Goal: Task Accomplishment & Management: Use online tool/utility

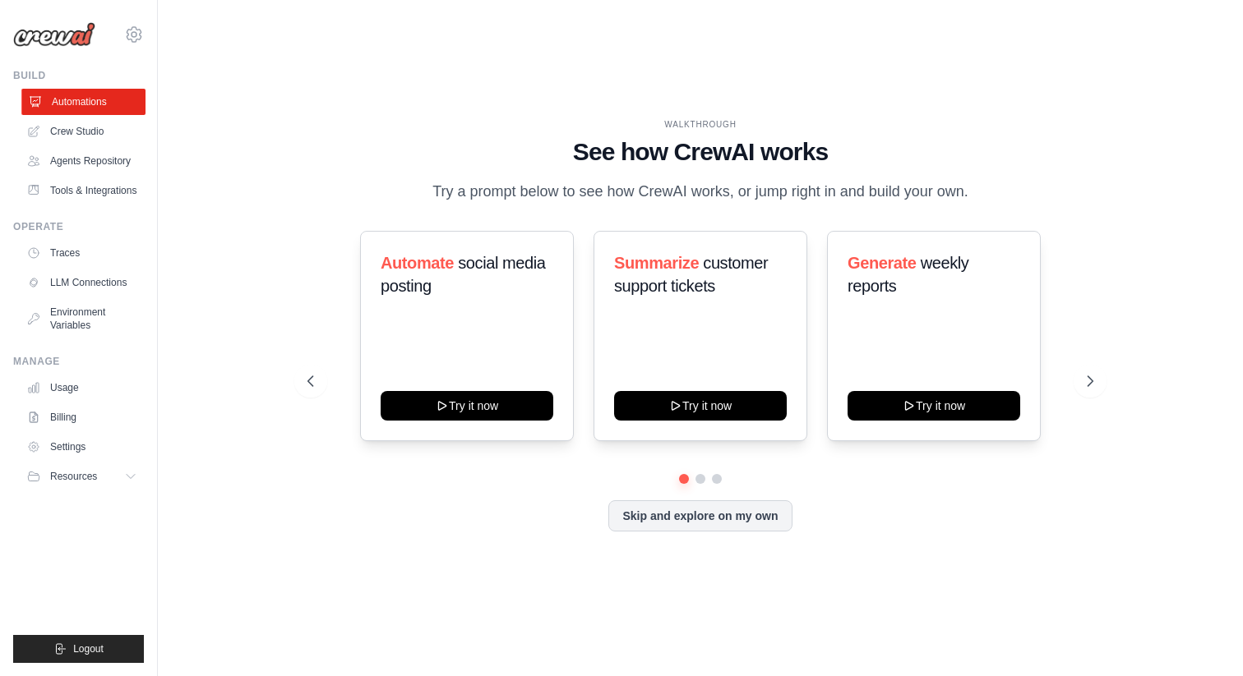
click at [88, 101] on link "Automations" at bounding box center [83, 102] width 124 height 26
click at [88, 123] on link "Crew Studio" at bounding box center [83, 131] width 124 height 26
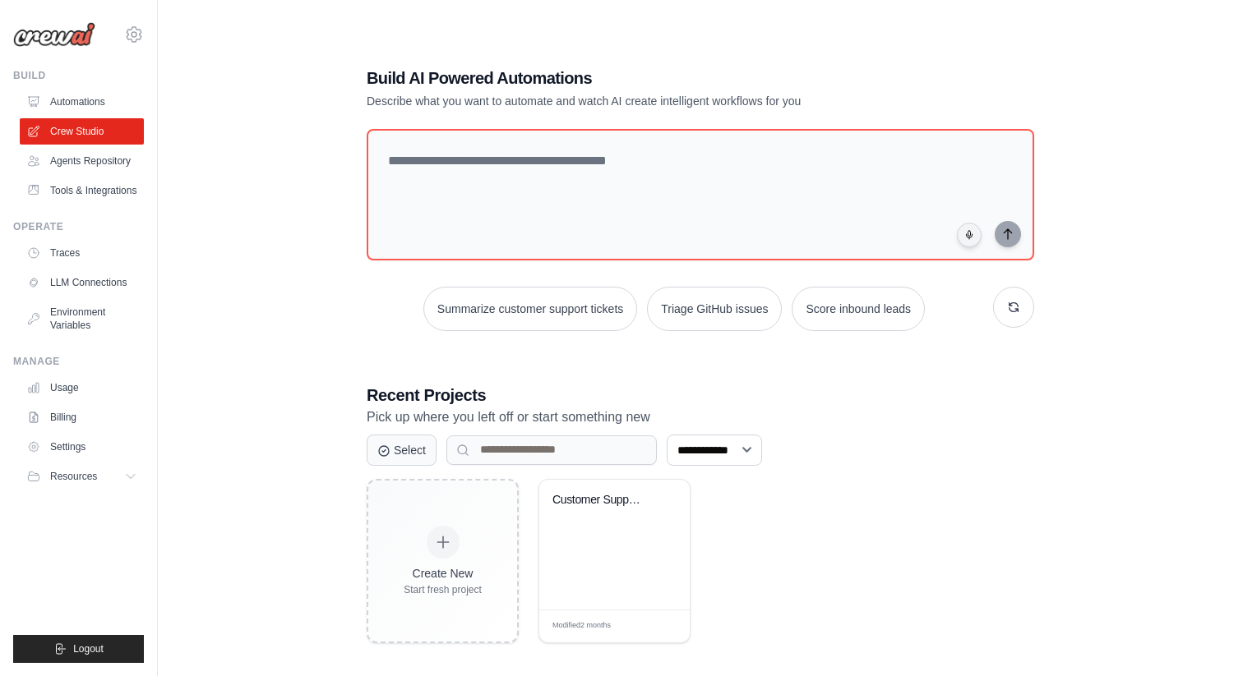
scroll to position [33, 0]
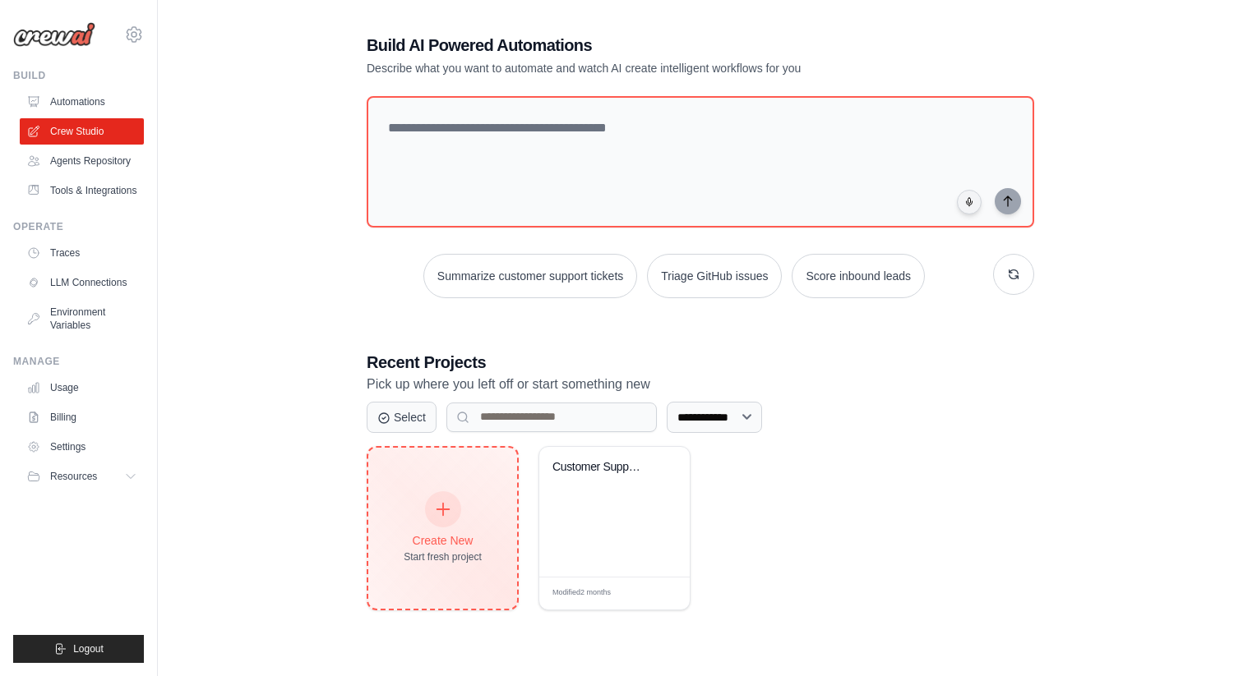
click at [436, 494] on div at bounding box center [443, 510] width 36 height 36
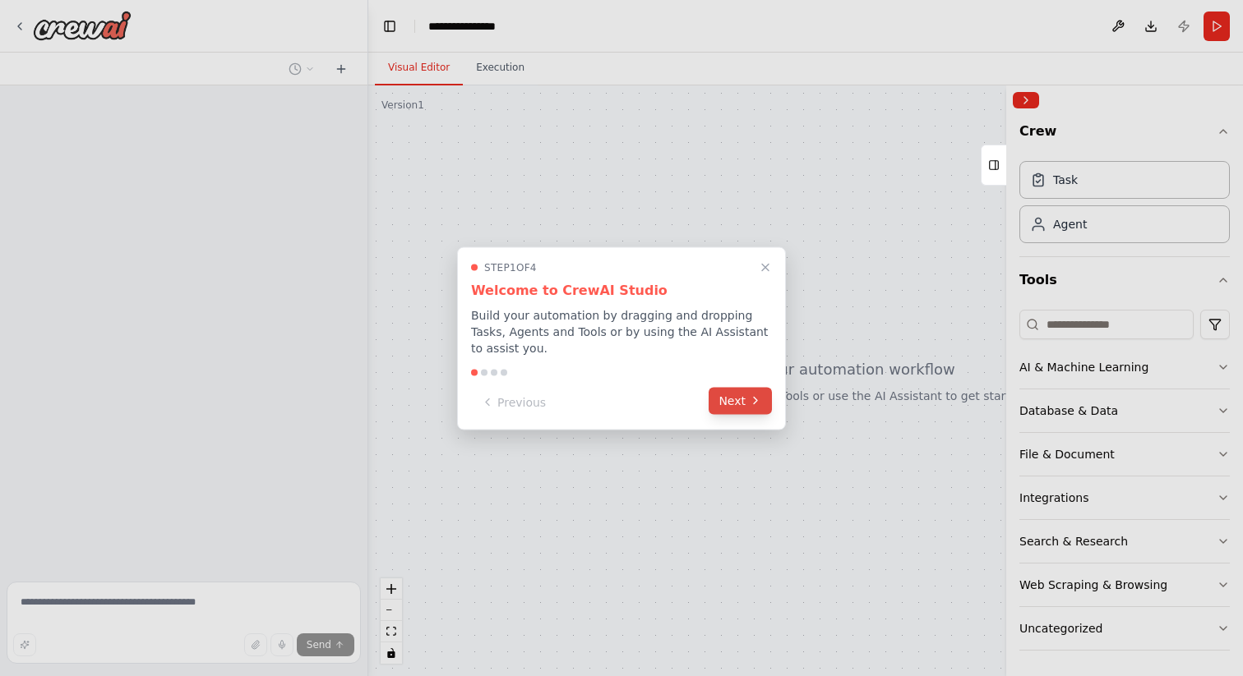
click at [747, 405] on button "Next" at bounding box center [739, 400] width 63 height 27
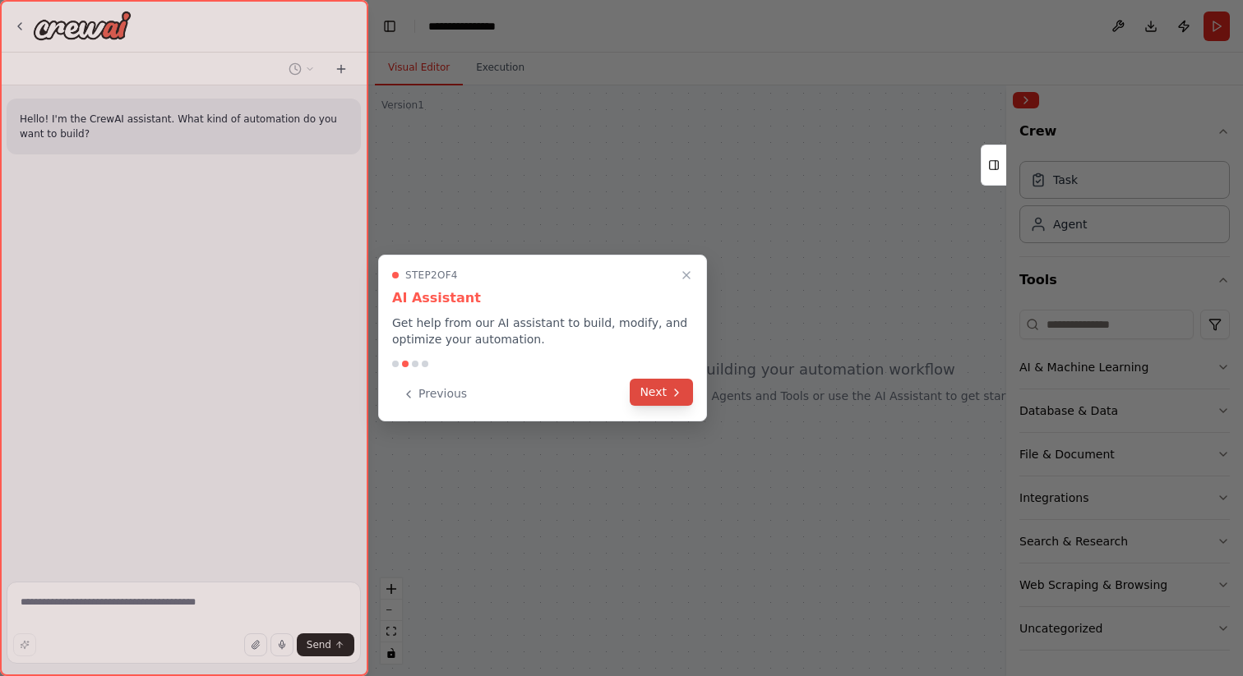
click at [675, 399] on button "Next" at bounding box center [661, 392] width 63 height 27
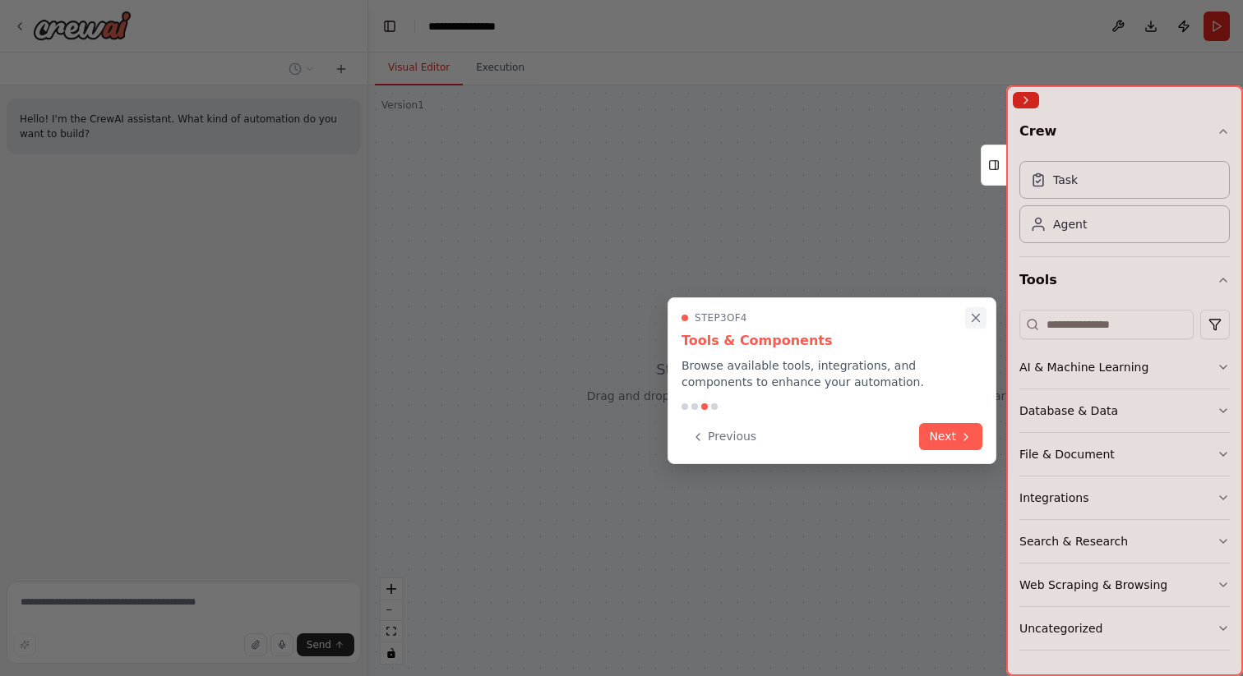
click at [974, 321] on icon "Close walkthrough" at bounding box center [975, 318] width 15 height 15
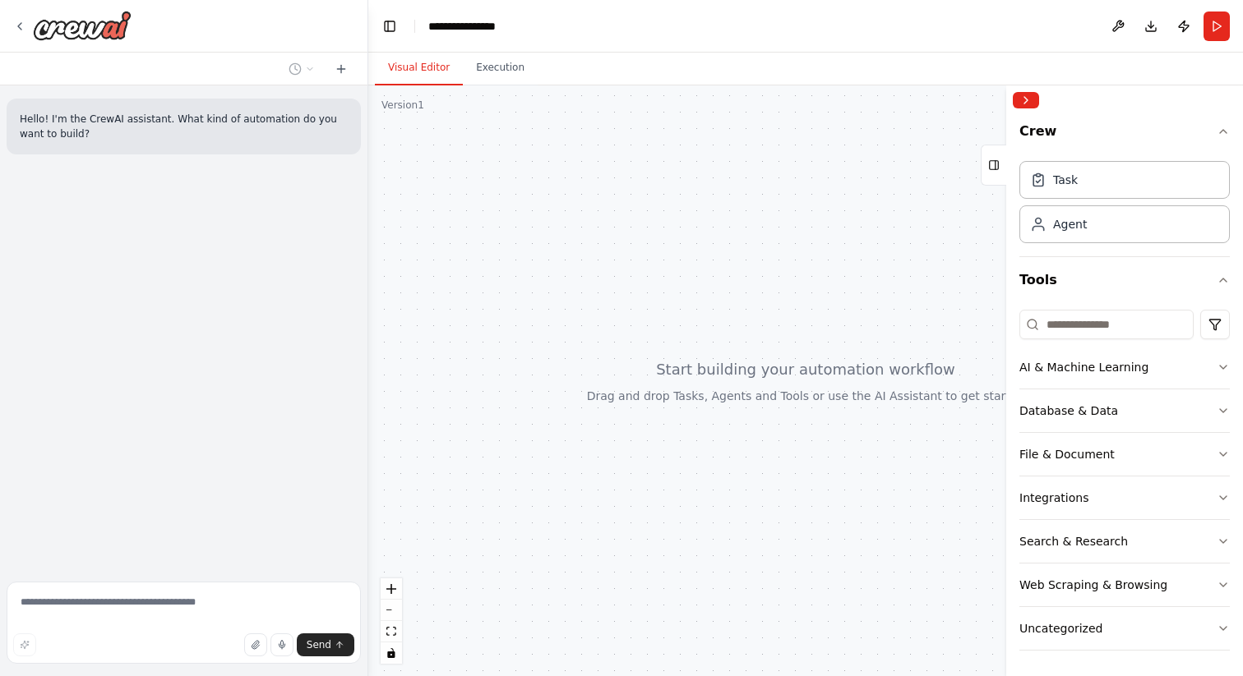
drag, startPoint x: 857, startPoint y: 358, endPoint x: 652, endPoint y: 295, distance: 215.0
click at [652, 295] on div at bounding box center [805, 380] width 875 height 591
drag, startPoint x: 652, startPoint y: 295, endPoint x: 484, endPoint y: 164, distance: 213.1
click at [483, 164] on div at bounding box center [805, 380] width 875 height 591
click at [113, 628] on textarea at bounding box center [184, 623] width 354 height 82
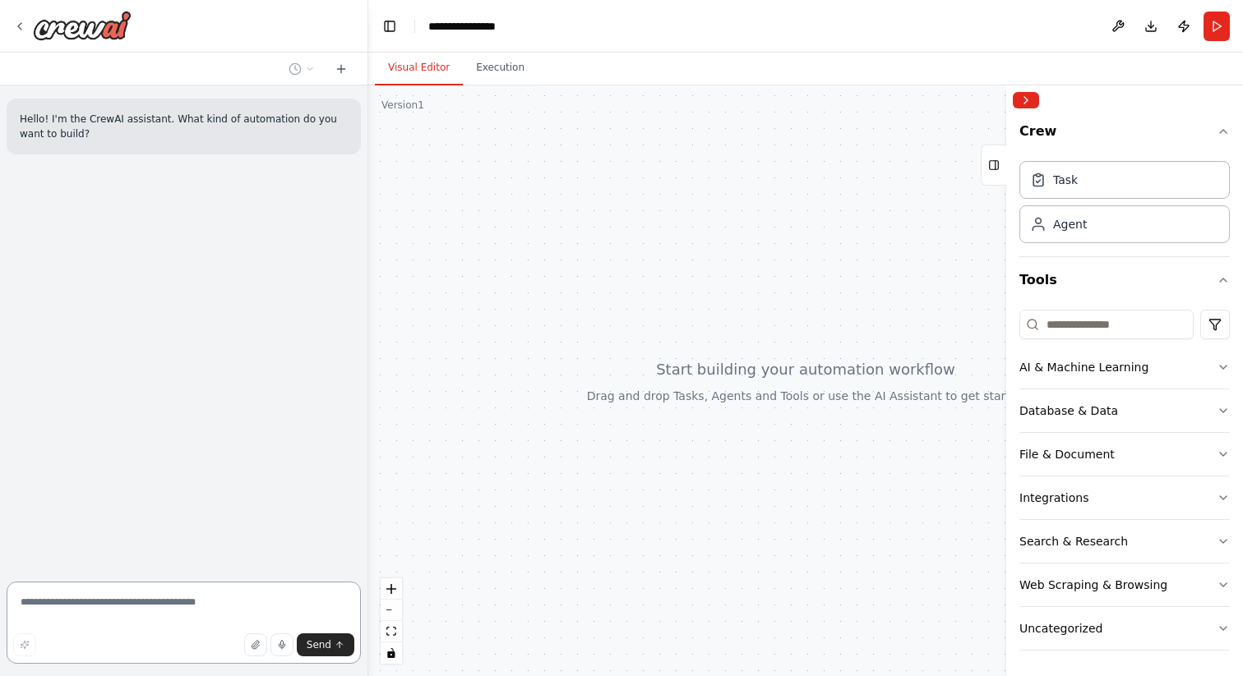
type textarea "*"
type textarea "**"
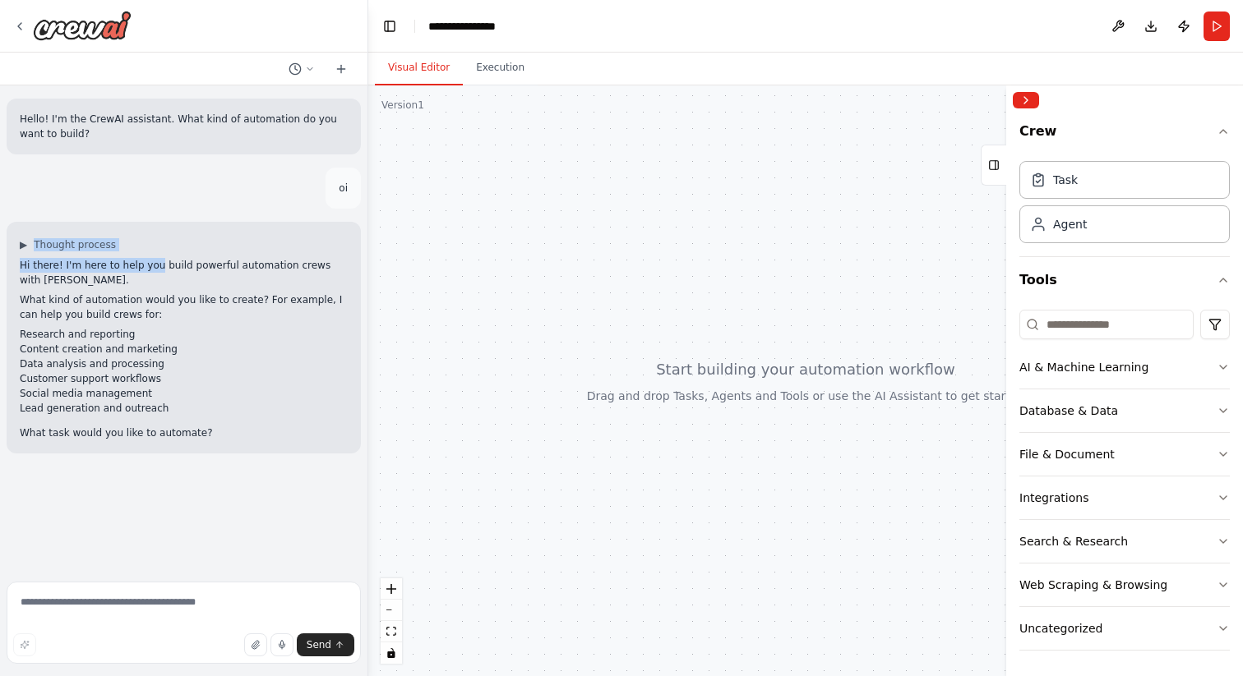
drag, startPoint x: 151, startPoint y: 259, endPoint x: 186, endPoint y: 232, distance: 43.9
click at [150, 224] on div "▶ Thought process Hi there! I'm here to help you build powerful automation crew…" at bounding box center [184, 338] width 354 height 232
click at [30, 244] on button "▶ Thought process" at bounding box center [68, 244] width 96 height 13
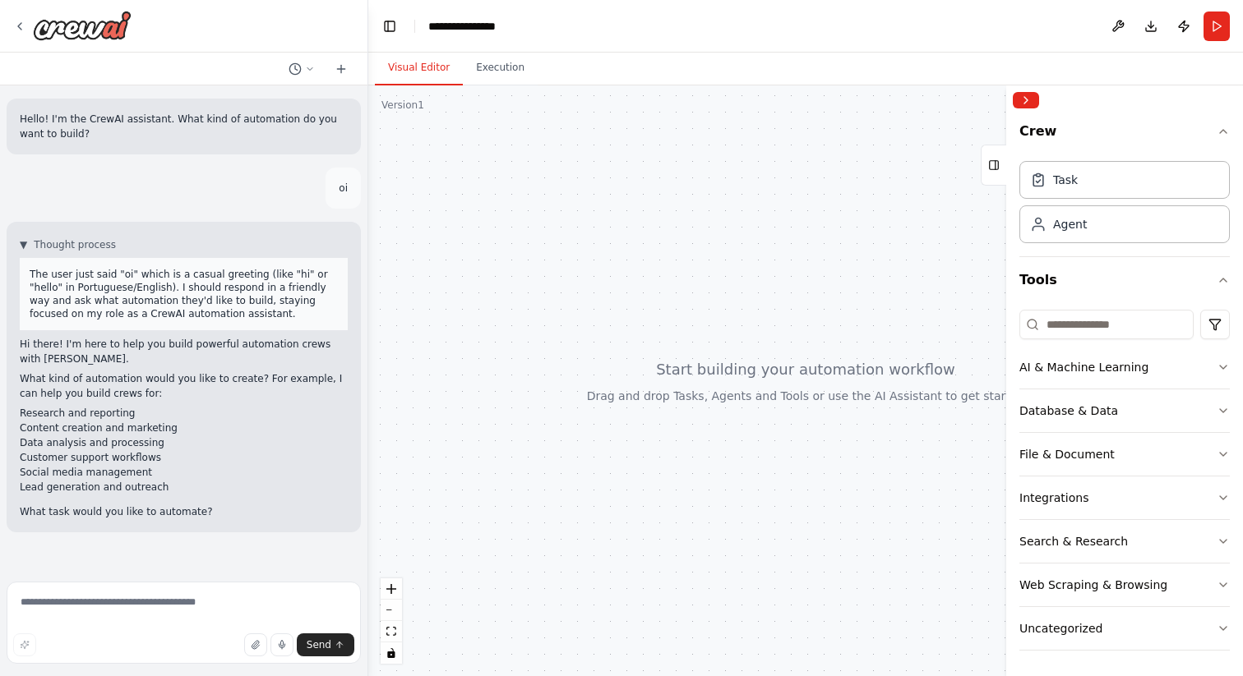
click at [196, 421] on li "Content creation and marketing" at bounding box center [184, 428] width 328 height 15
click at [22, 243] on span "▼" at bounding box center [23, 244] width 7 height 13
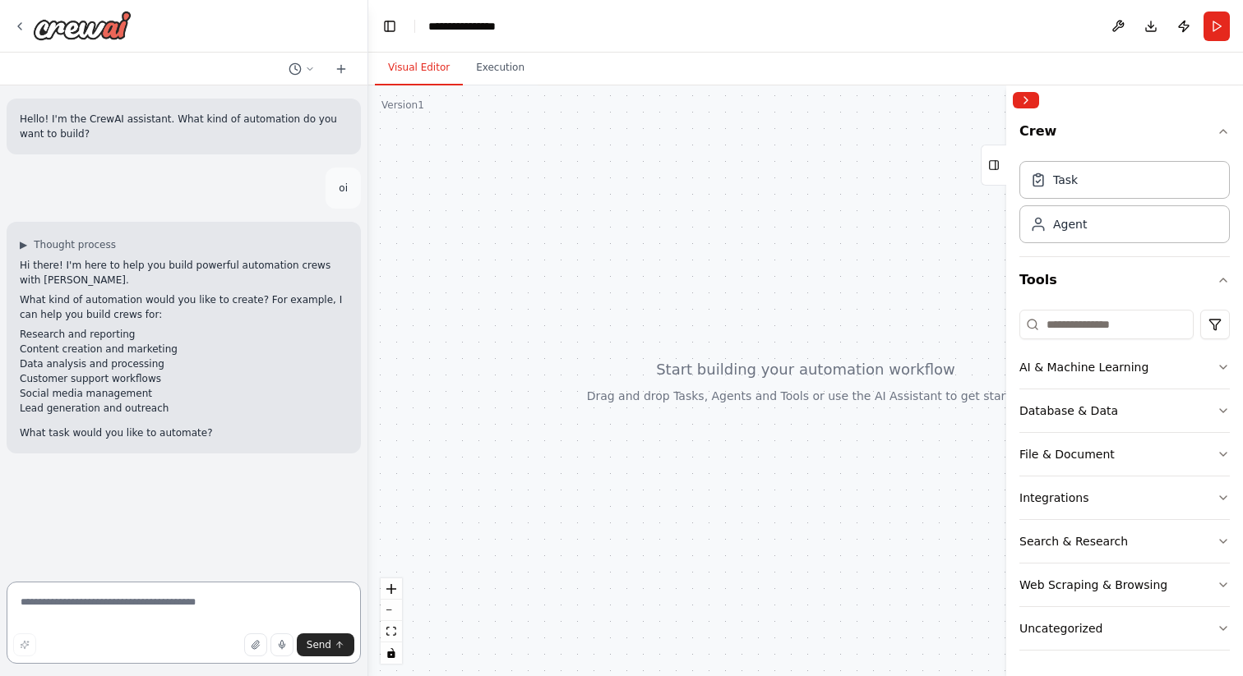
click at [293, 599] on textarea at bounding box center [184, 623] width 354 height 82
click at [53, 614] on textarea at bounding box center [184, 623] width 354 height 82
type textarea "*****"
click at [256, 599] on textarea "*****" at bounding box center [184, 623] width 354 height 82
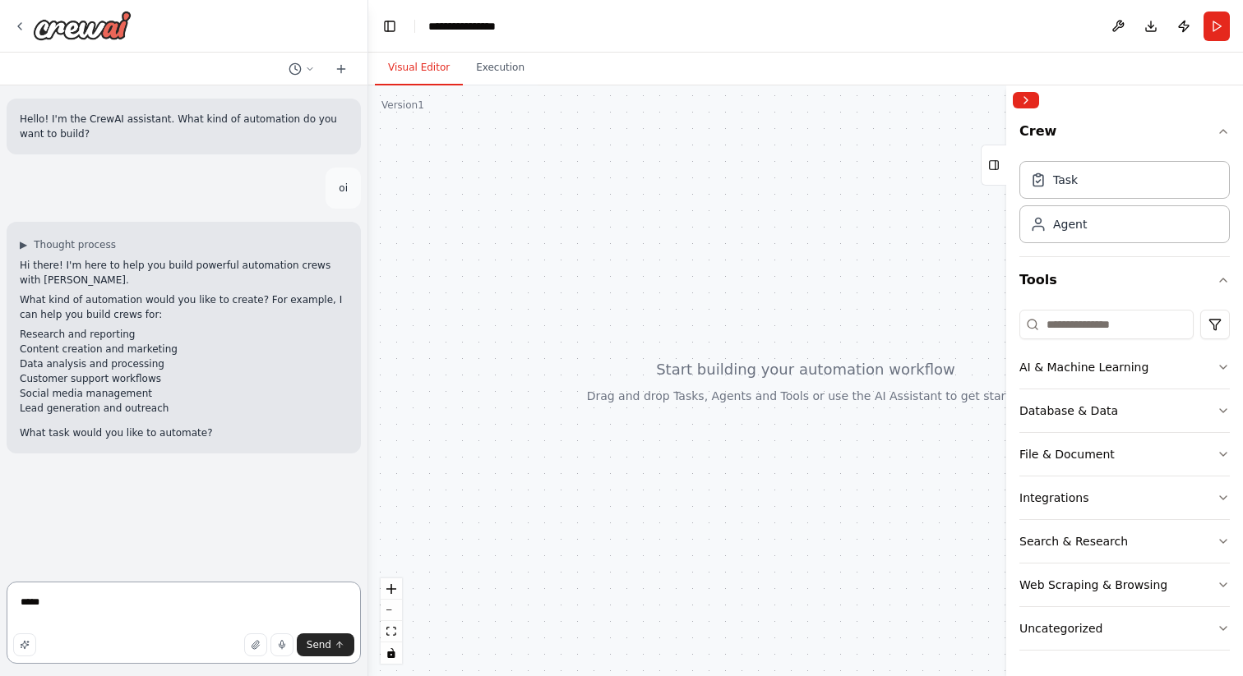
click at [256, 599] on textarea "*****" at bounding box center [184, 623] width 354 height 82
click at [306, 72] on icon at bounding box center [310, 69] width 10 height 10
drag, startPoint x: 438, startPoint y: 73, endPoint x: 483, endPoint y: 73, distance: 45.2
click at [445, 73] on button "Visual Editor" at bounding box center [419, 68] width 88 height 35
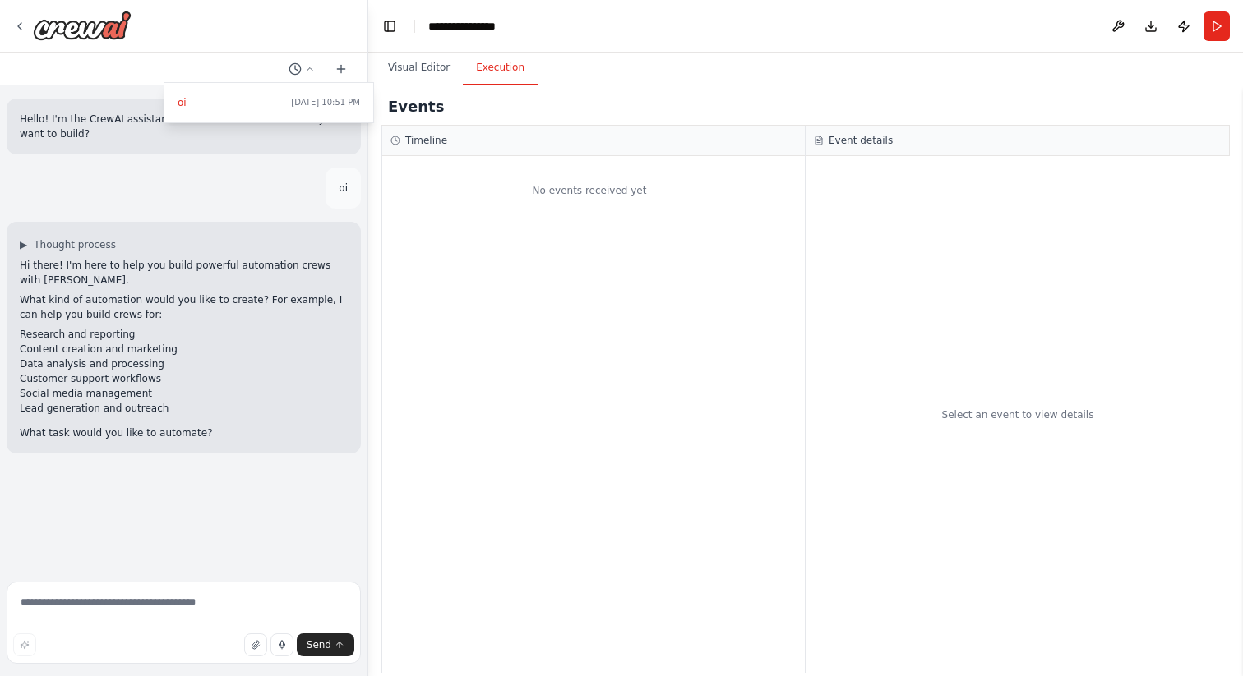
click at [485, 73] on button "Execution" at bounding box center [500, 68] width 75 height 35
click at [622, 258] on div "No events received yet" at bounding box center [593, 414] width 422 height 517
drag, startPoint x: 534, startPoint y: 201, endPoint x: 591, endPoint y: 265, distance: 86.2
click at [681, 315] on div "No events received yet" at bounding box center [593, 414] width 422 height 517
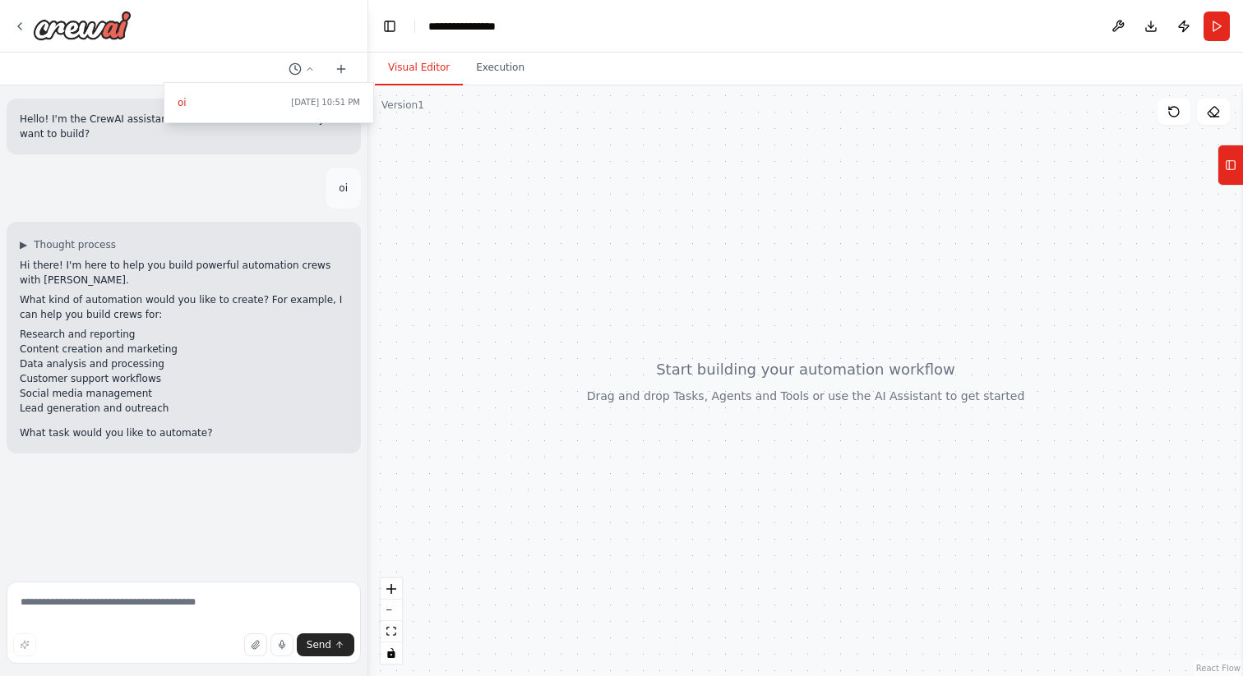
click at [428, 62] on button "Visual Editor" at bounding box center [419, 68] width 88 height 35
drag, startPoint x: 833, startPoint y: 267, endPoint x: 794, endPoint y: 265, distance: 39.5
click at [795, 266] on div at bounding box center [805, 380] width 875 height 591
click at [1233, 164] on icon at bounding box center [1231, 165] width 12 height 26
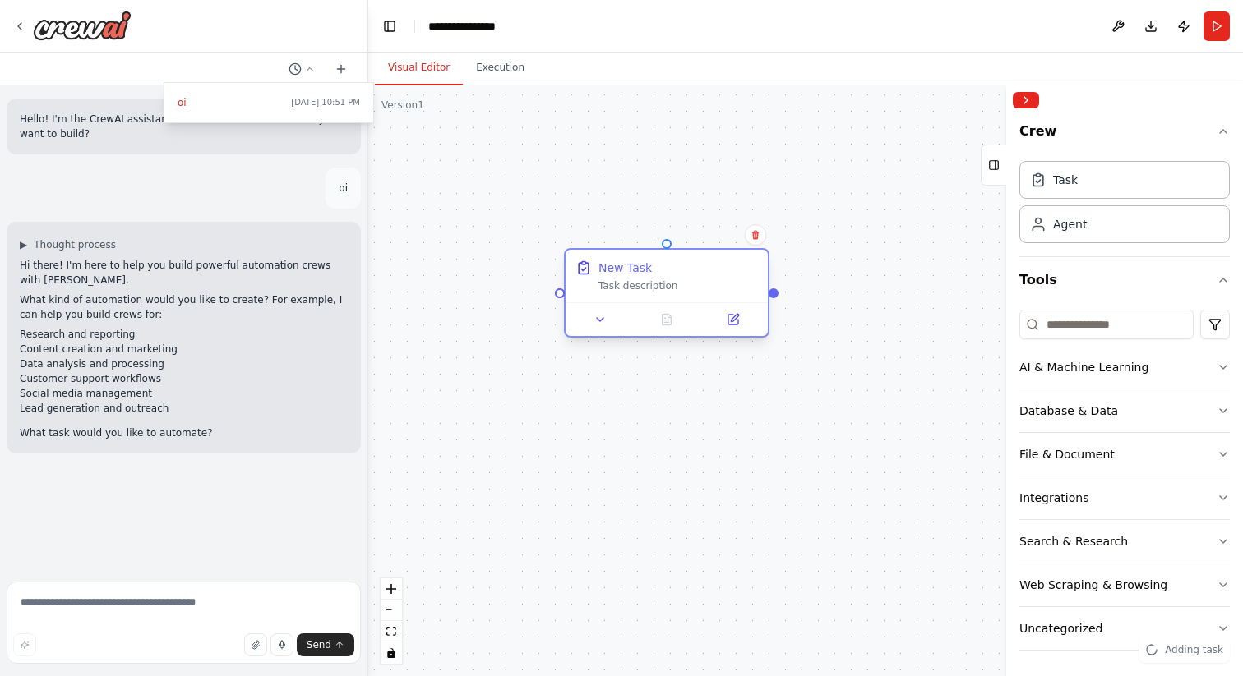
drag, startPoint x: 818, startPoint y: 290, endPoint x: 702, endPoint y: 270, distance: 117.7
click at [702, 270] on div "New Task" at bounding box center [677, 268] width 159 height 16
click at [607, 317] on button at bounding box center [600, 320] width 57 height 20
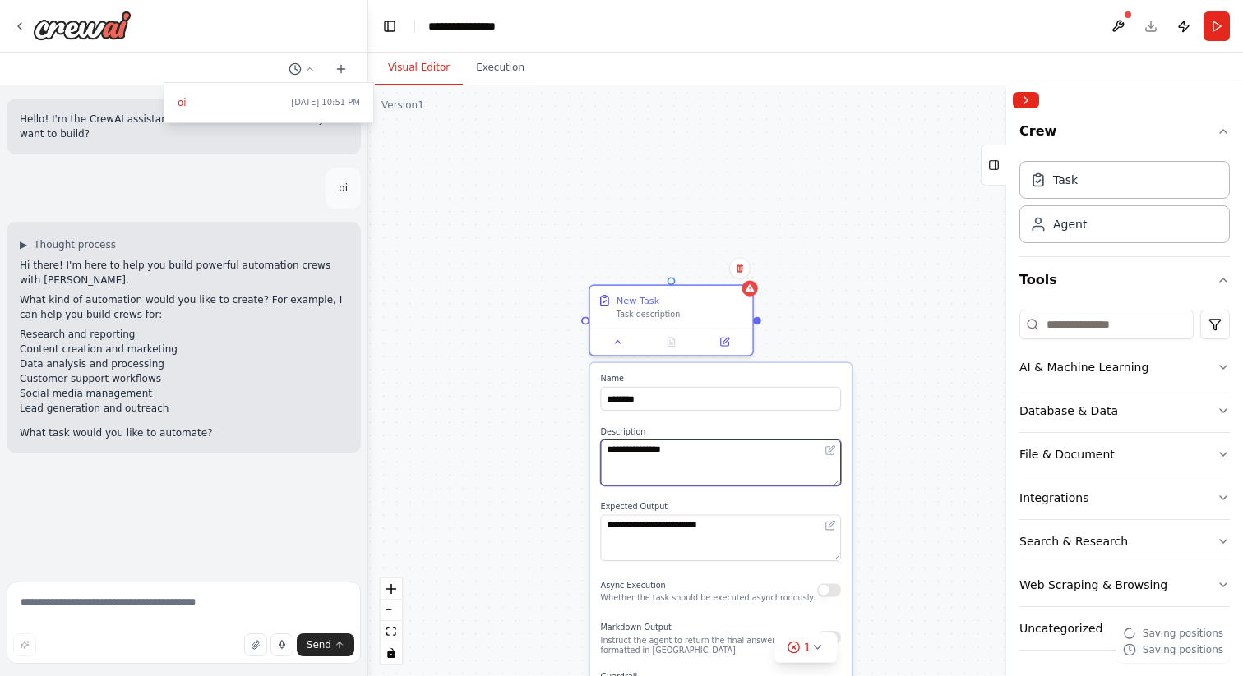
drag, startPoint x: 718, startPoint y: 469, endPoint x: 695, endPoint y: 376, distance: 96.5
click at [695, 376] on div "**********" at bounding box center [720, 618] width 261 height 511
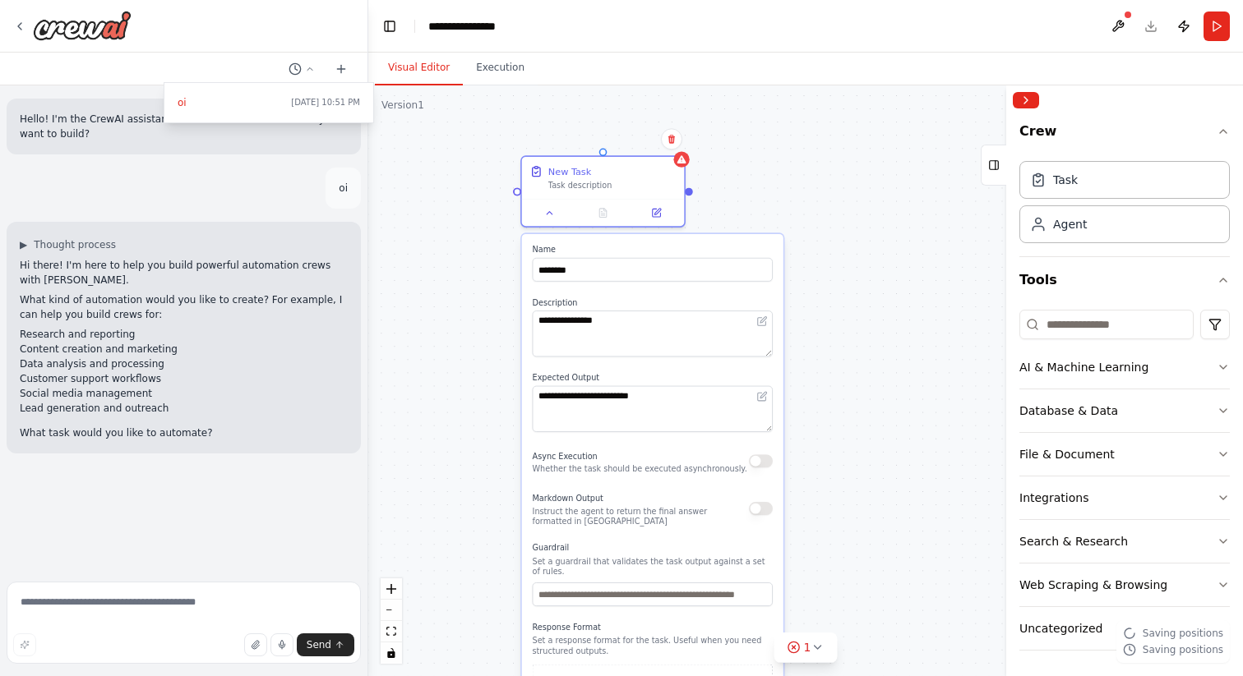
drag, startPoint x: 819, startPoint y: 303, endPoint x: 750, endPoint y: 173, distance: 147.1
click at [750, 173] on div "**********" at bounding box center [805, 380] width 875 height 591
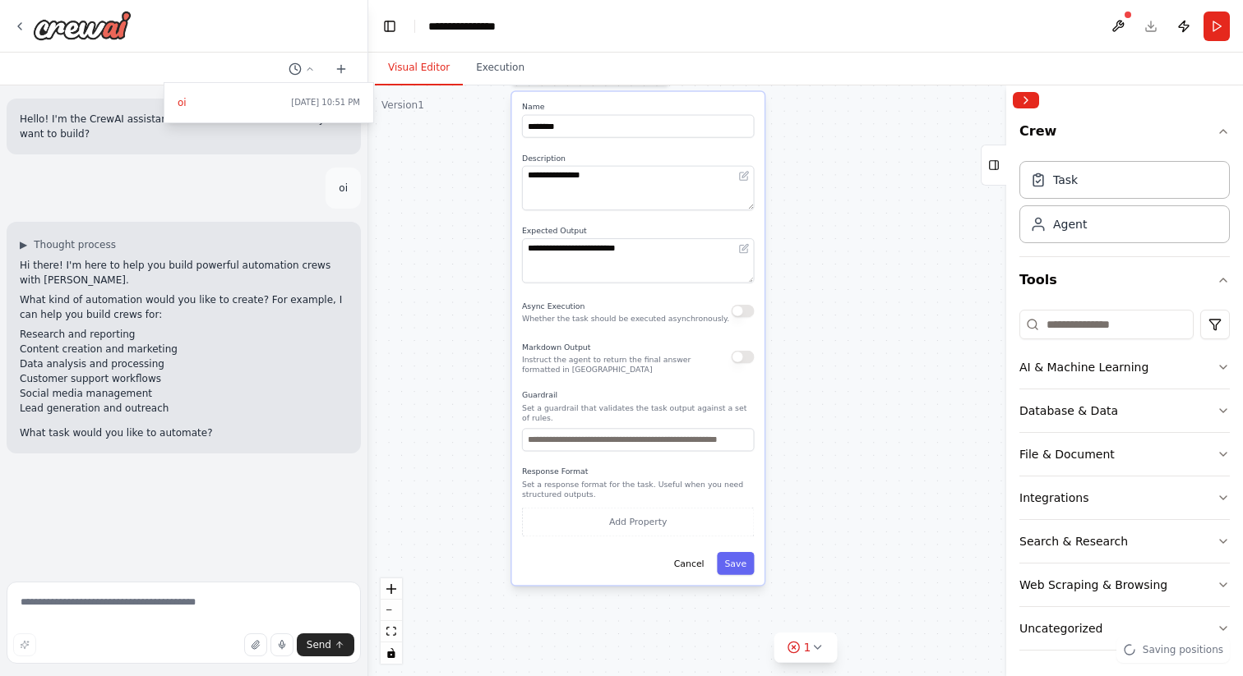
drag, startPoint x: 831, startPoint y: 494, endPoint x: 810, endPoint y: 344, distance: 151.8
click at [810, 344] on div "**********" at bounding box center [805, 380] width 875 height 591
click at [640, 518] on button "Add Property" at bounding box center [637, 523] width 232 height 30
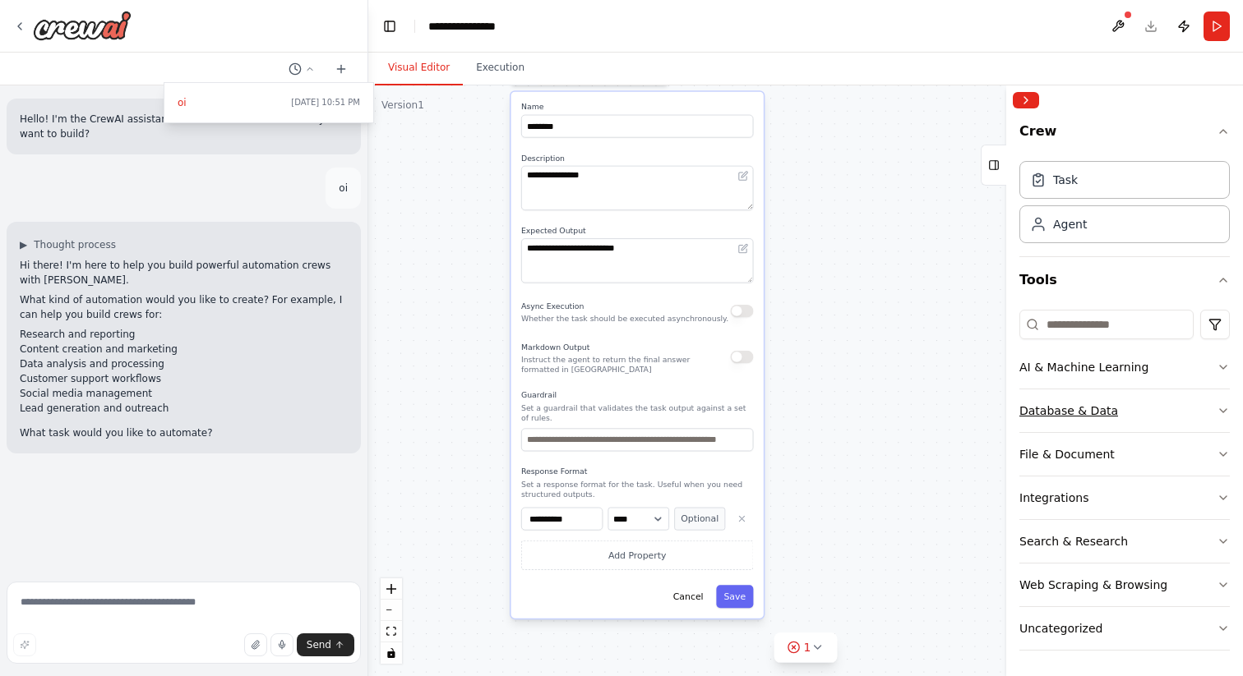
click at [1105, 408] on div "Database & Data" at bounding box center [1068, 411] width 99 height 16
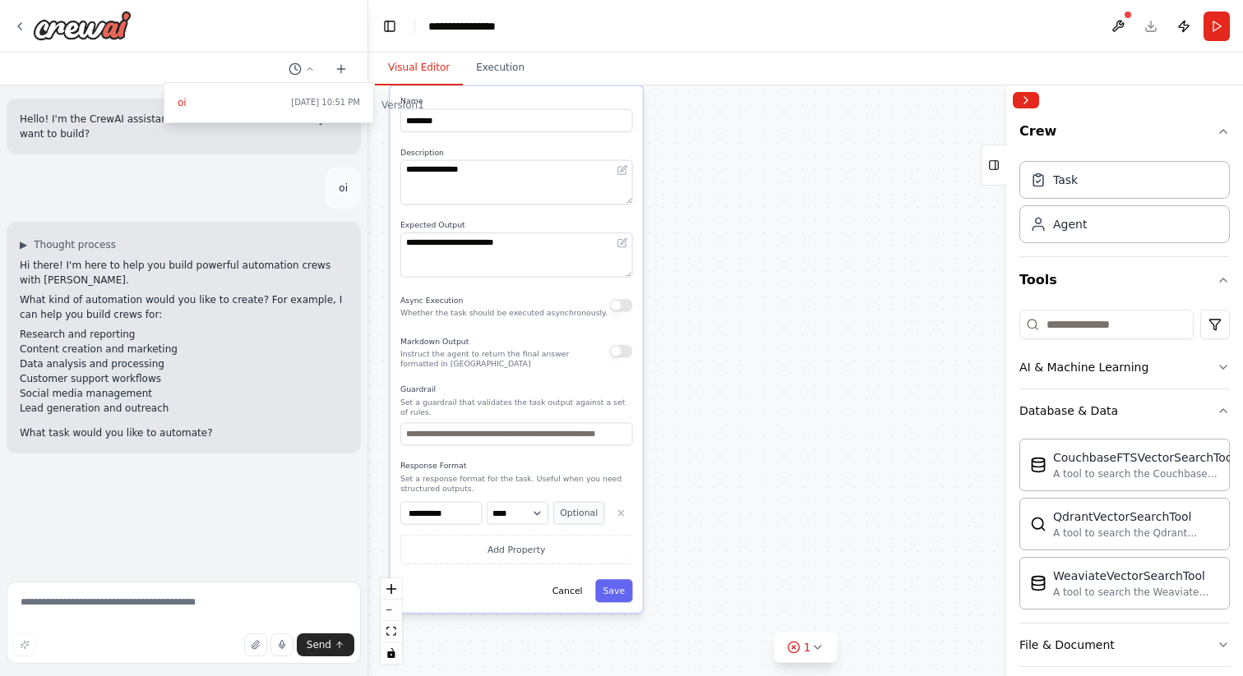
drag, startPoint x: 912, startPoint y: 437, endPoint x: 773, endPoint y: 419, distance: 140.1
click at [773, 419] on div "**********" at bounding box center [805, 380] width 875 height 591
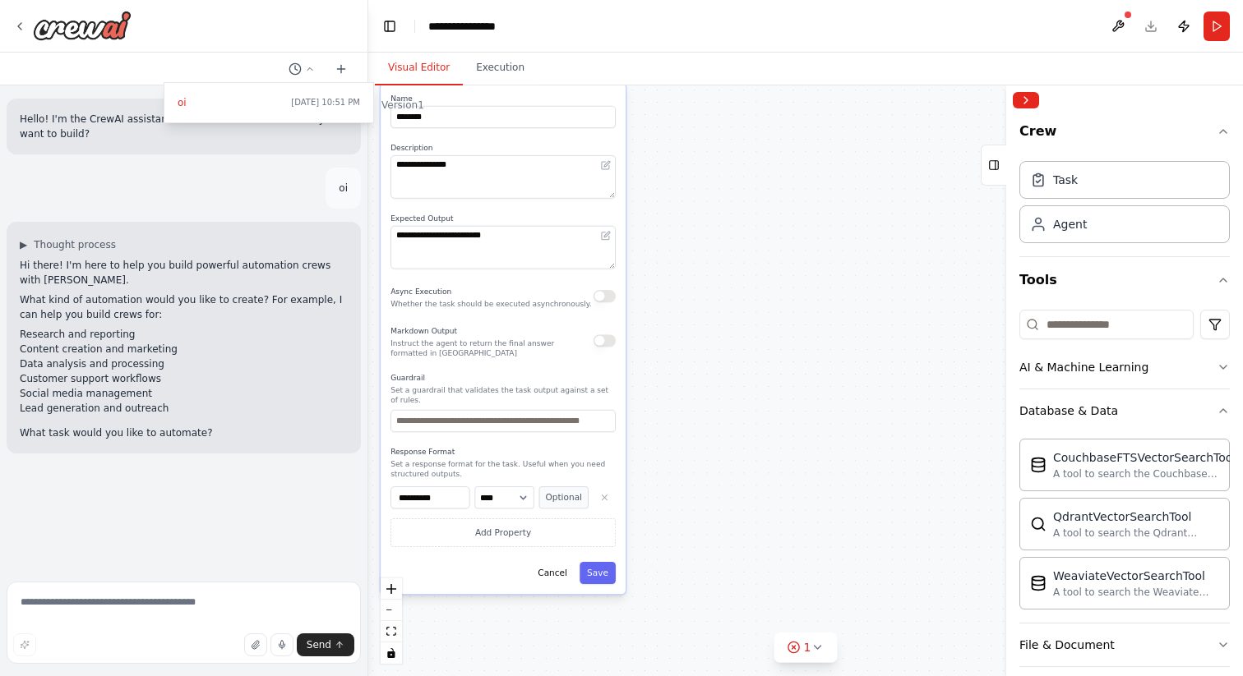
click at [14, 27] on div at bounding box center [184, 338] width 368 height 676
click at [17, 26] on icon at bounding box center [19, 26] width 13 height 13
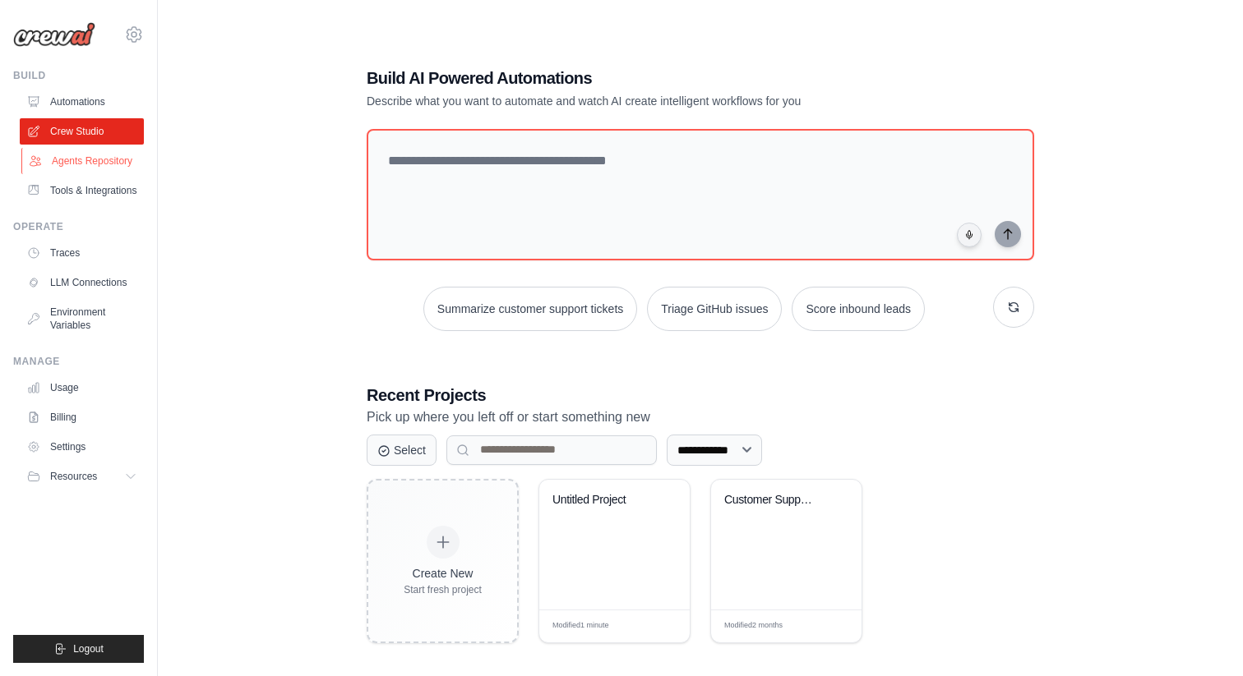
click at [78, 159] on link "Agents Repository" at bounding box center [83, 161] width 124 height 26
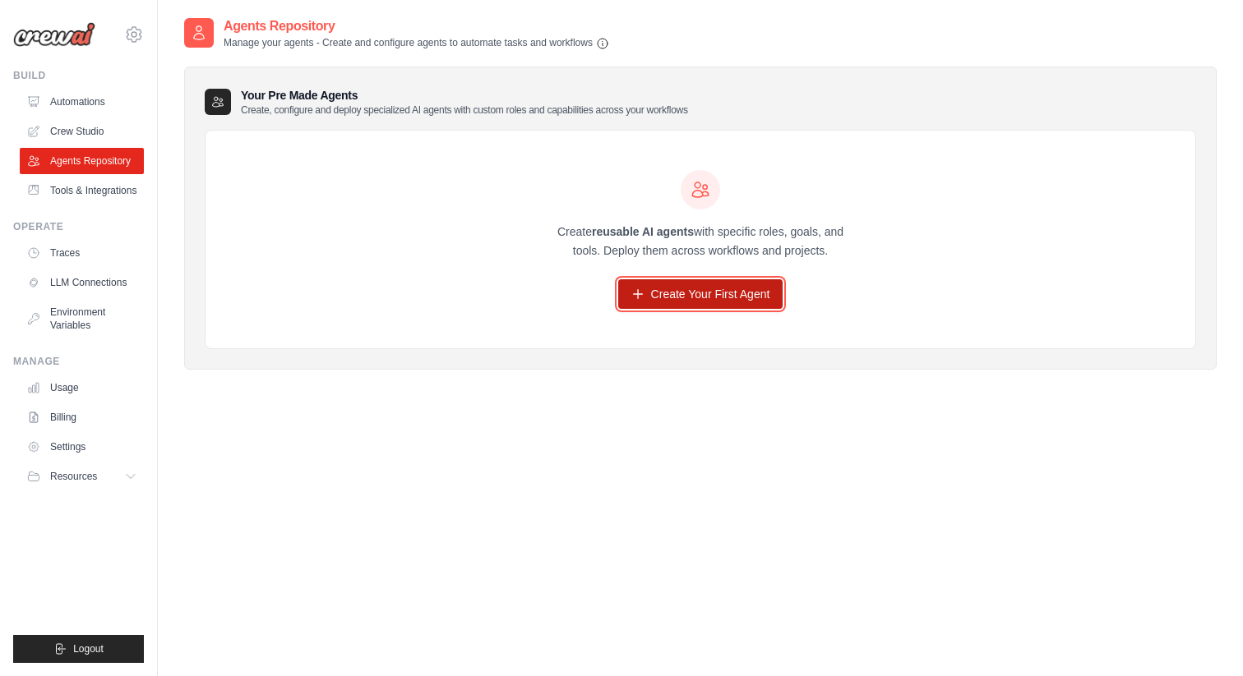
click at [695, 298] on link "Create Your First Agent" at bounding box center [700, 294] width 165 height 30
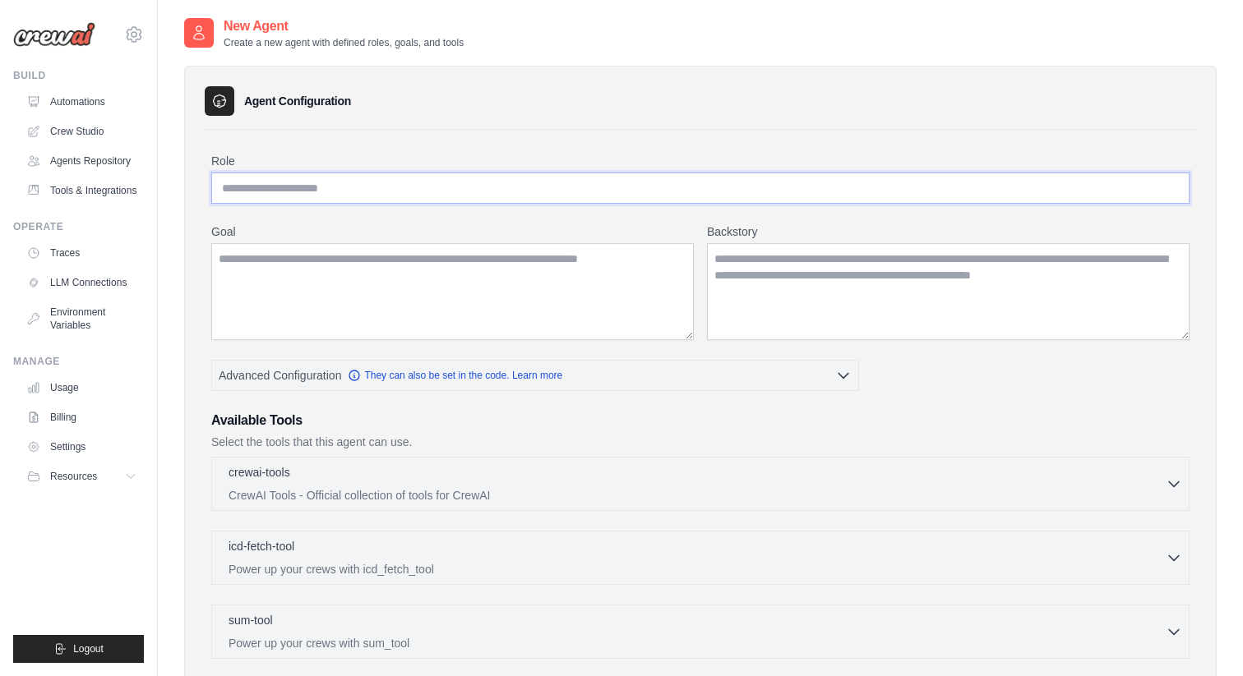
click at [451, 192] on input "Role" at bounding box center [700, 188] width 978 height 31
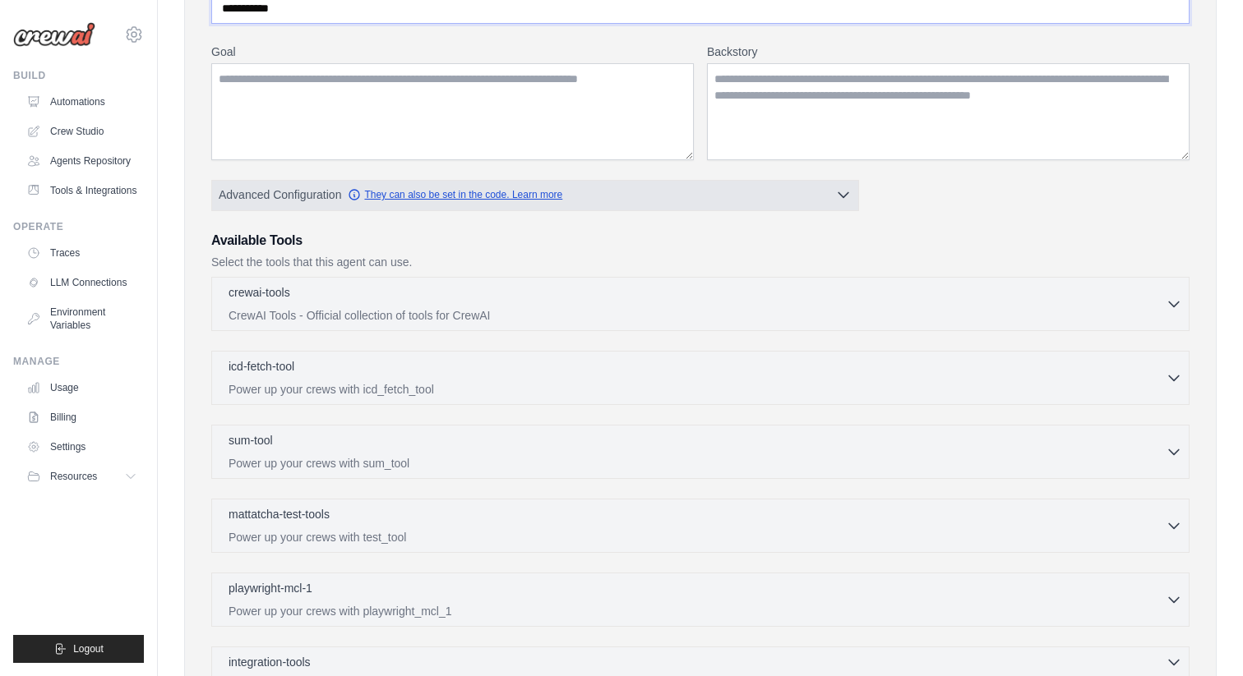
scroll to position [404, 0]
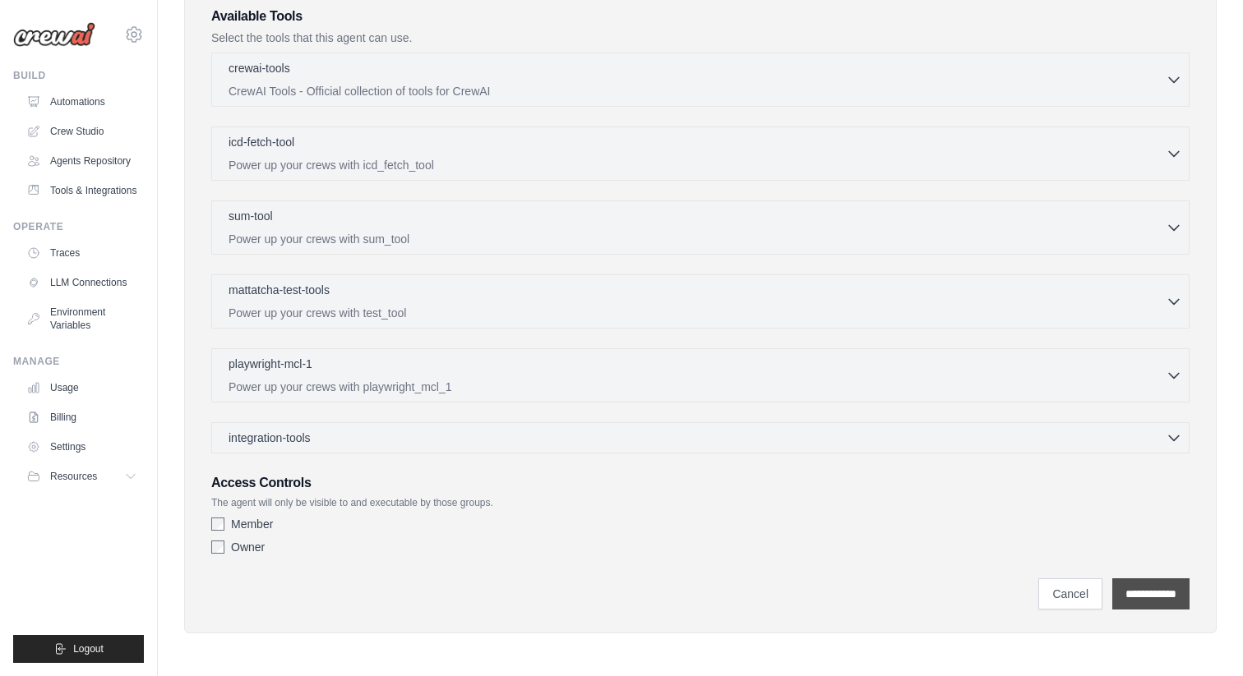
type input "**********"
click at [1146, 596] on input "**********" at bounding box center [1150, 594] width 77 height 31
click at [1157, 230] on p "Power up your crews with sum_tool" at bounding box center [696, 238] width 937 height 16
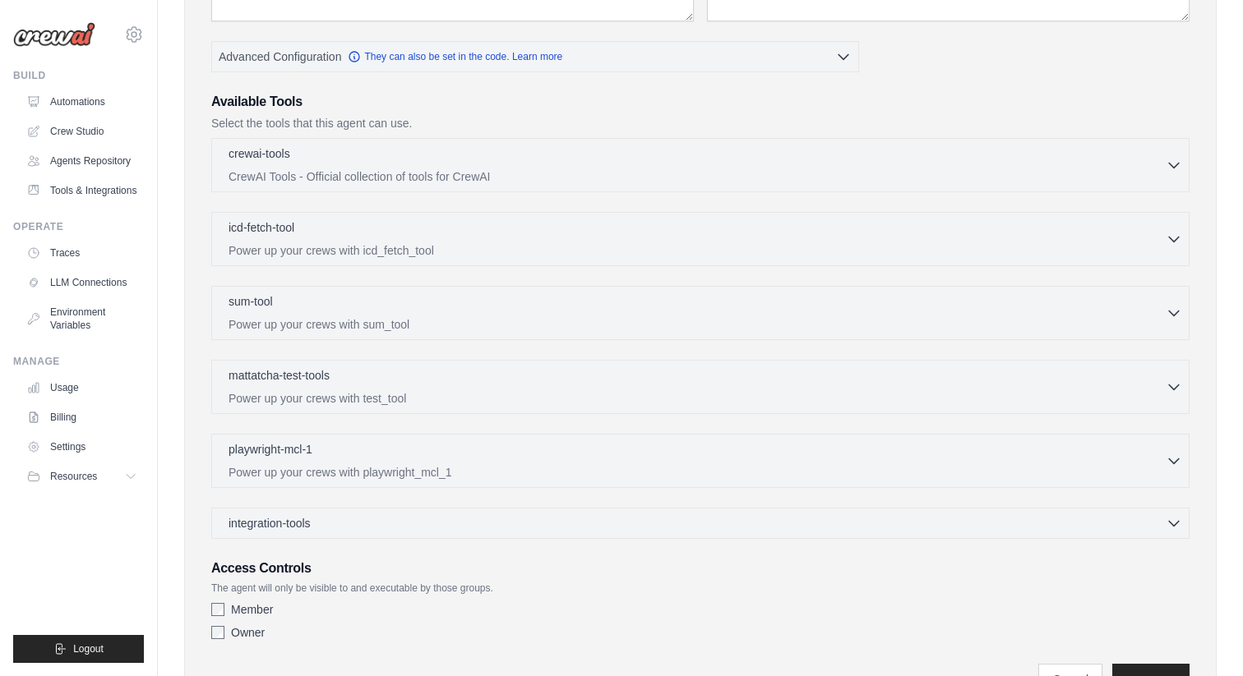
scroll to position [0, 0]
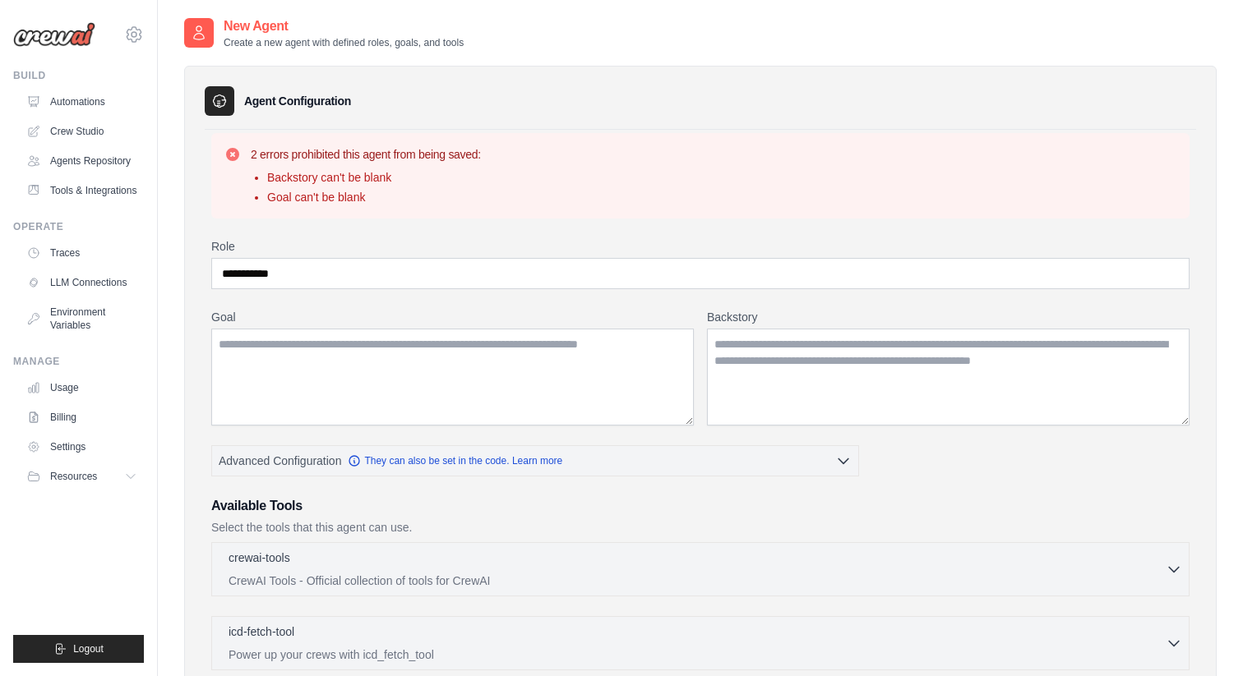
click at [1157, 230] on div "**********" at bounding box center [700, 616] width 991 height 973
click at [547, 359] on textarea "Goal" at bounding box center [452, 377] width 482 height 97
type textarea "**********"
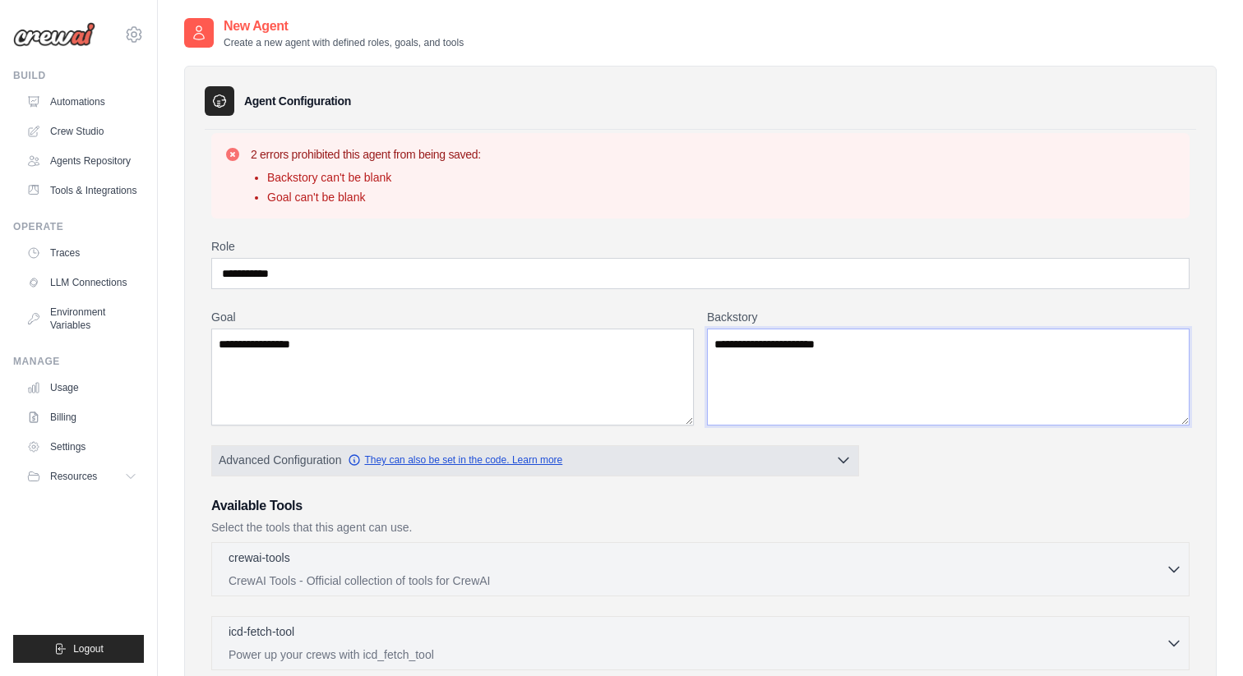
type textarea "**********"
click at [547, 463] on link "They can also be set in the code. Learn more" at bounding box center [455, 460] width 215 height 13
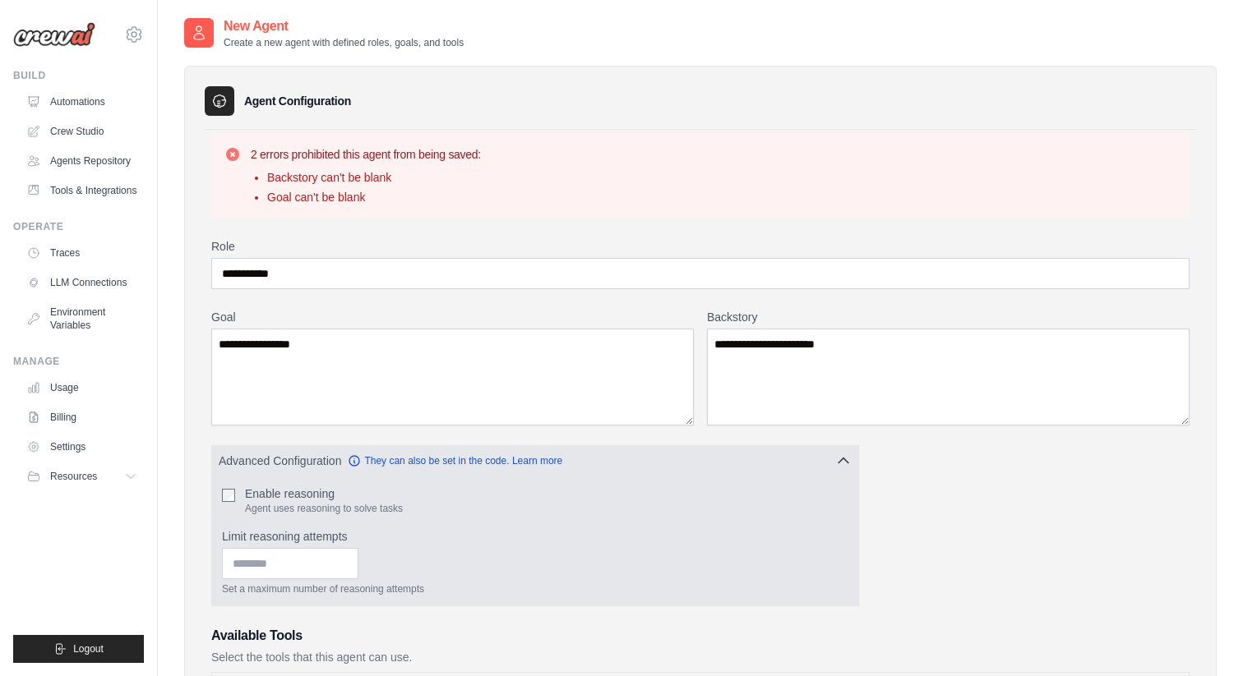
click at [254, 516] on div "Enable reasoning Agent uses reasoning to solve tasks Limit reasoning attempts S…" at bounding box center [535, 541] width 626 height 110
click at [254, 495] on label "Enable reasoning" at bounding box center [324, 494] width 158 height 16
click at [245, 499] on label "Enable reasoning" at bounding box center [324, 494] width 158 height 16
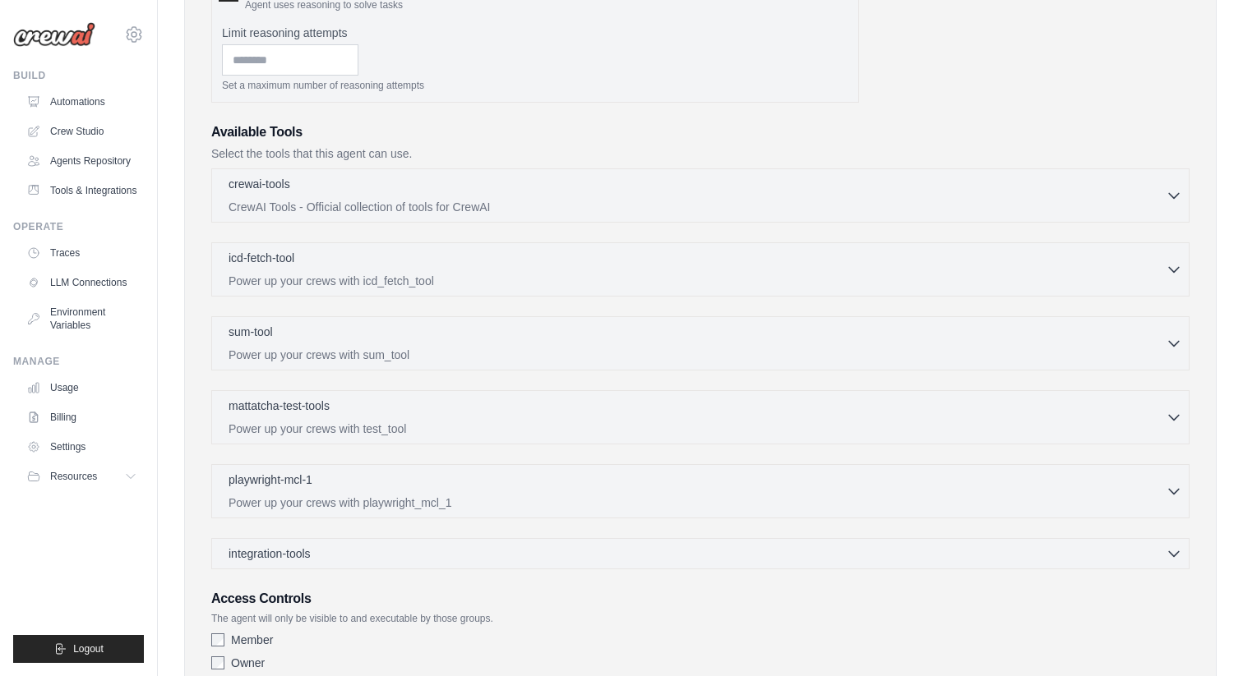
scroll to position [620, 0]
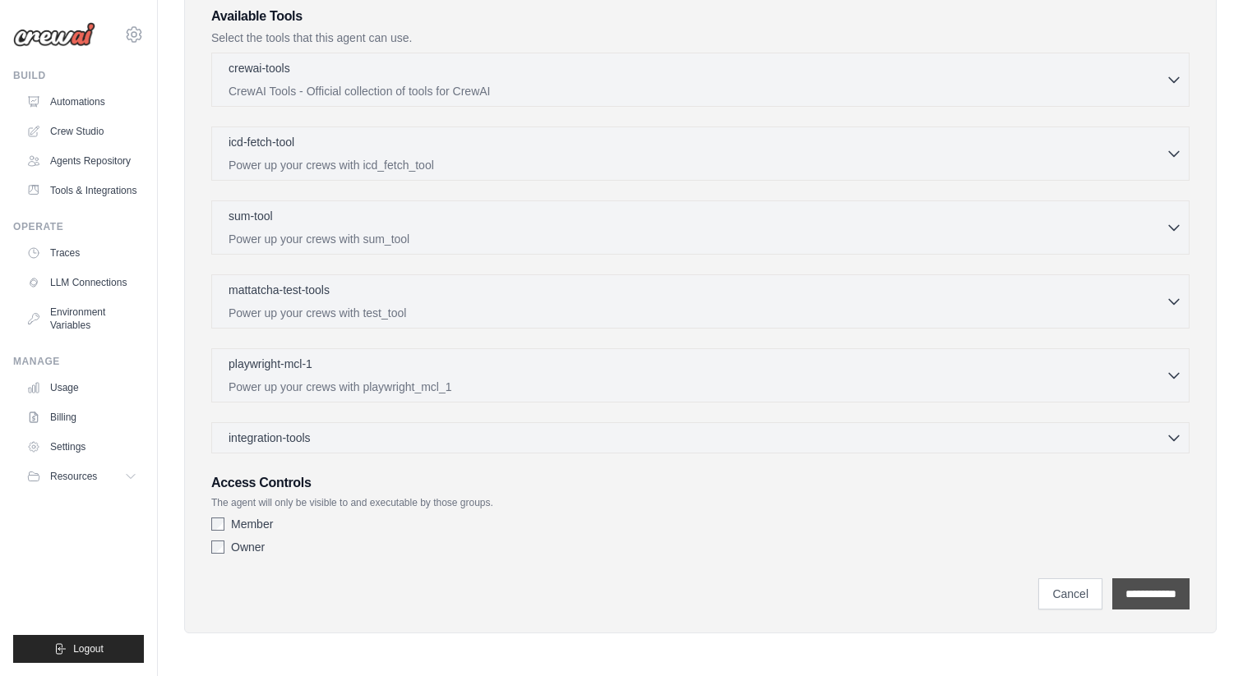
click at [1151, 585] on input "**********" at bounding box center [1150, 594] width 77 height 31
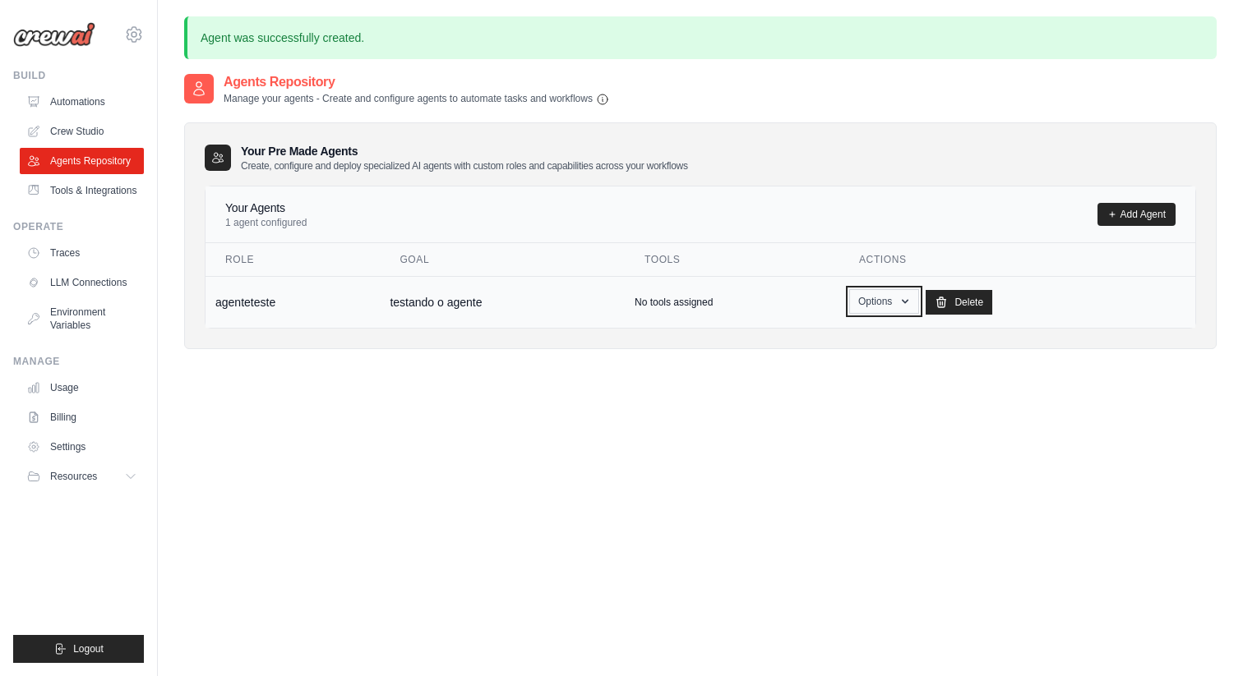
click at [890, 307] on button "Options" at bounding box center [884, 301] width 70 height 25
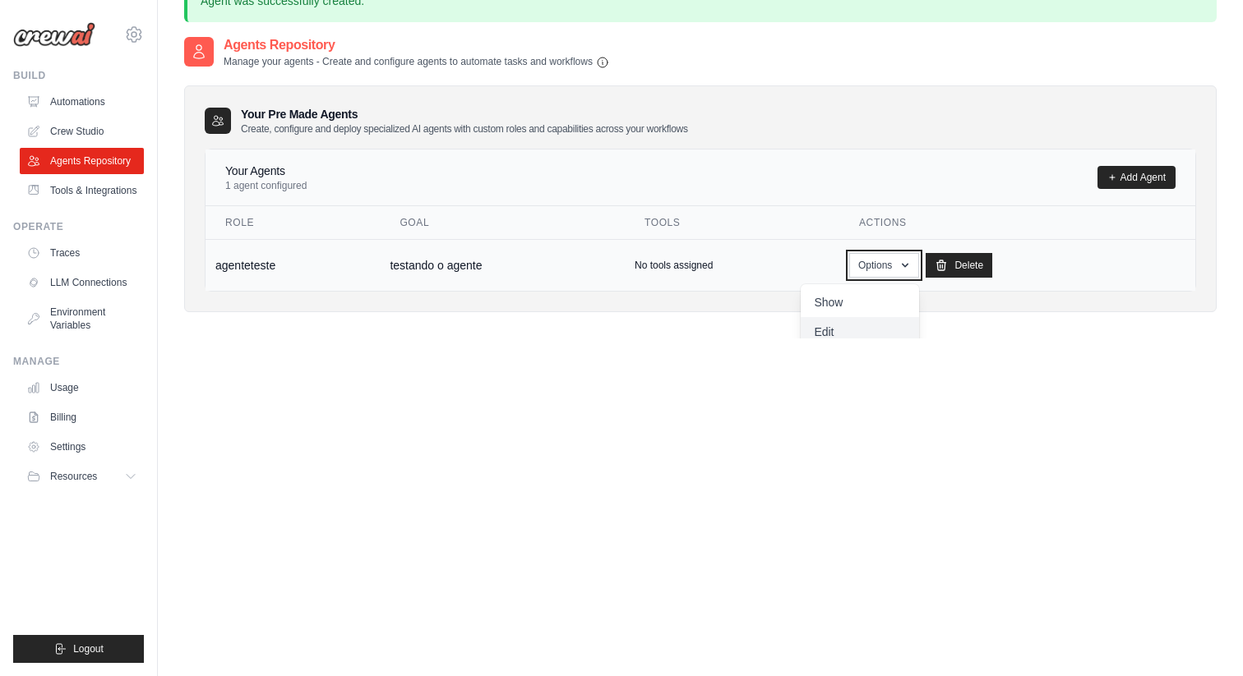
scroll to position [89, 0]
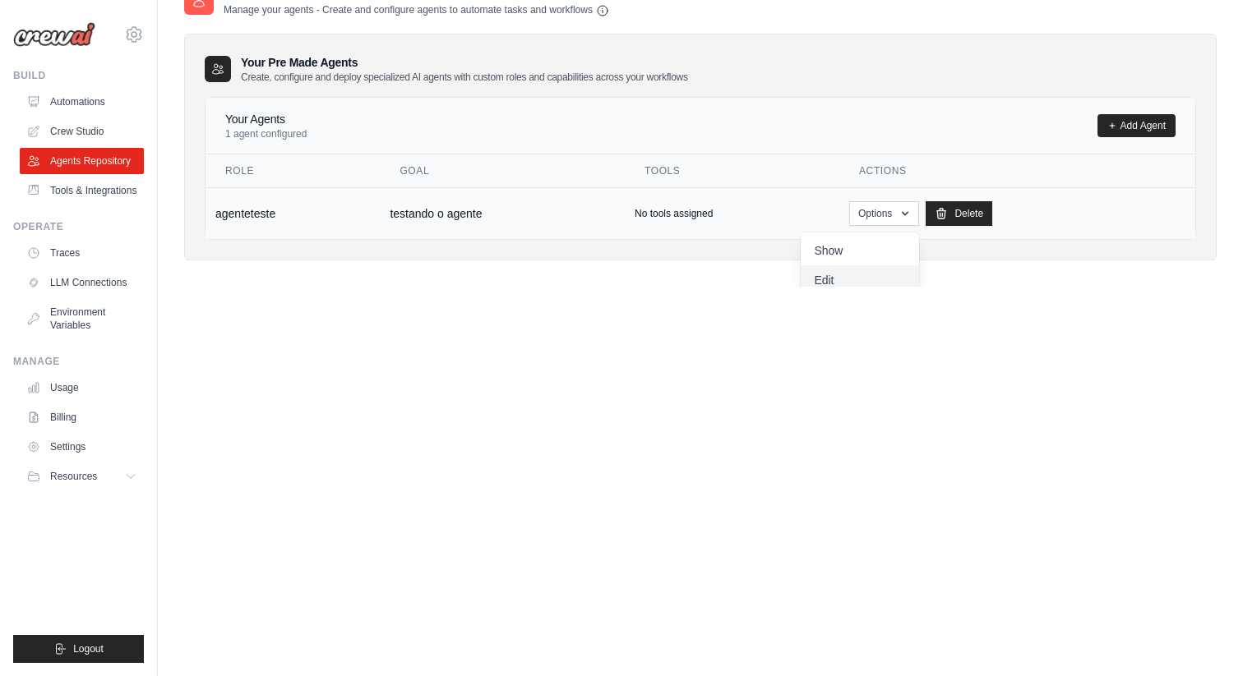
click at [843, 275] on link "Edit" at bounding box center [860, 280] width 118 height 30
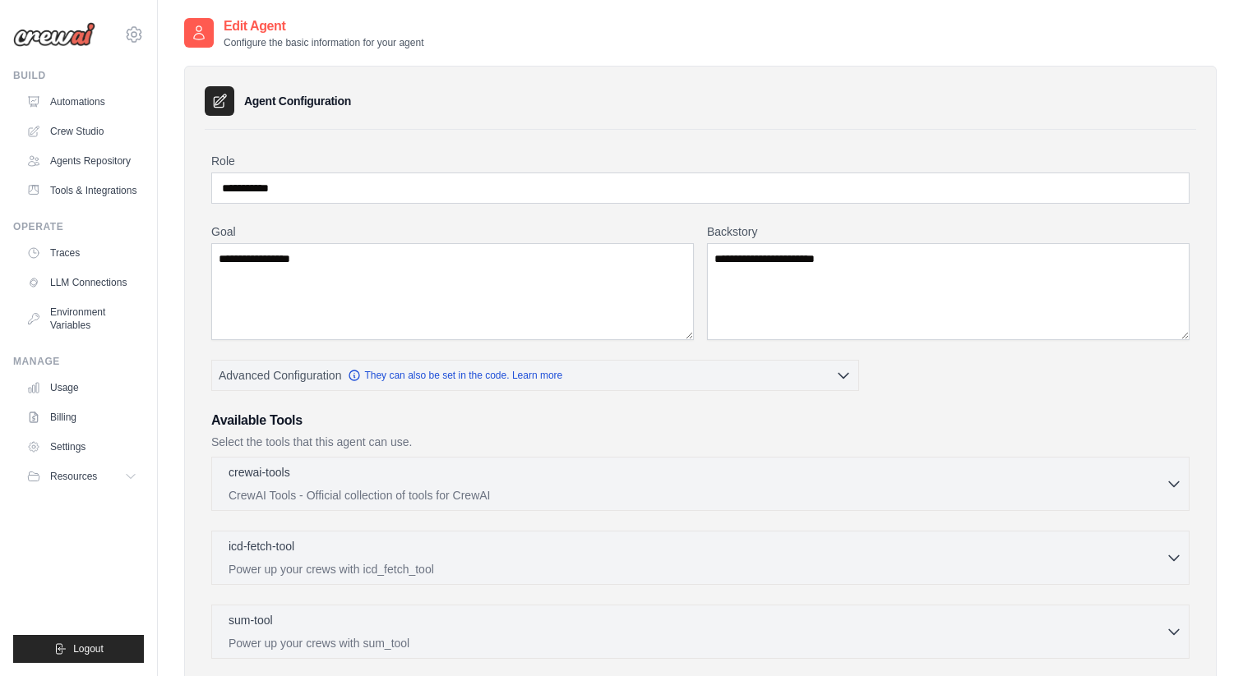
scroll to position [404, 0]
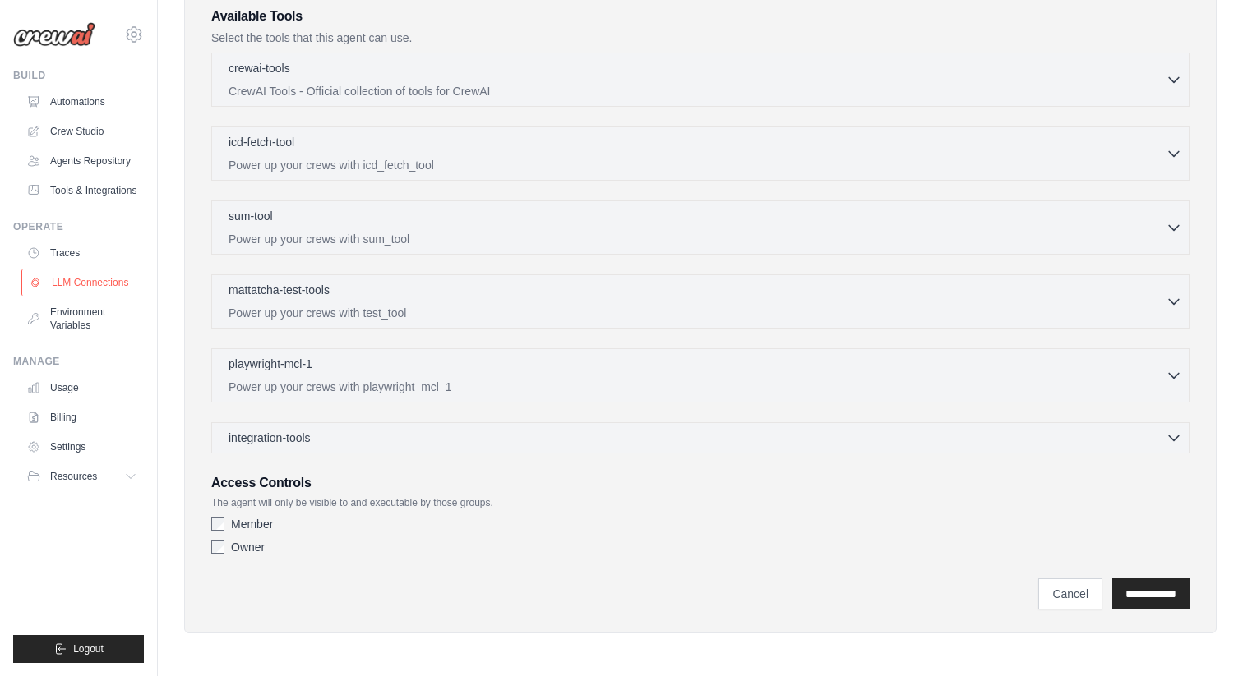
click at [56, 279] on link "LLM Connections" at bounding box center [83, 283] width 124 height 26
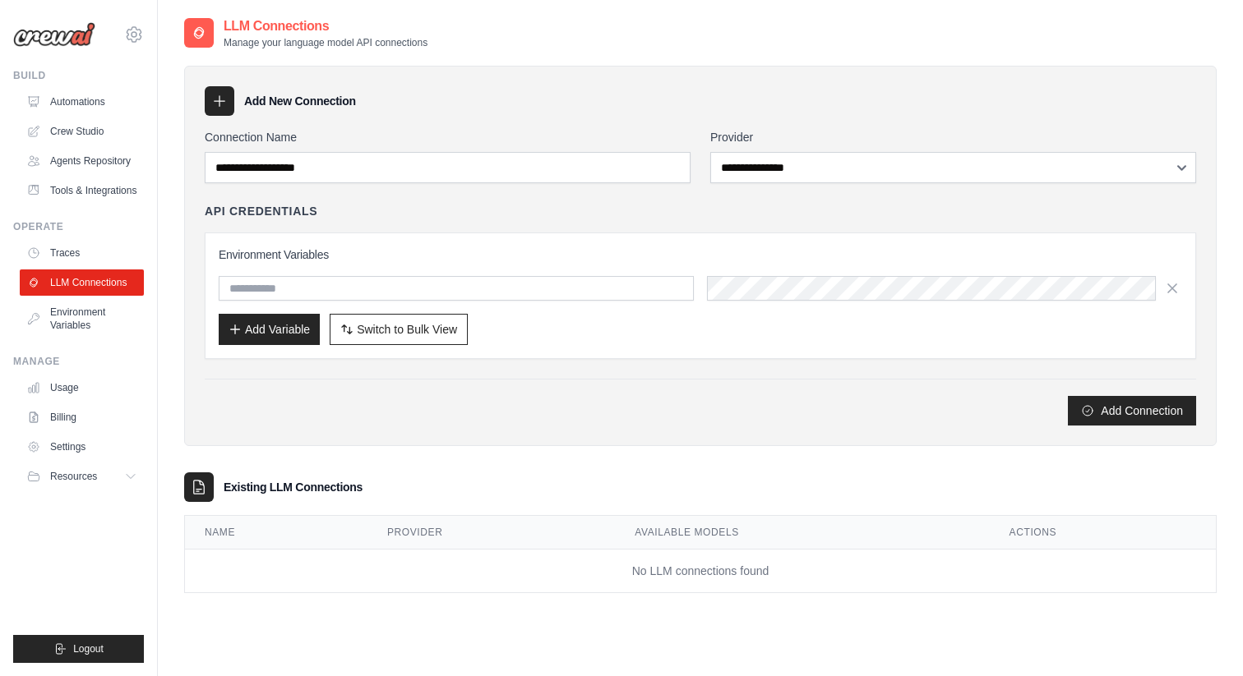
scroll to position [33, 0]
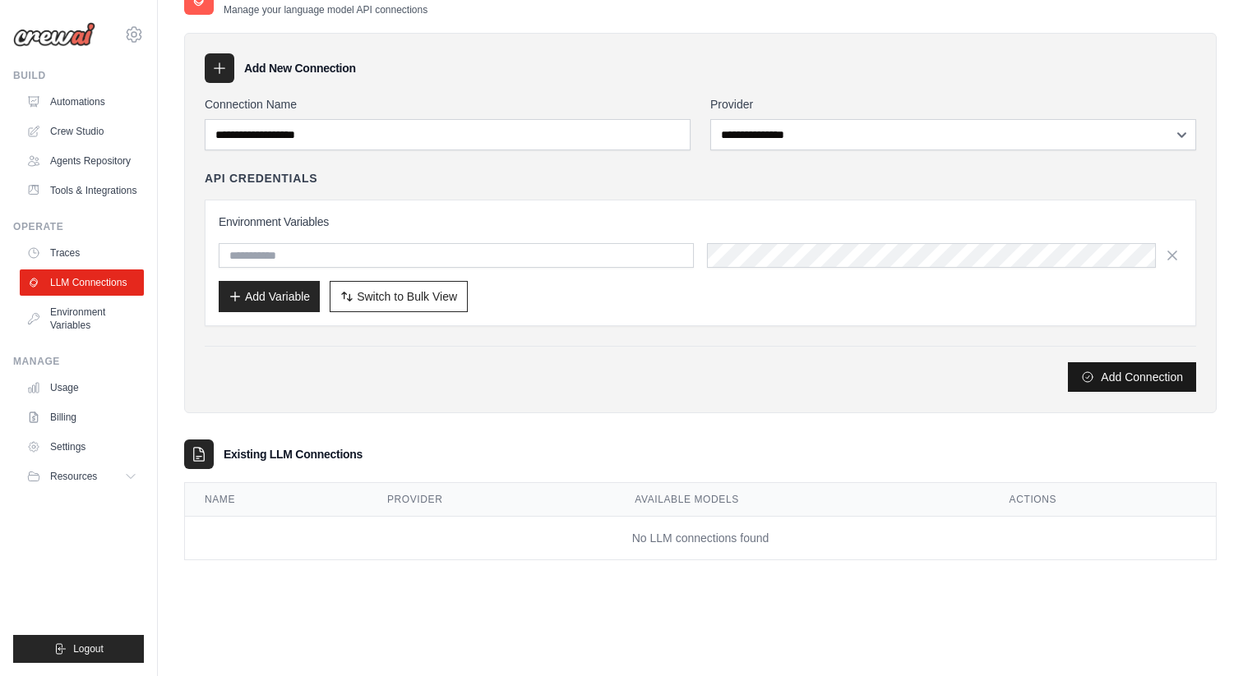
click at [1131, 381] on button "Add Connection" at bounding box center [1132, 377] width 128 height 30
click at [919, 156] on div "**********" at bounding box center [700, 244] width 991 height 297
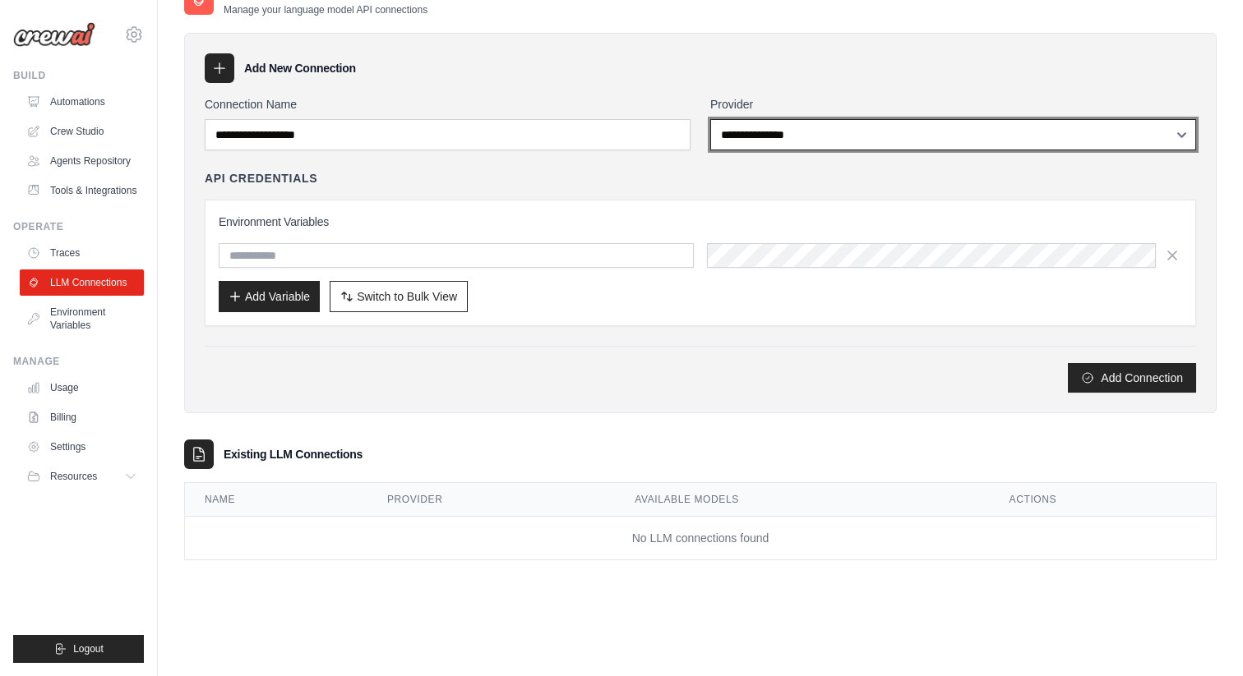
click at [916, 143] on select "**********" at bounding box center [953, 134] width 486 height 31
select select "******"
click at [710, 119] on select "**********" at bounding box center [953, 134] width 486 height 31
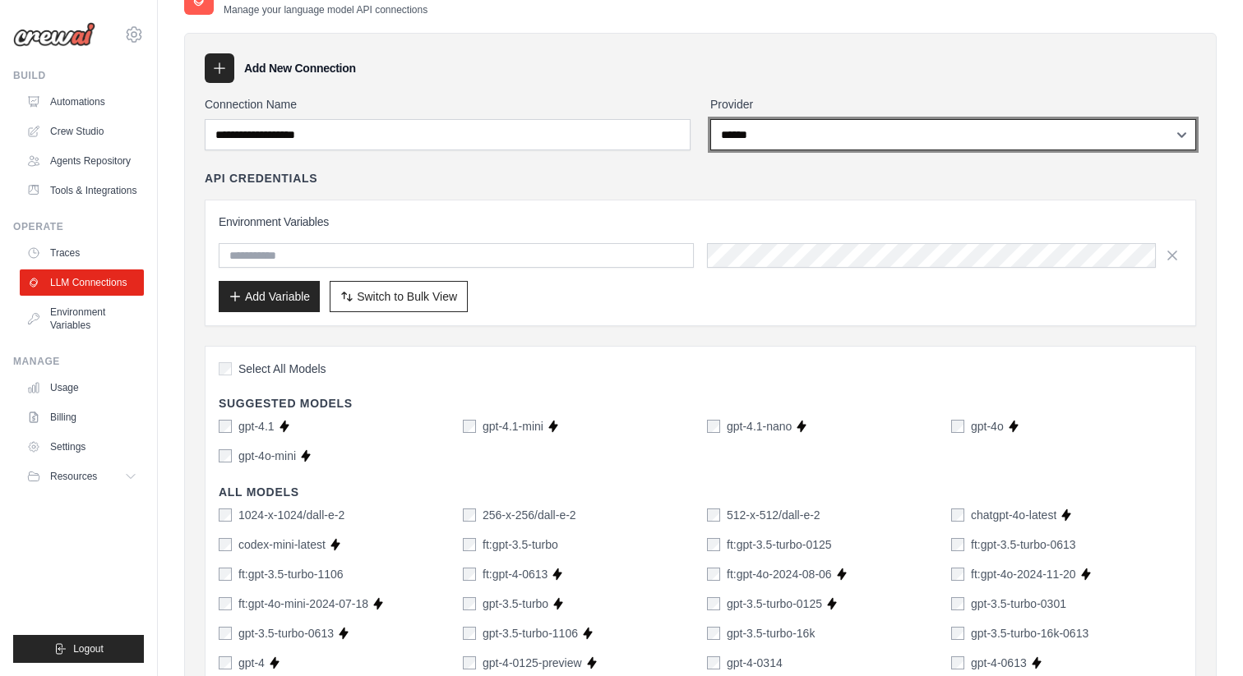
scroll to position [34, 0]
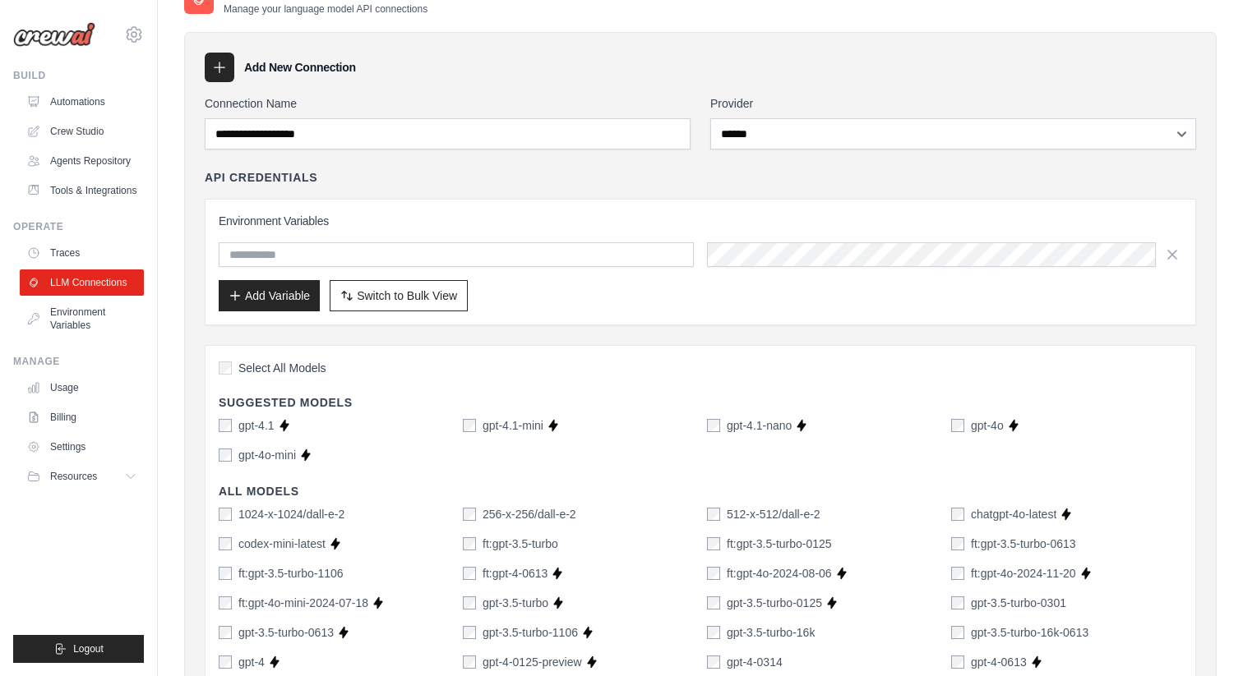
click at [233, 427] on div "gpt-4.1" at bounding box center [247, 426] width 56 height 16
click at [91, 312] on link "Environment Variables" at bounding box center [83, 318] width 124 height 39
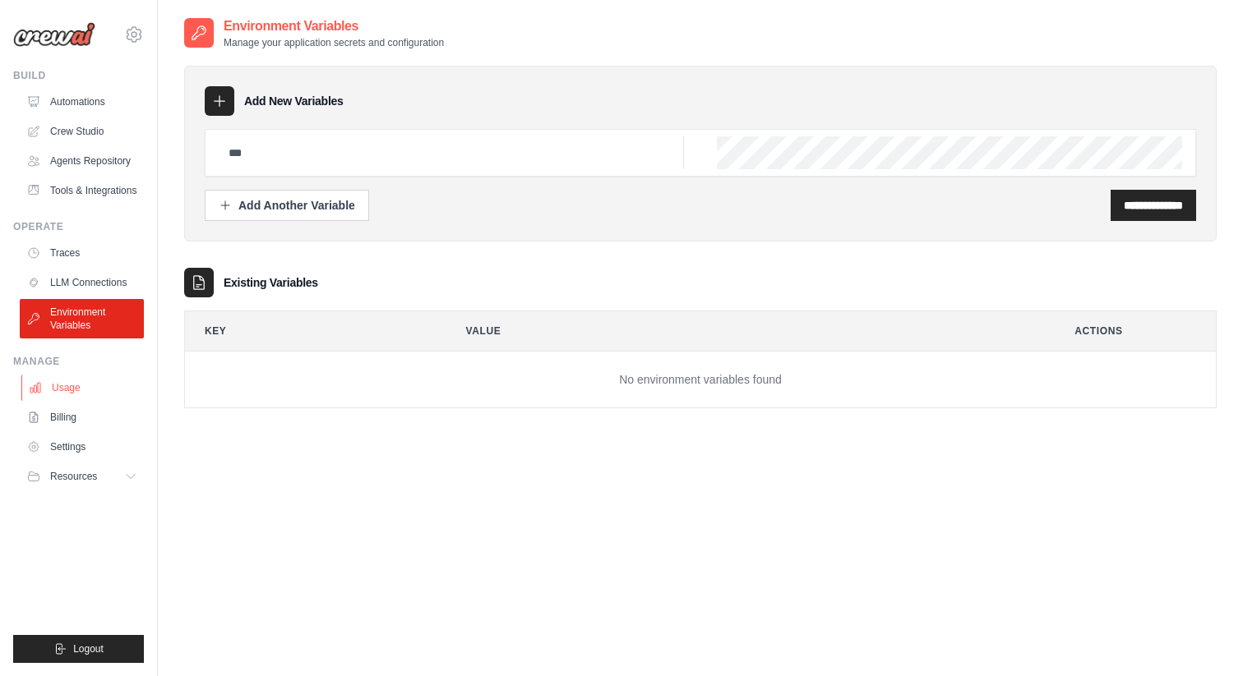
click at [72, 378] on link "Usage" at bounding box center [83, 388] width 124 height 26
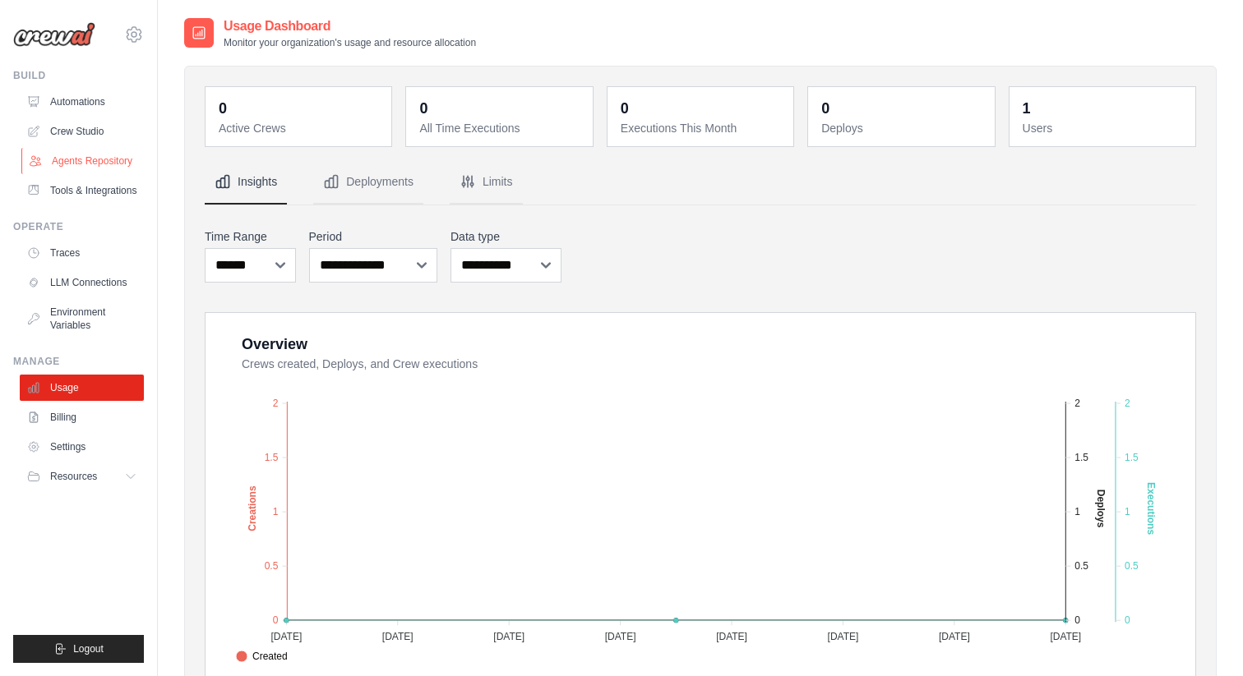
click at [98, 155] on link "Agents Repository" at bounding box center [83, 161] width 124 height 26
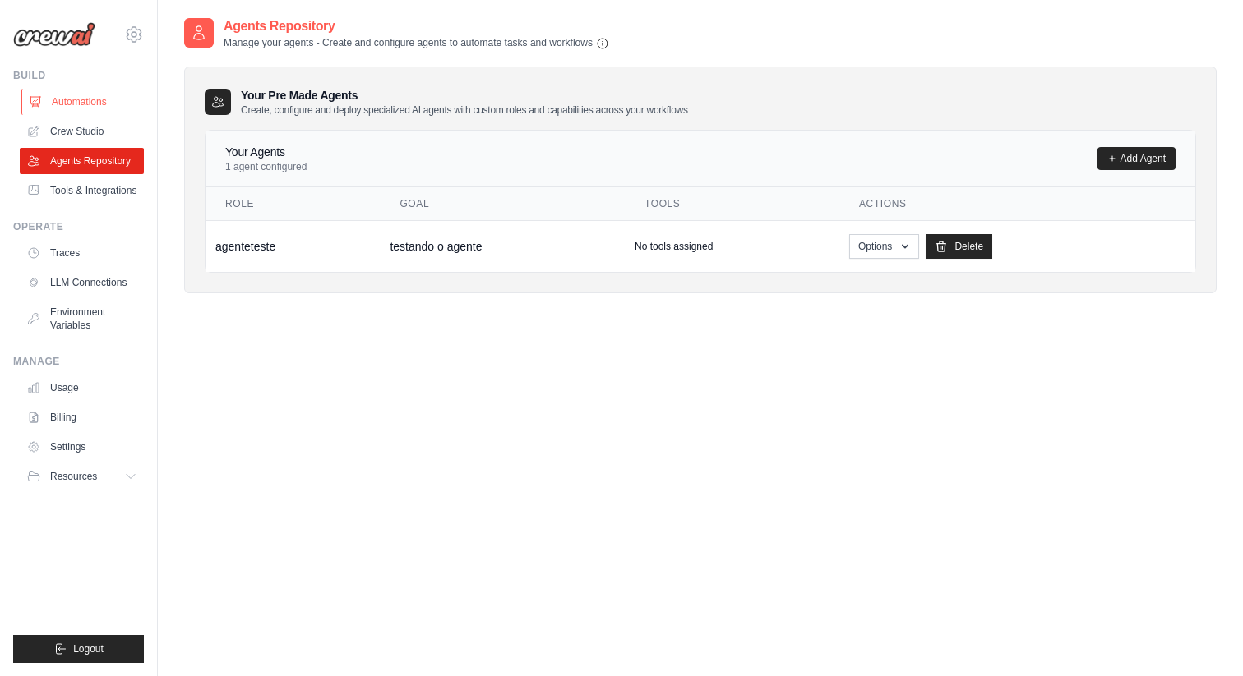
click at [84, 96] on link "Automations" at bounding box center [83, 102] width 124 height 26
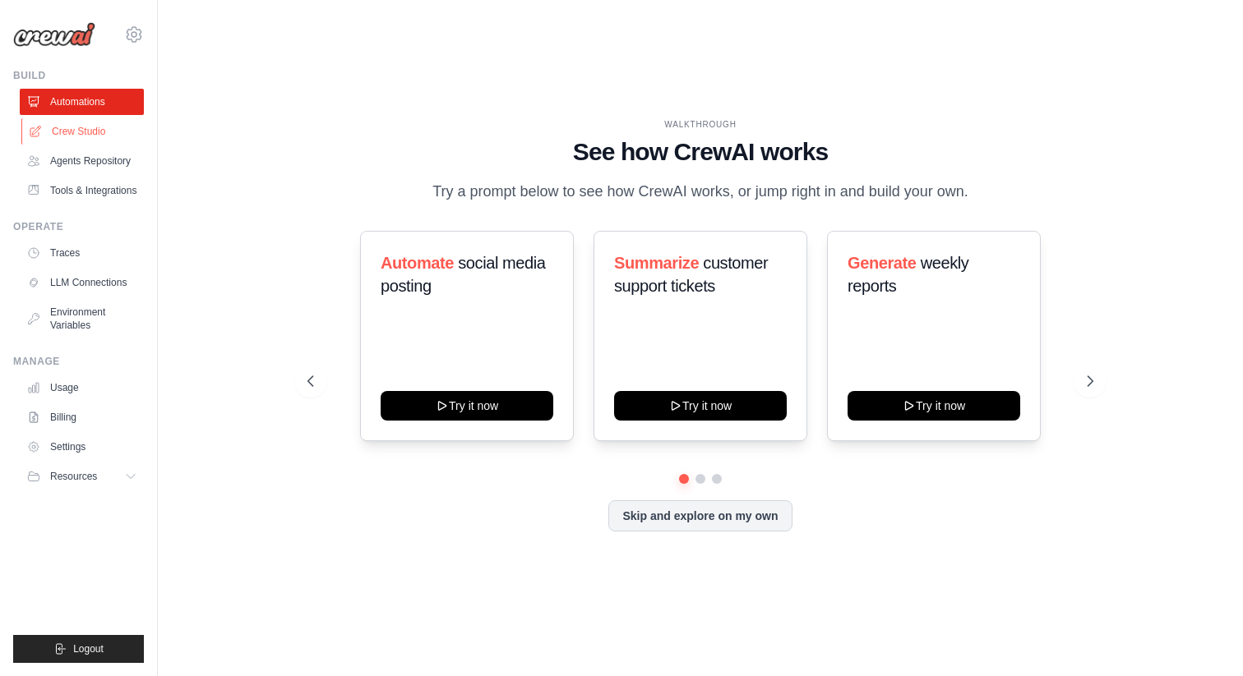
click at [90, 123] on link "Crew Studio" at bounding box center [83, 131] width 124 height 26
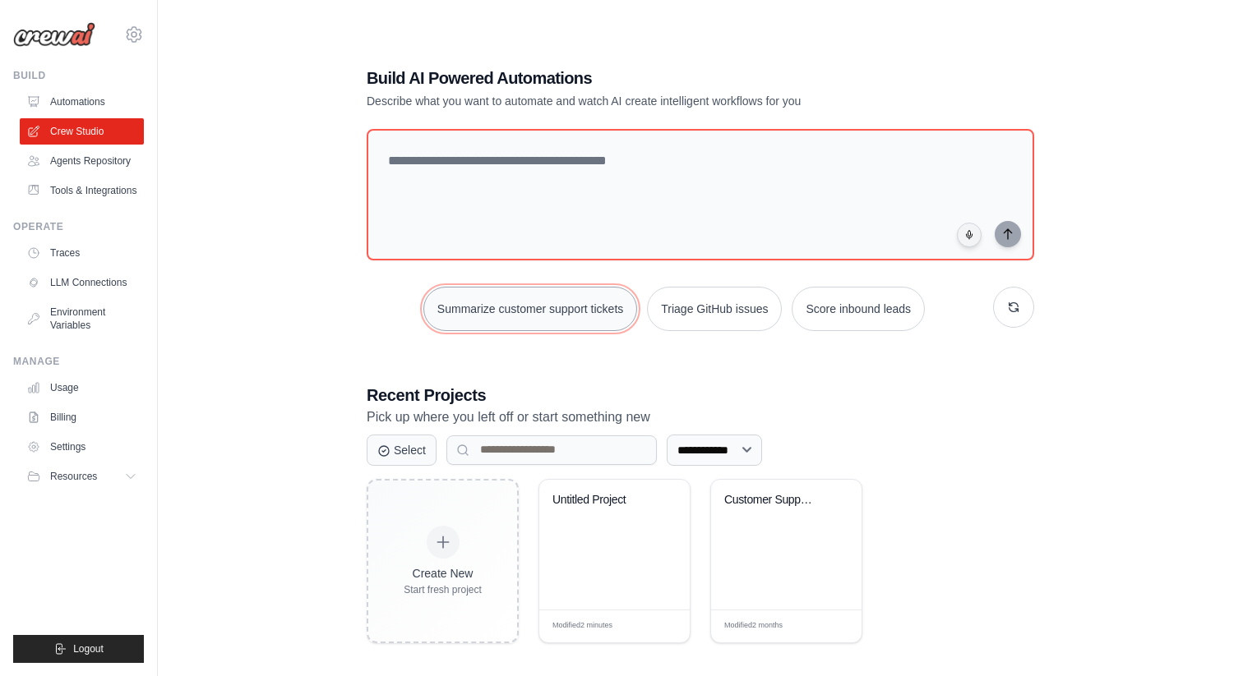
click at [570, 310] on button "Summarize customer support tickets" at bounding box center [530, 309] width 214 height 44
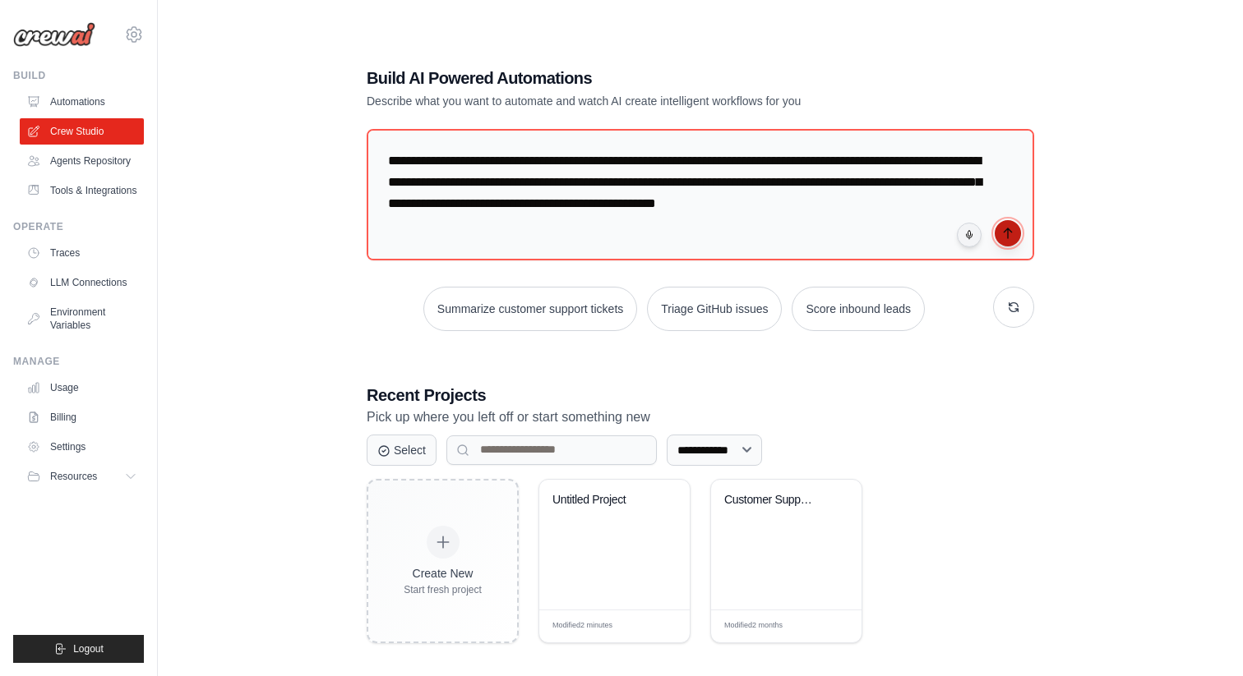
click at [1002, 230] on icon "submit" at bounding box center [1007, 233] width 13 height 13
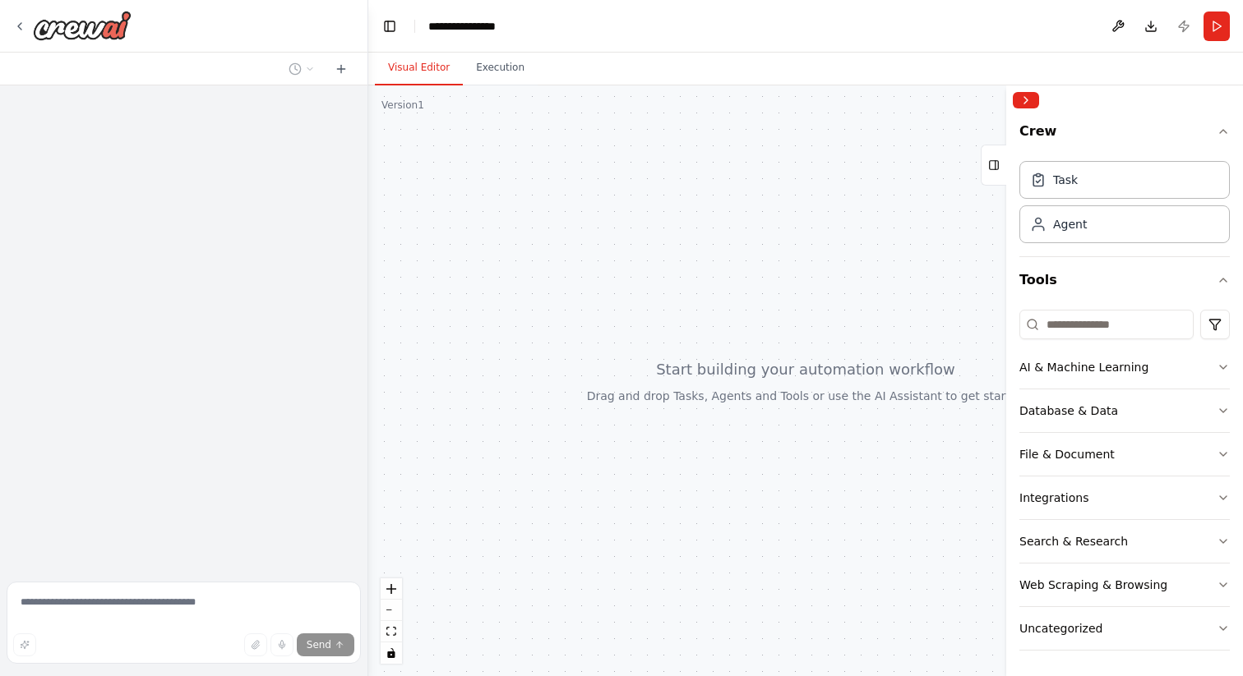
drag, startPoint x: 907, startPoint y: 338, endPoint x: 788, endPoint y: 288, distance: 128.5
click at [788, 288] on div at bounding box center [805, 380] width 875 height 591
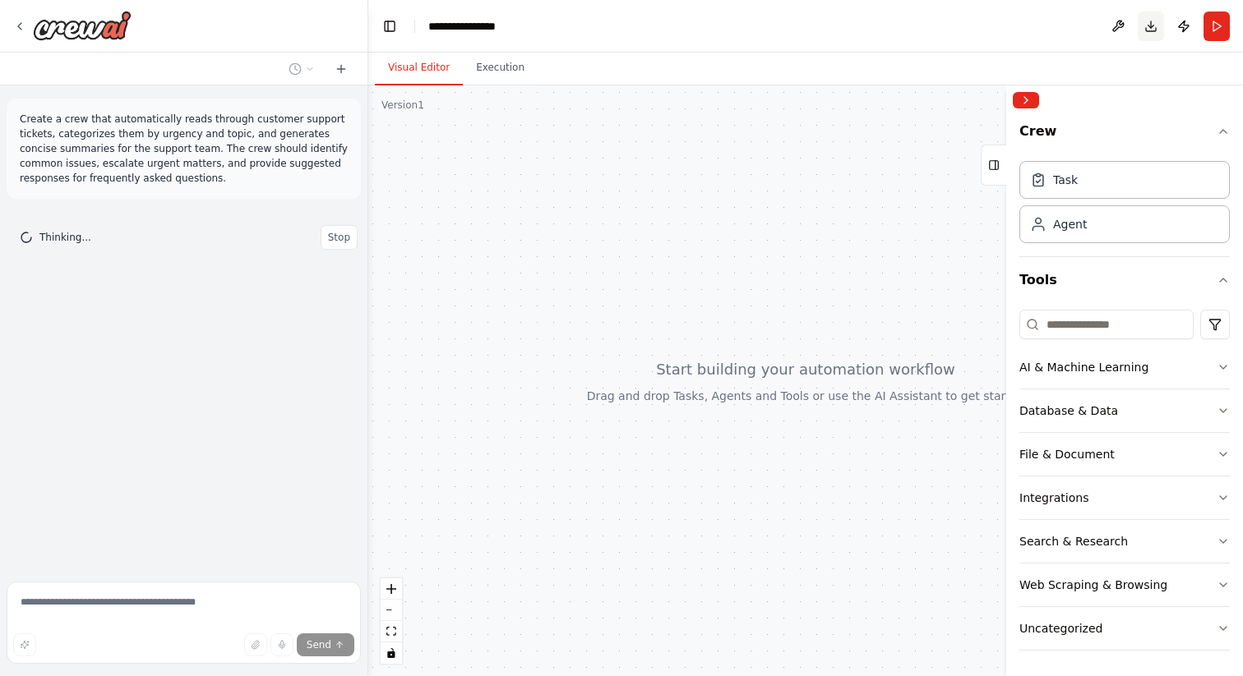
click at [1152, 21] on button "Download" at bounding box center [1151, 27] width 26 height 30
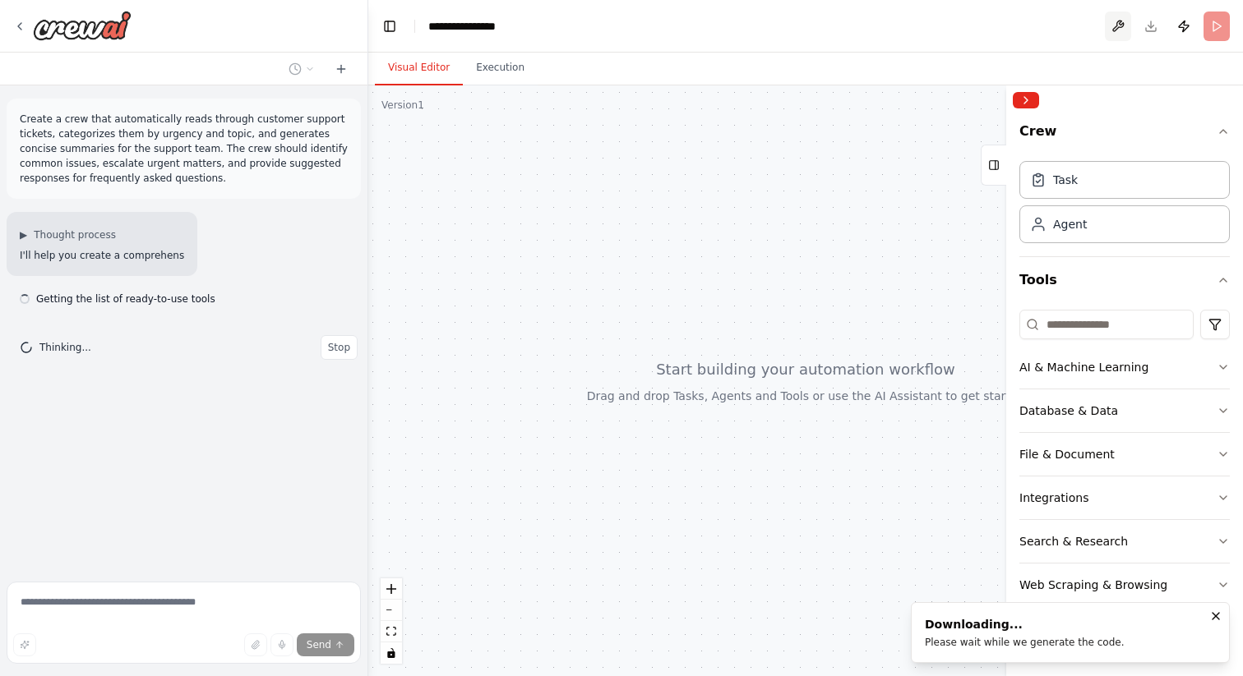
click at [1113, 25] on button at bounding box center [1118, 27] width 26 height 30
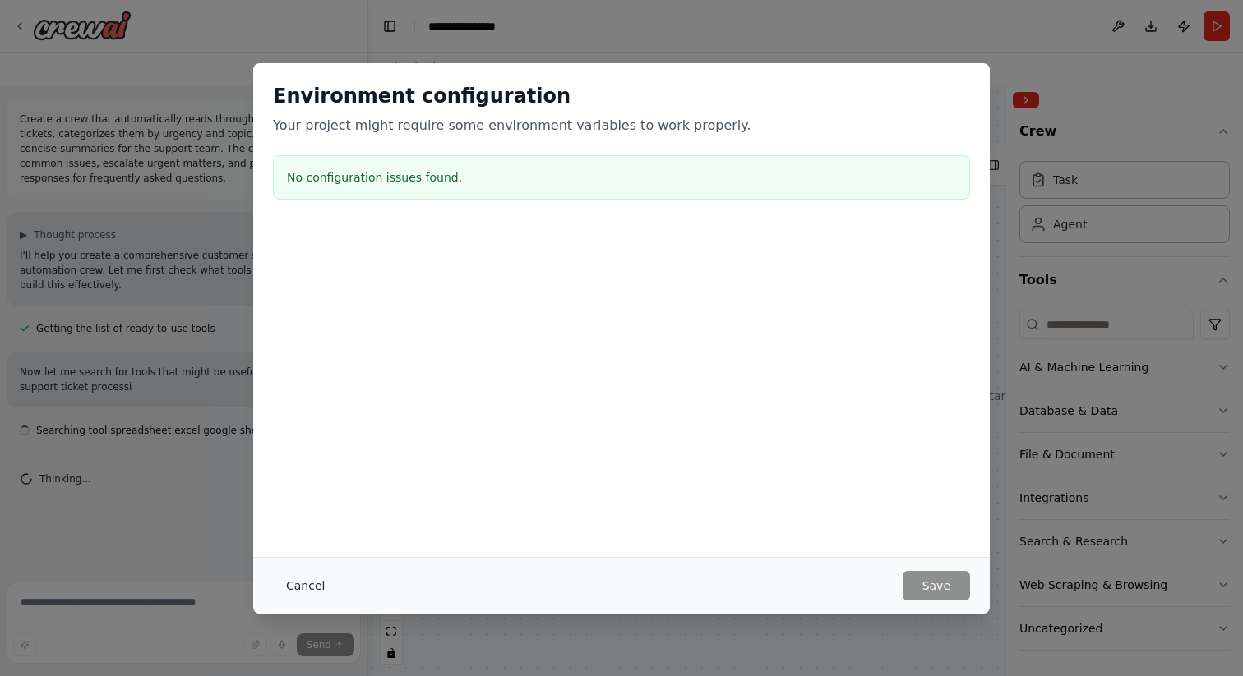
click at [314, 571] on button "Cancel" at bounding box center [305, 586] width 65 height 30
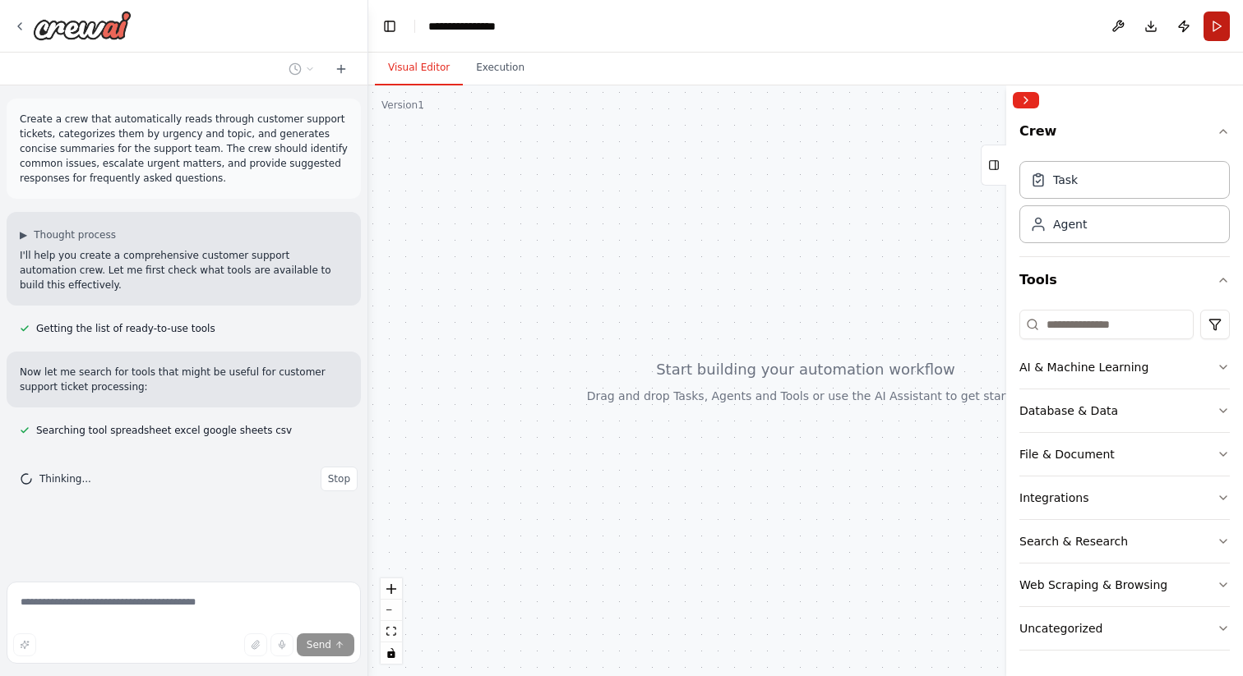
click at [1214, 29] on button "Run" at bounding box center [1216, 27] width 26 height 30
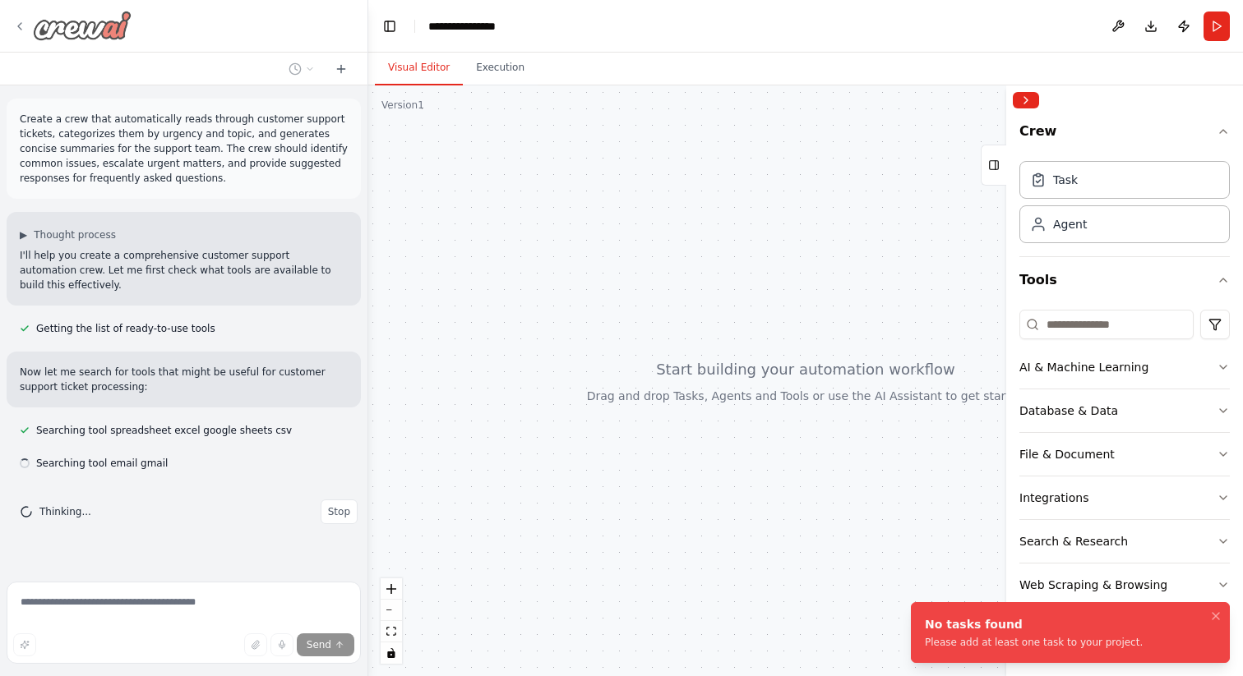
click at [26, 33] on div at bounding box center [72, 26] width 118 height 30
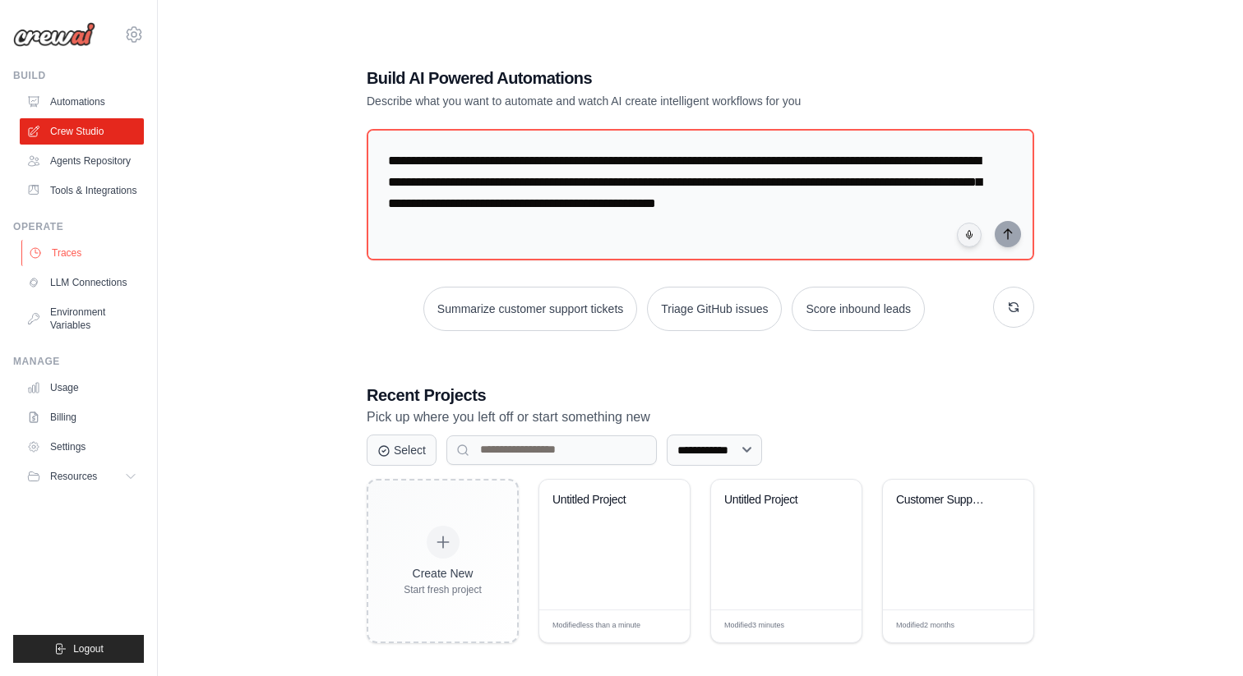
click at [84, 256] on link "Traces" at bounding box center [83, 253] width 124 height 26
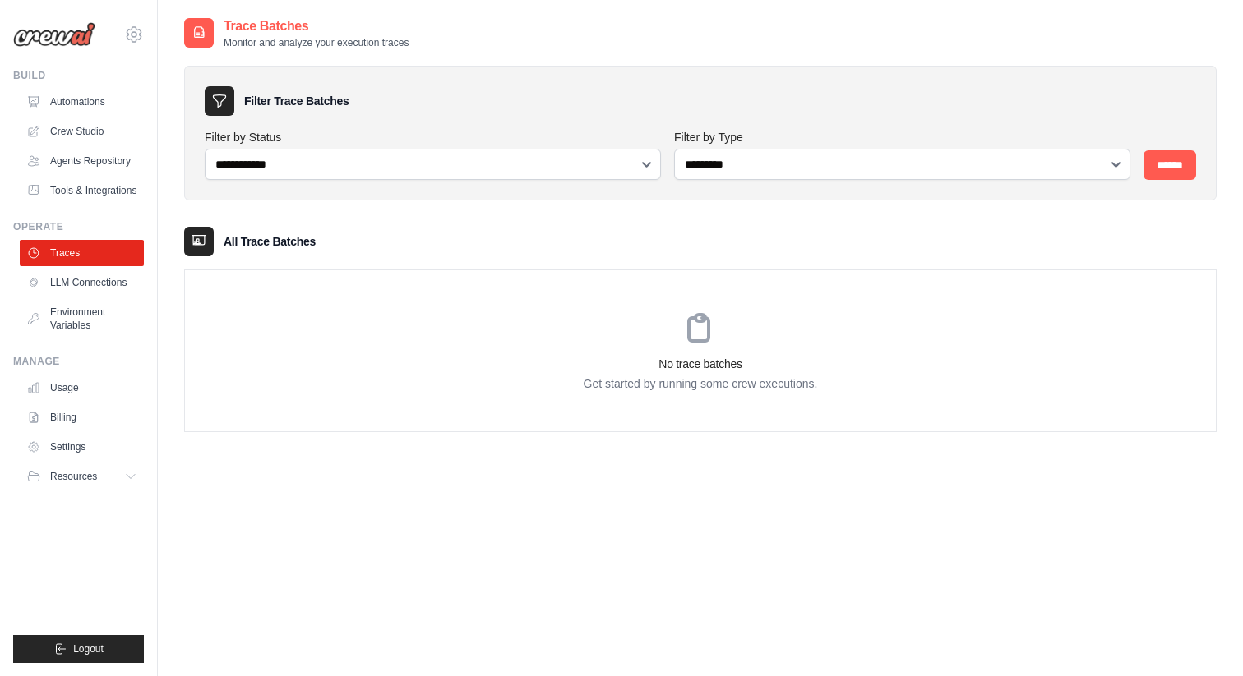
click at [289, 238] on h3 "All Trace Batches" at bounding box center [270, 241] width 92 height 16
drag, startPoint x: 289, startPoint y: 238, endPoint x: 298, endPoint y: 372, distance: 134.3
click at [289, 239] on h3 "All Trace Batches" at bounding box center [270, 241] width 92 height 16
click at [68, 270] on link "LLM Connections" at bounding box center [83, 283] width 124 height 26
click at [90, 320] on link "Environment Variables" at bounding box center [83, 318] width 124 height 39
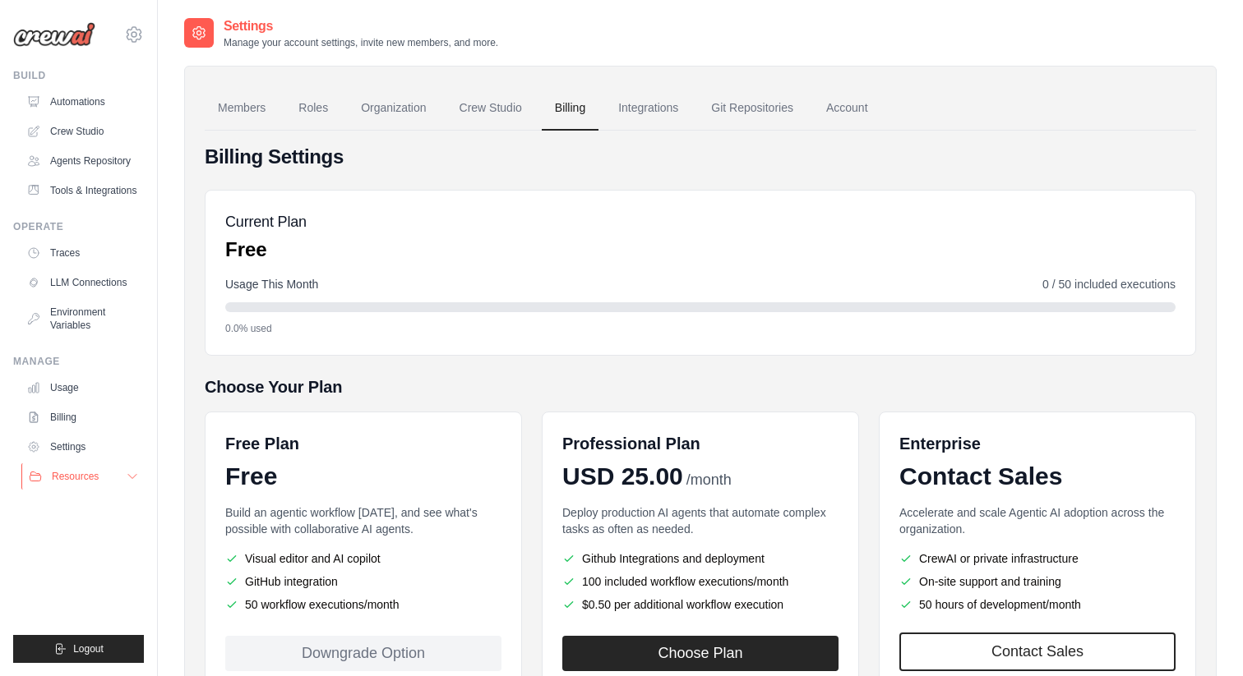
click at [122, 475] on button "Resources" at bounding box center [83, 477] width 124 height 26
click at [653, 102] on link "Integrations" at bounding box center [648, 108] width 86 height 44
click at [748, 102] on link "Git Repositories" at bounding box center [752, 108] width 108 height 44
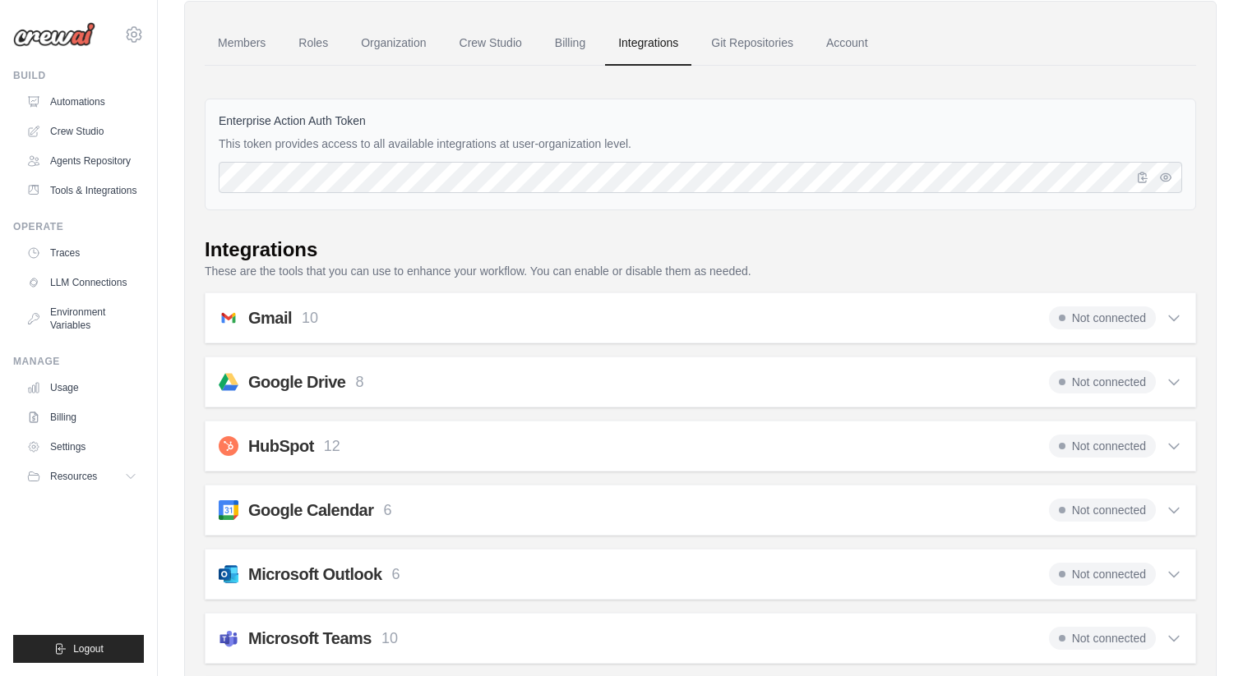
scroll to position [90, 0]
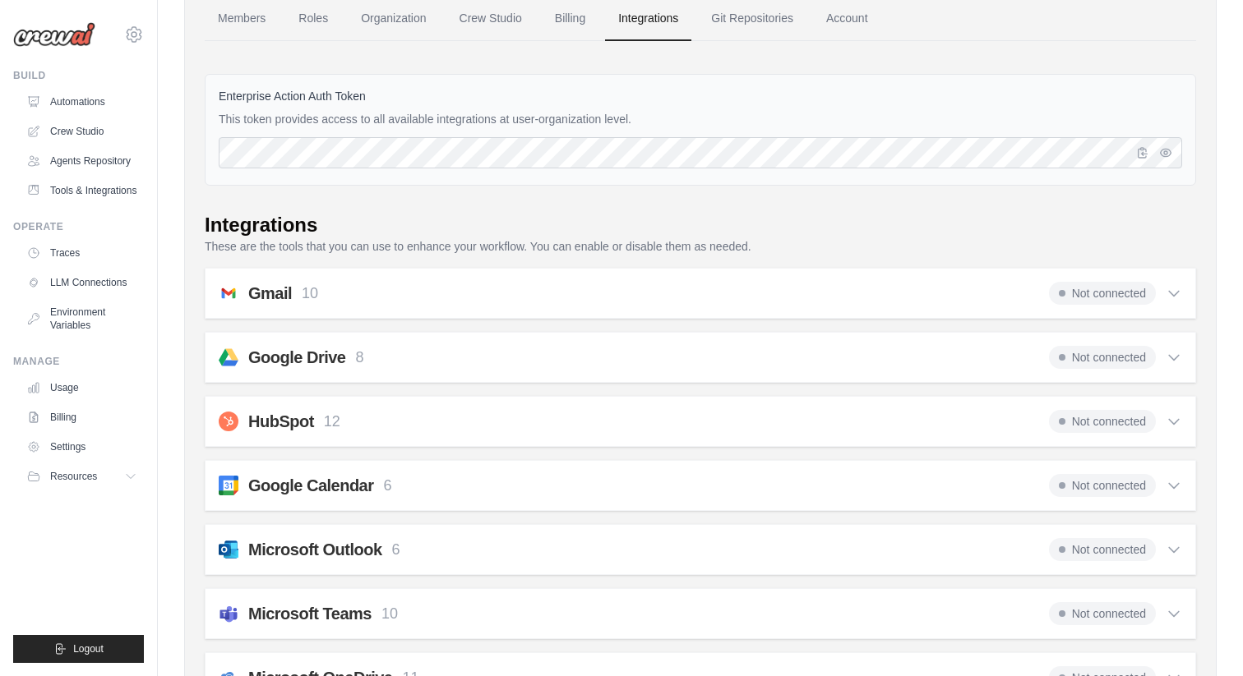
click at [1173, 300] on icon at bounding box center [1173, 293] width 16 height 16
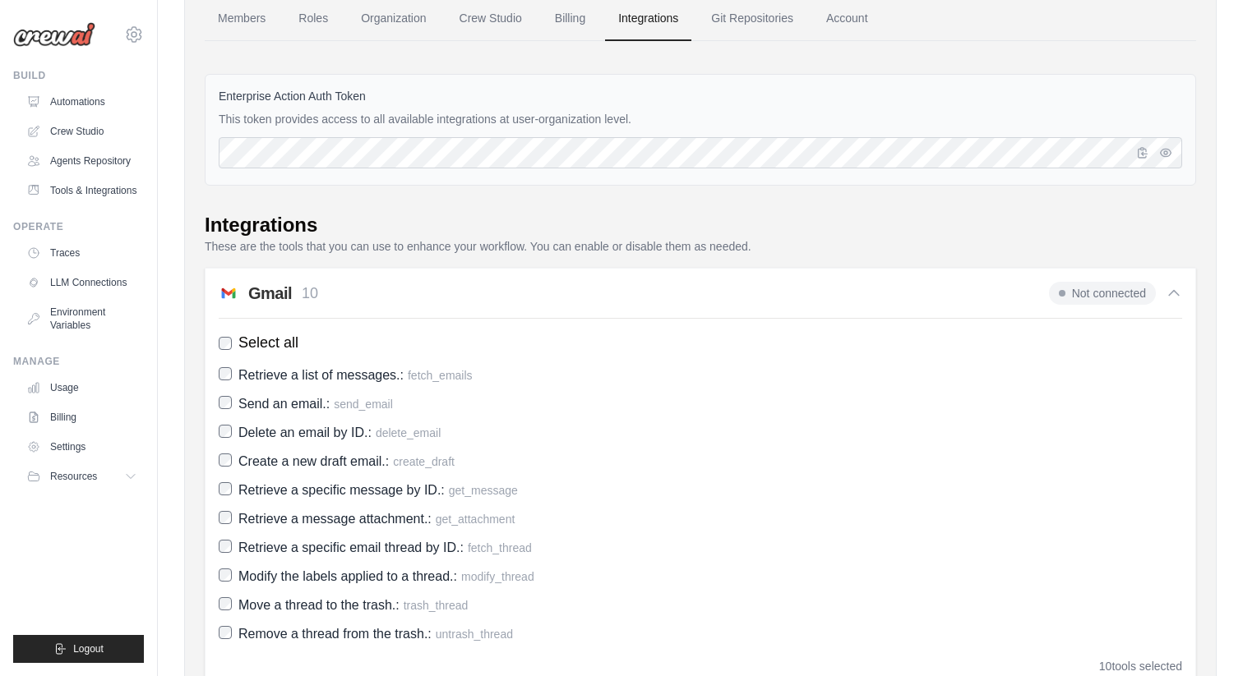
click at [1173, 300] on icon at bounding box center [1173, 293] width 16 height 16
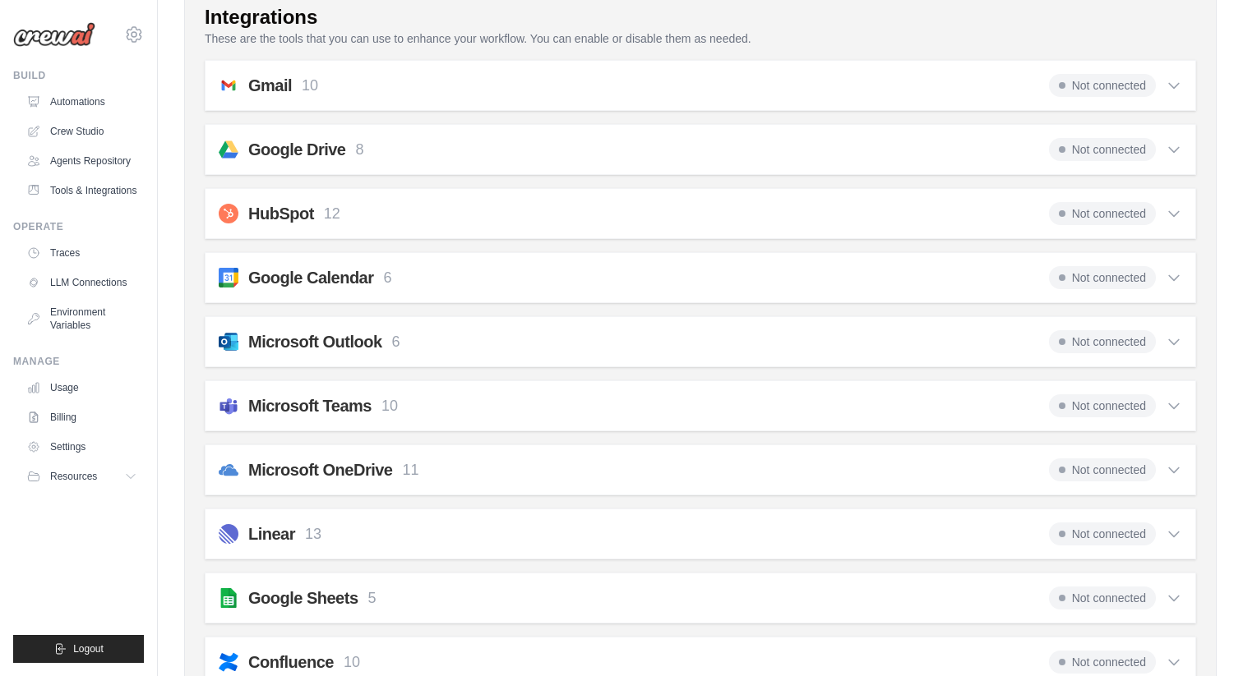
scroll to position [0, 0]
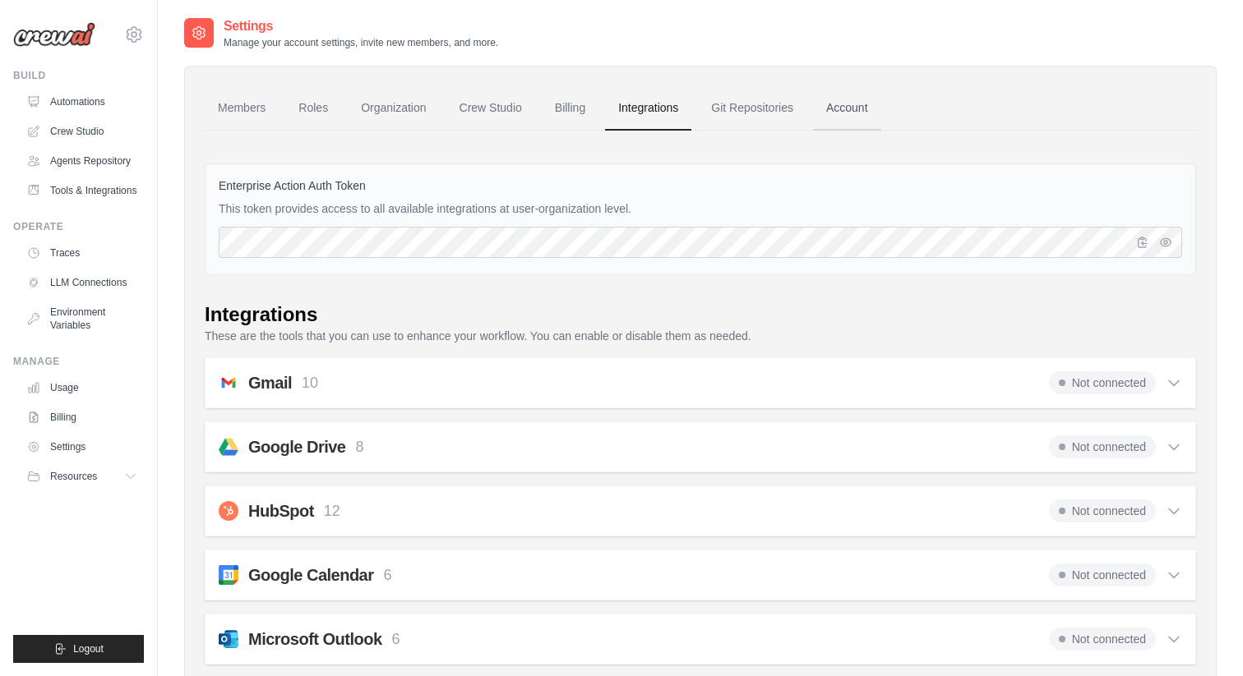
click at [836, 116] on link "Account" at bounding box center [847, 108] width 68 height 44
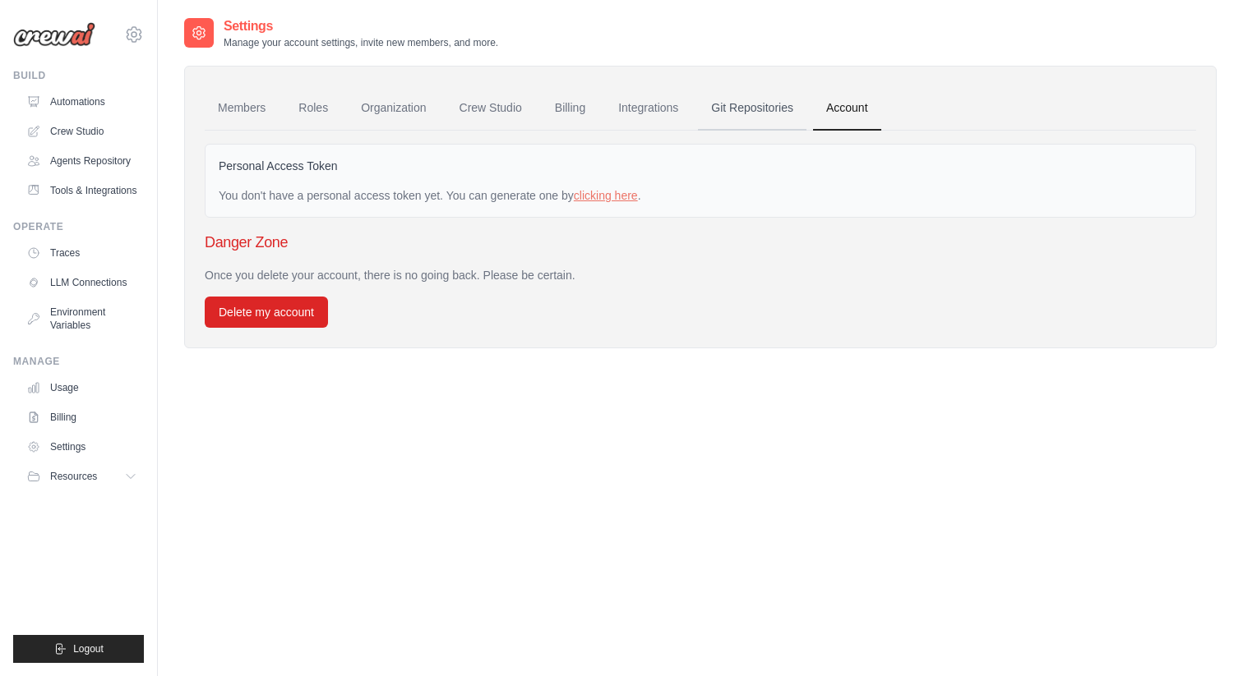
click at [760, 110] on link "Git Repositories" at bounding box center [752, 108] width 108 height 44
click at [283, 90] on ul "Members Roles Organization Crew Studio Billing Integrations Git Repositories Ac…" at bounding box center [700, 108] width 991 height 44
click at [262, 101] on link "Members" at bounding box center [242, 108] width 74 height 44
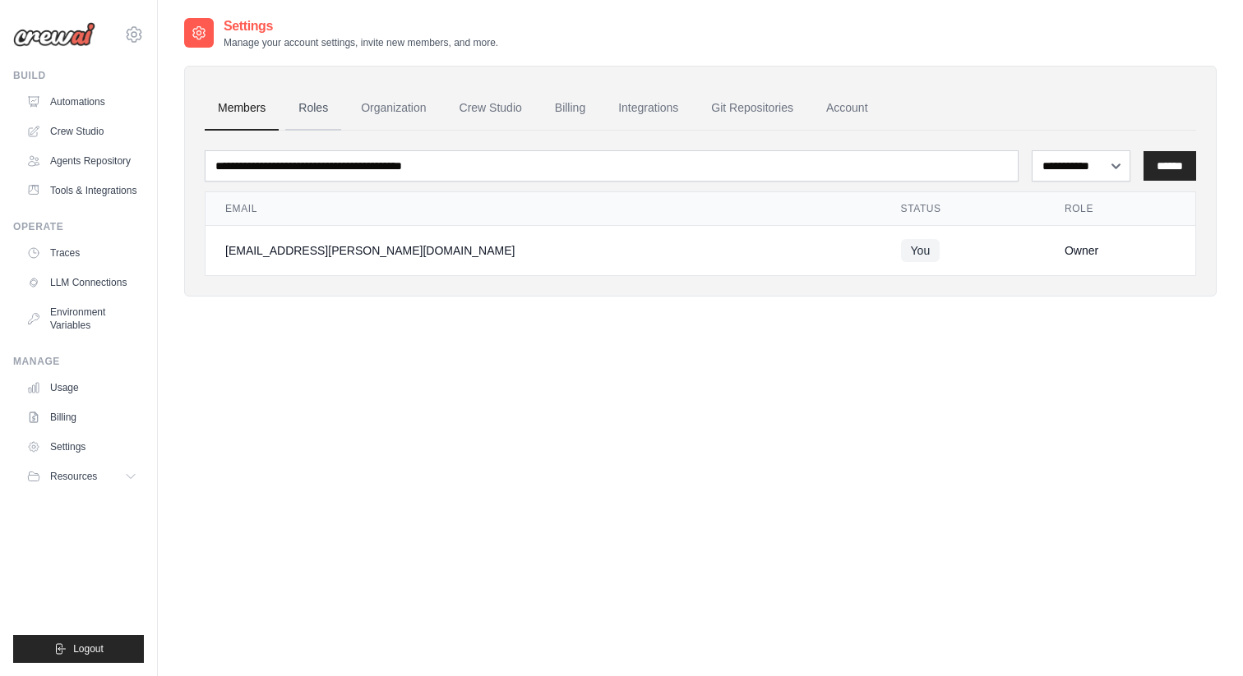
click at [324, 108] on link "Roles" at bounding box center [313, 108] width 56 height 44
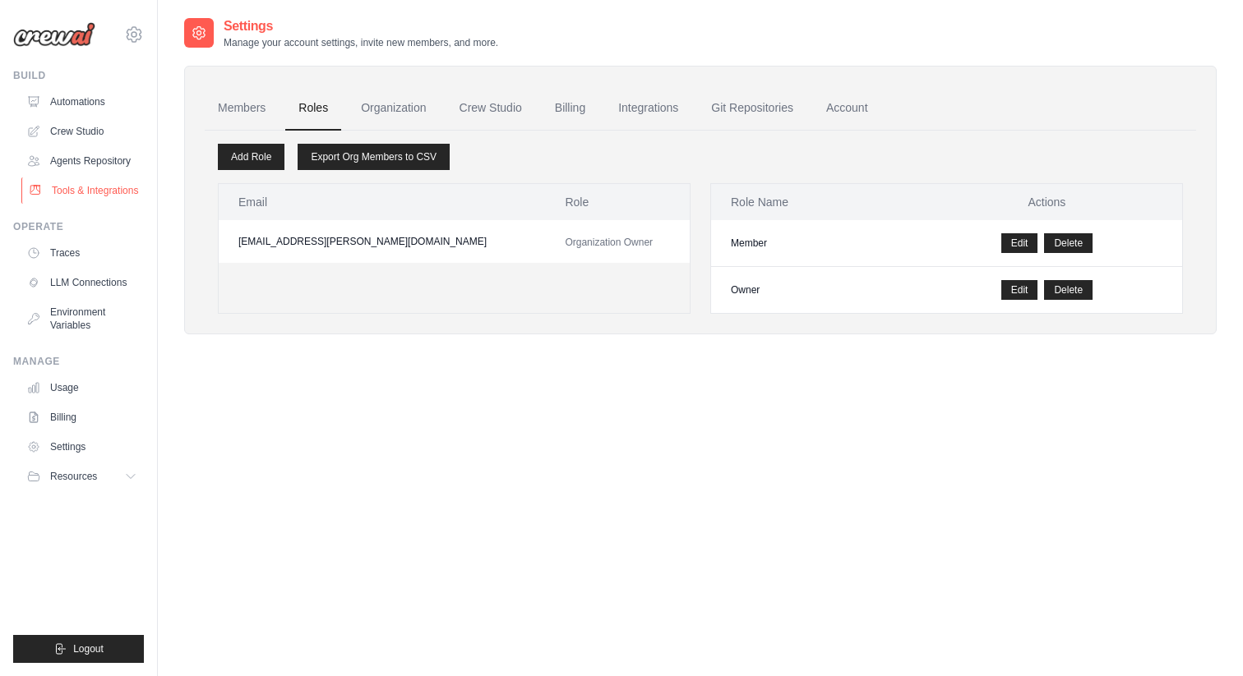
click at [100, 198] on link "Tools & Integrations" at bounding box center [83, 191] width 124 height 26
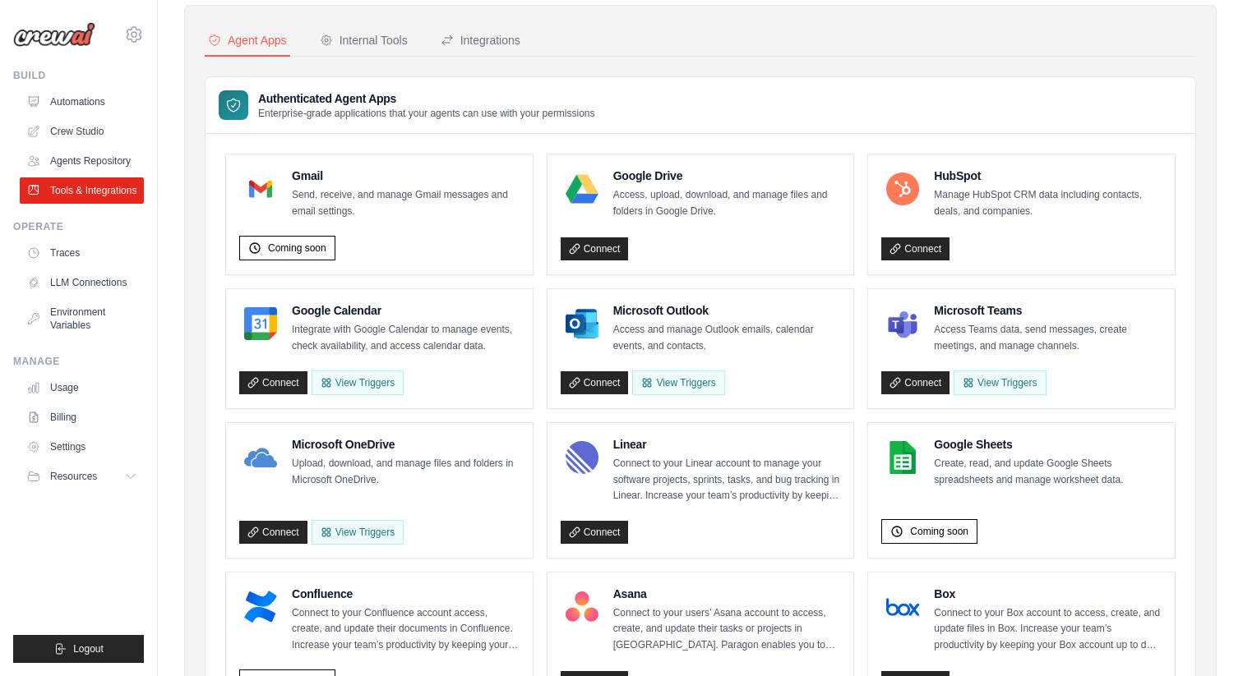
scroll to position [22, 0]
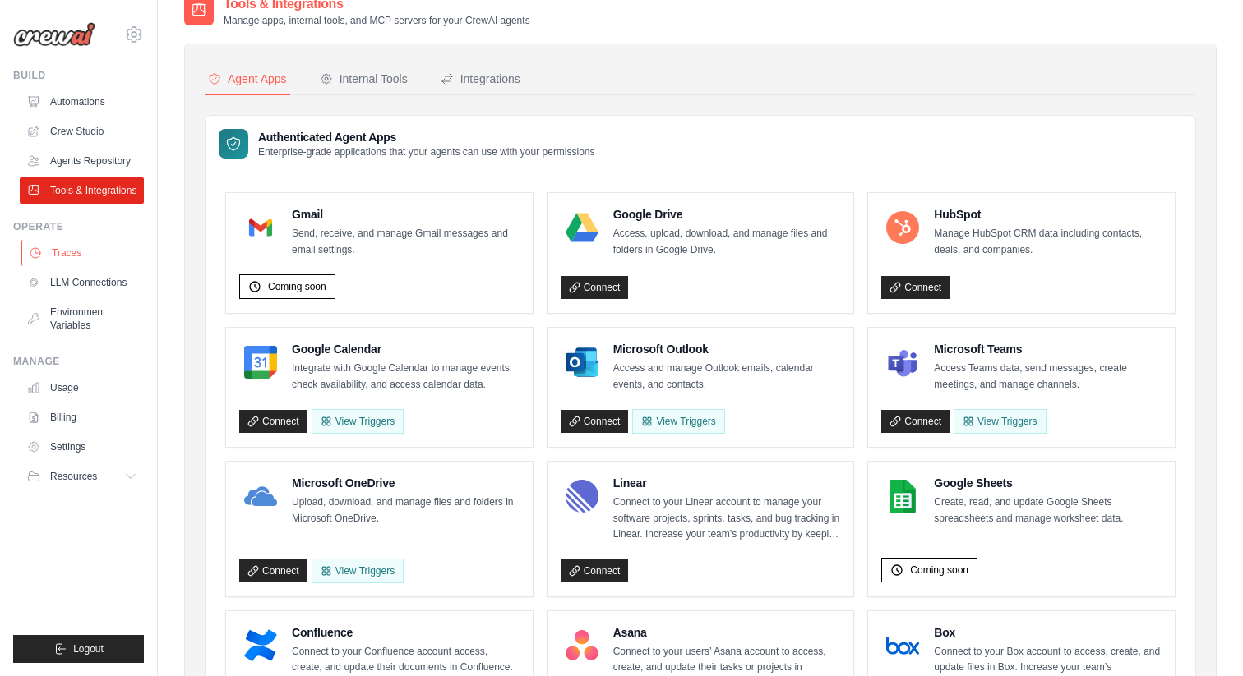
click at [72, 254] on link "Traces" at bounding box center [83, 253] width 124 height 26
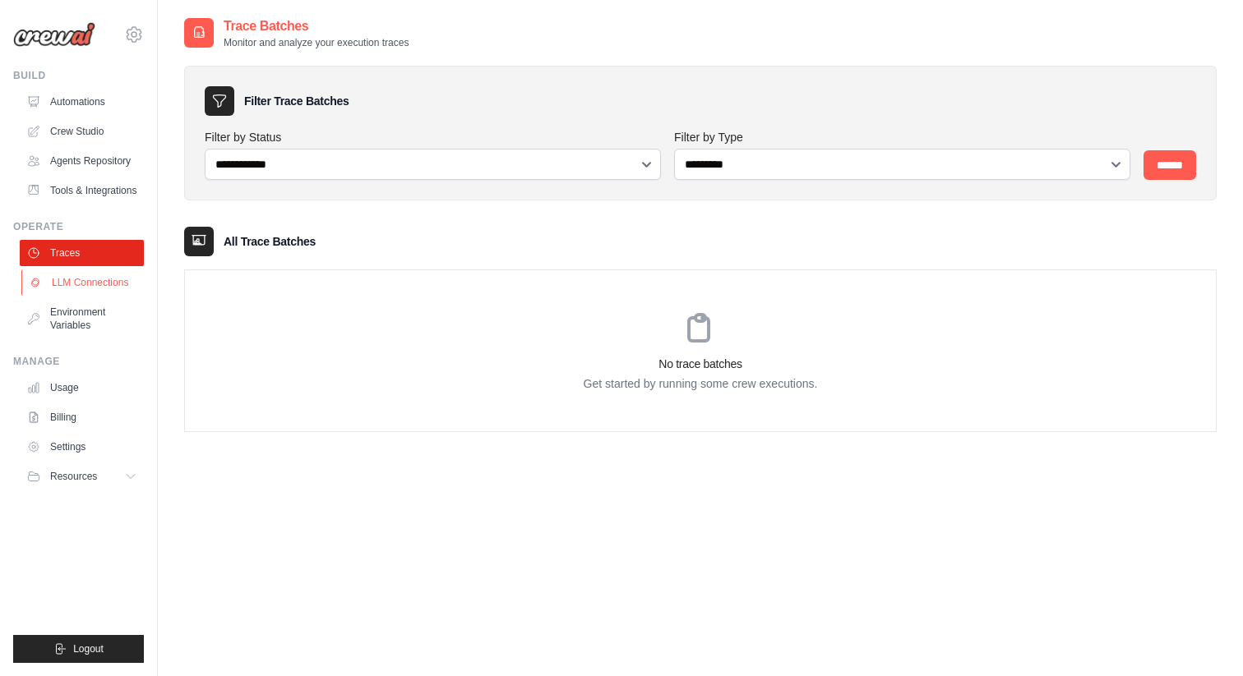
click at [93, 291] on link "LLM Connections" at bounding box center [83, 283] width 124 height 26
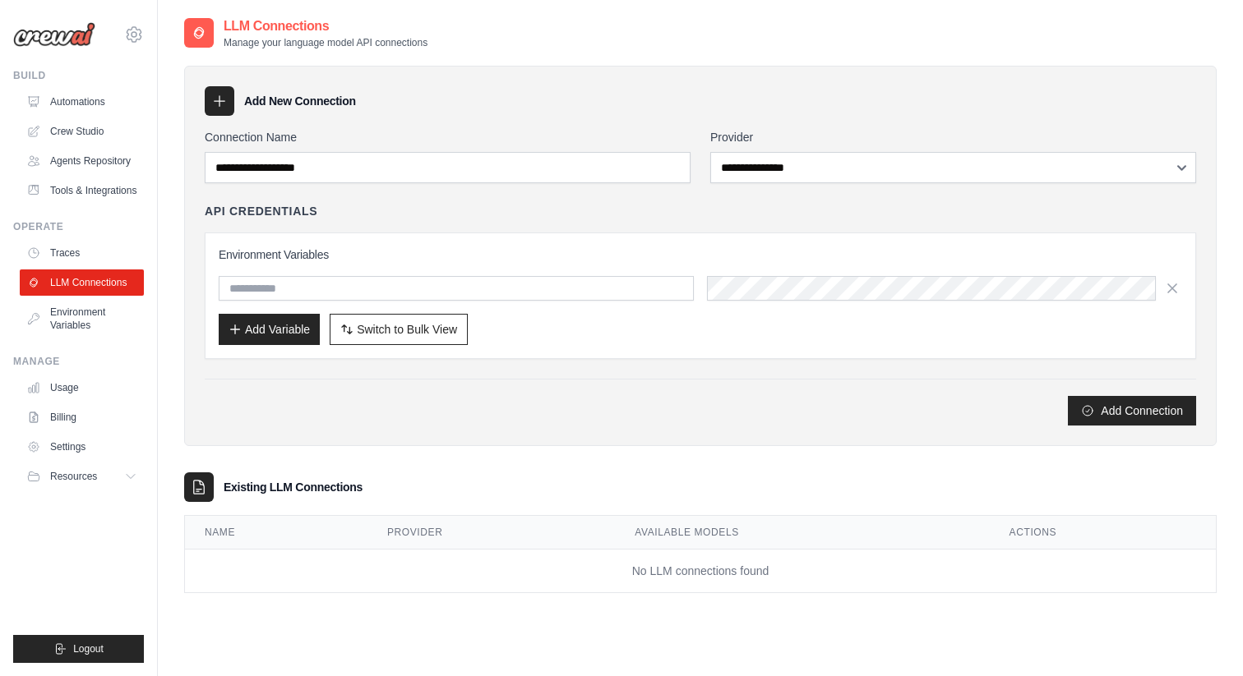
click at [99, 313] on link "Environment Variables" at bounding box center [82, 318] width 124 height 39
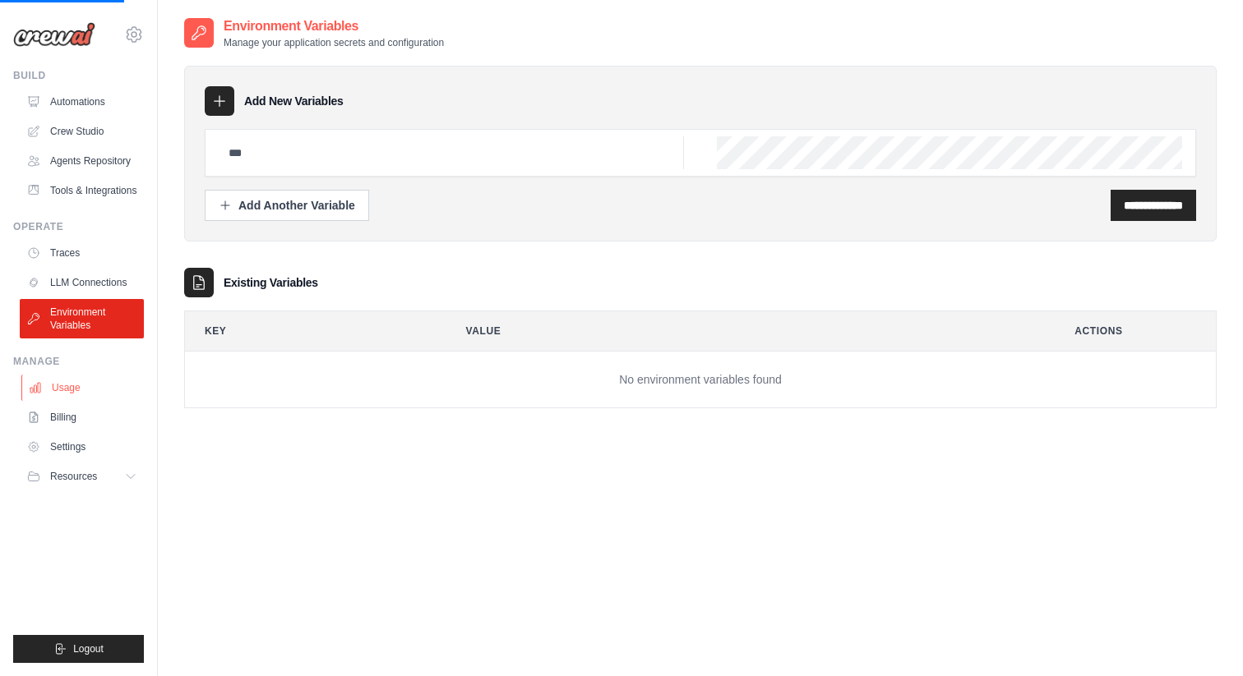
click at [94, 400] on link "Usage" at bounding box center [83, 388] width 124 height 26
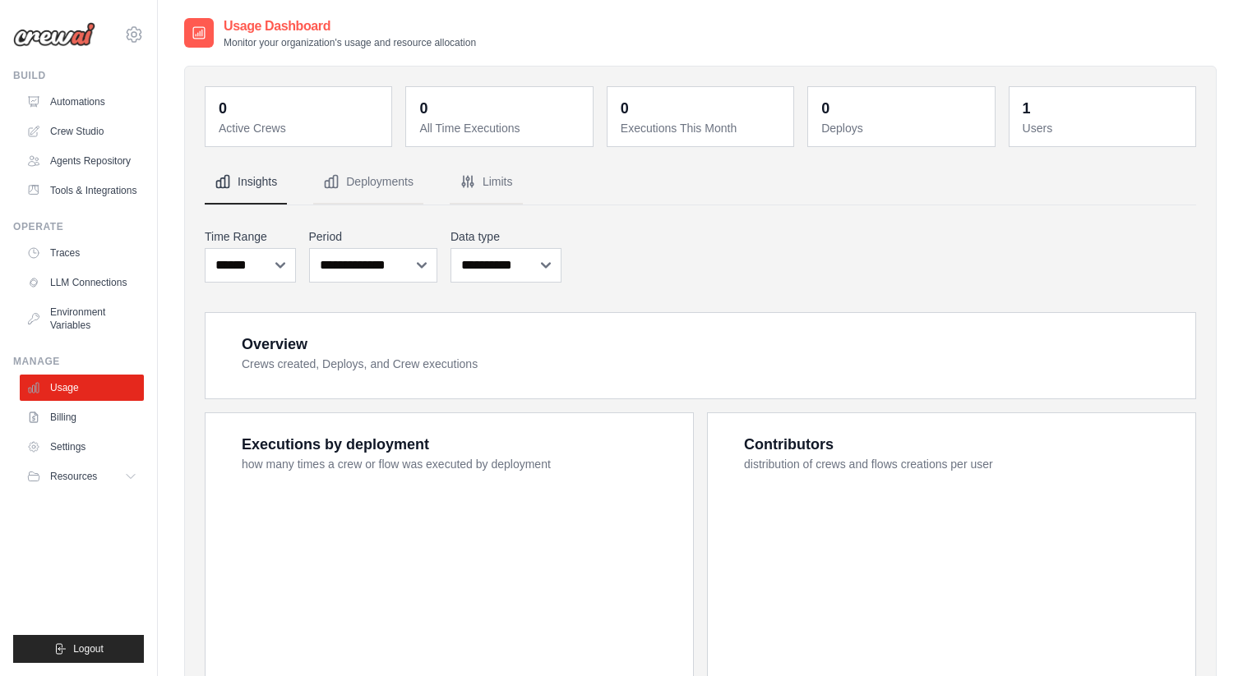
click at [107, 494] on ul "Build Automations Crew Studio Agents Repository Tools & Integrations" at bounding box center [78, 366] width 131 height 594
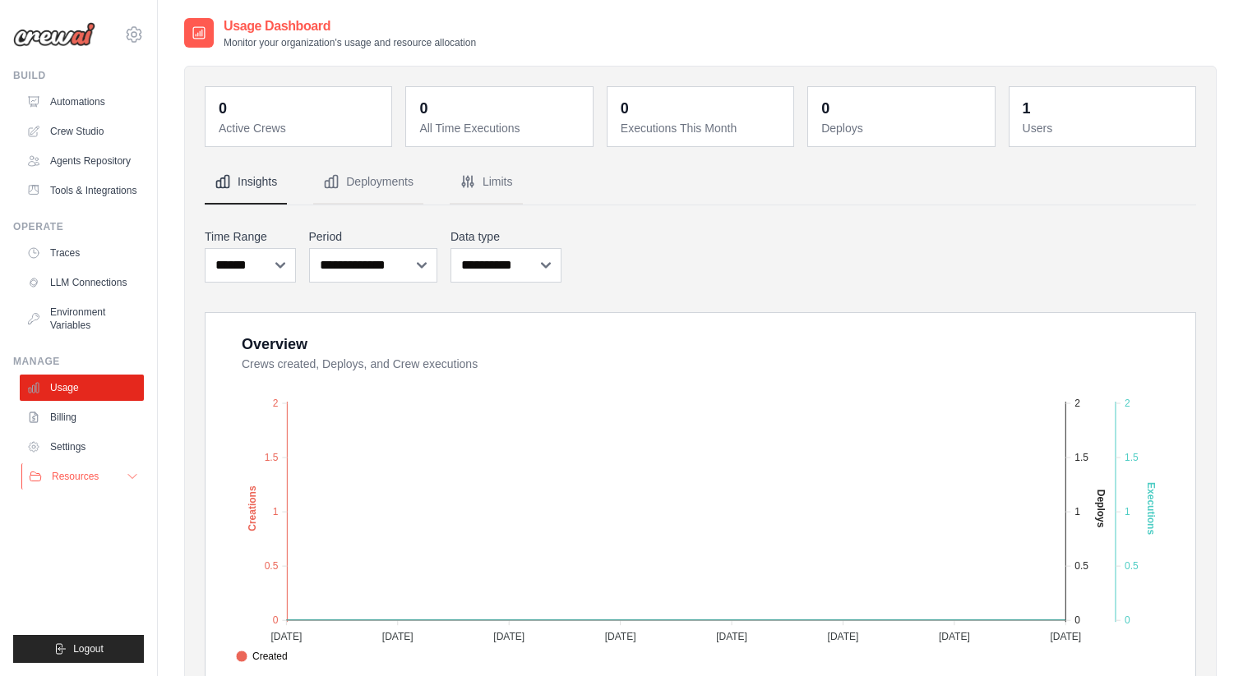
click at [107, 478] on button "Resources" at bounding box center [83, 477] width 124 height 26
click at [111, 514] on link "Documentation" at bounding box center [88, 504] width 114 height 23
click at [70, 91] on link "Automations" at bounding box center [83, 102] width 124 height 26
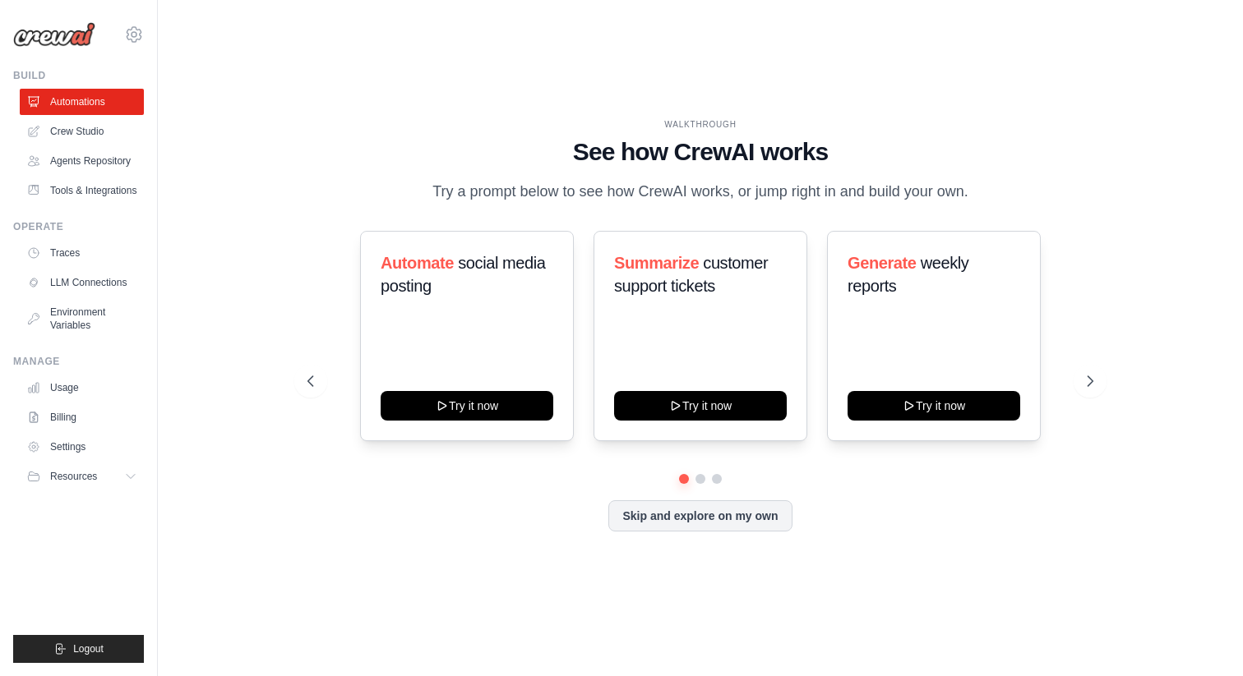
click at [84, 127] on link "Crew Studio" at bounding box center [82, 131] width 124 height 26
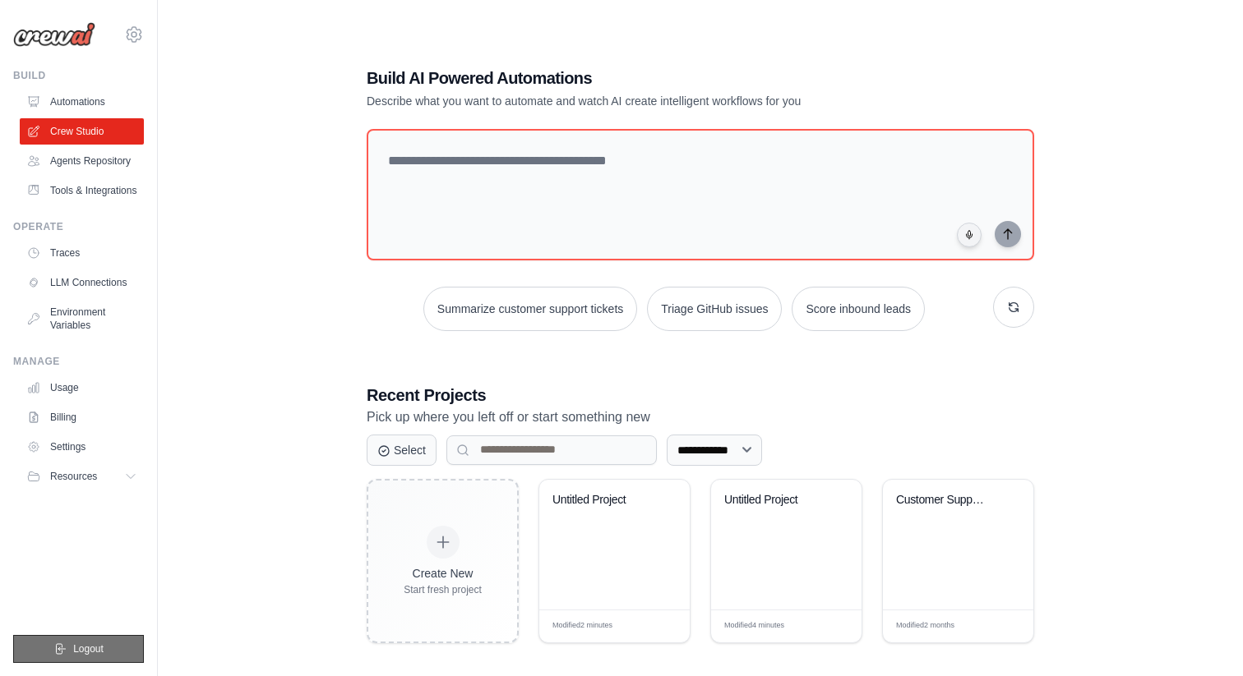
click at [85, 658] on button "Logout" at bounding box center [78, 649] width 131 height 28
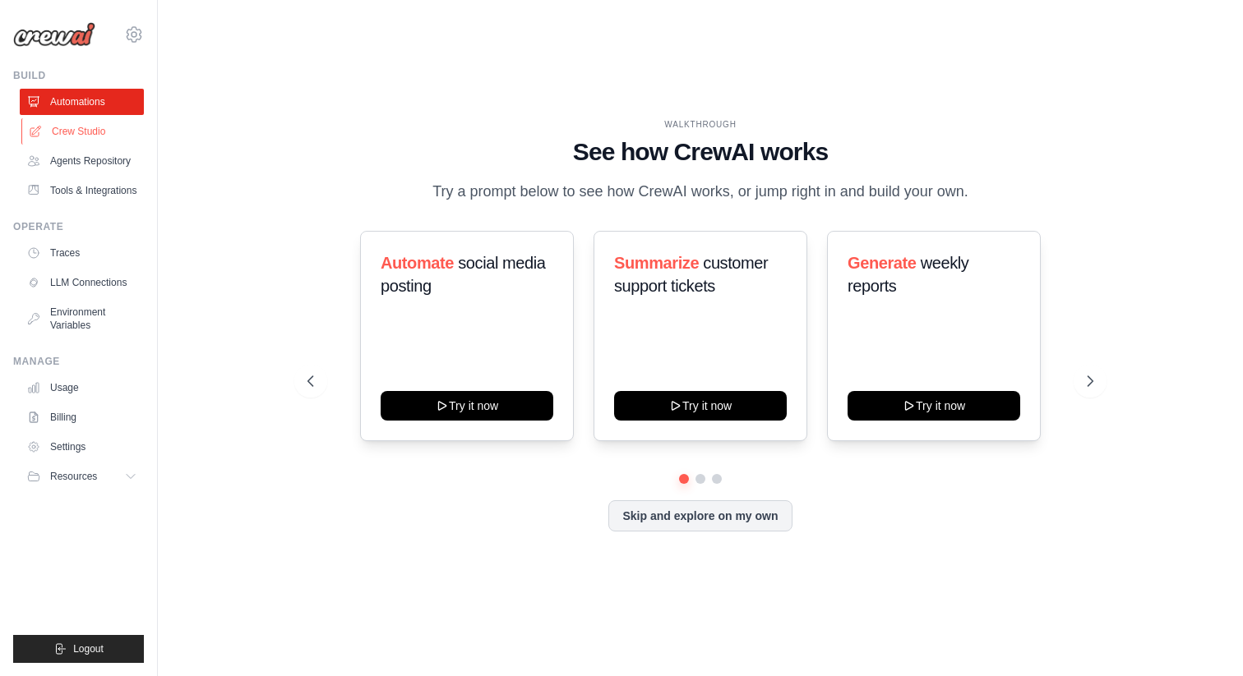
click at [73, 129] on link "Crew Studio" at bounding box center [83, 131] width 124 height 26
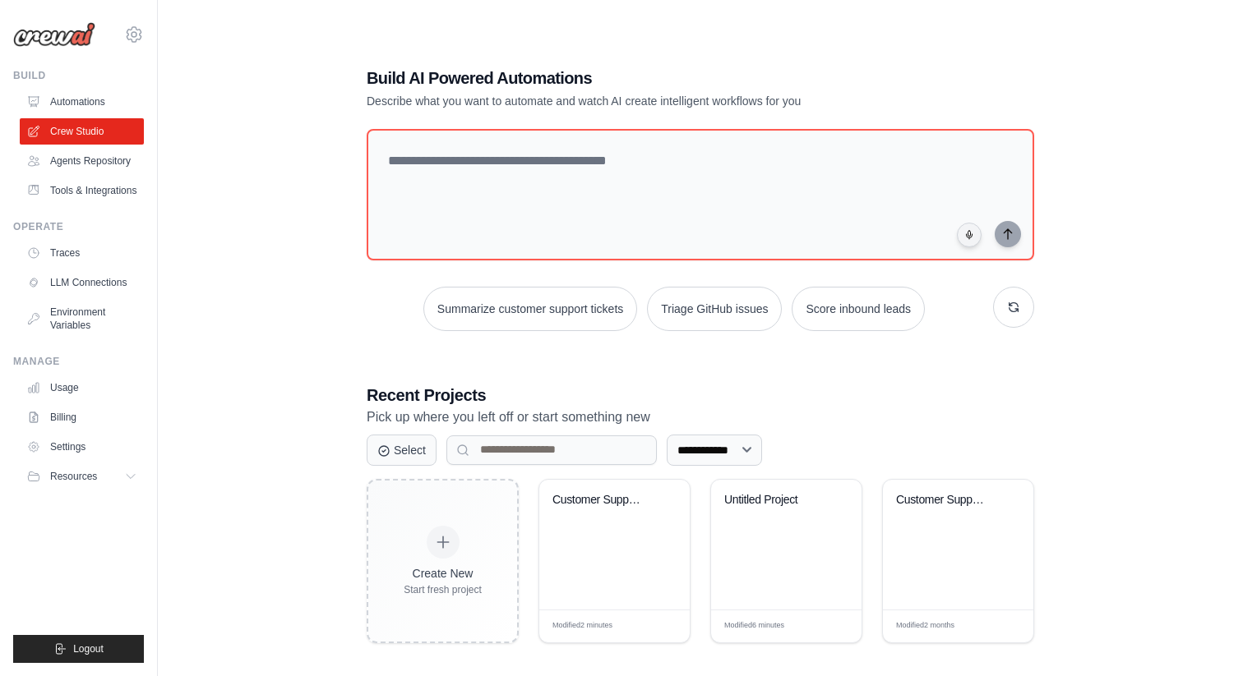
scroll to position [33, 0]
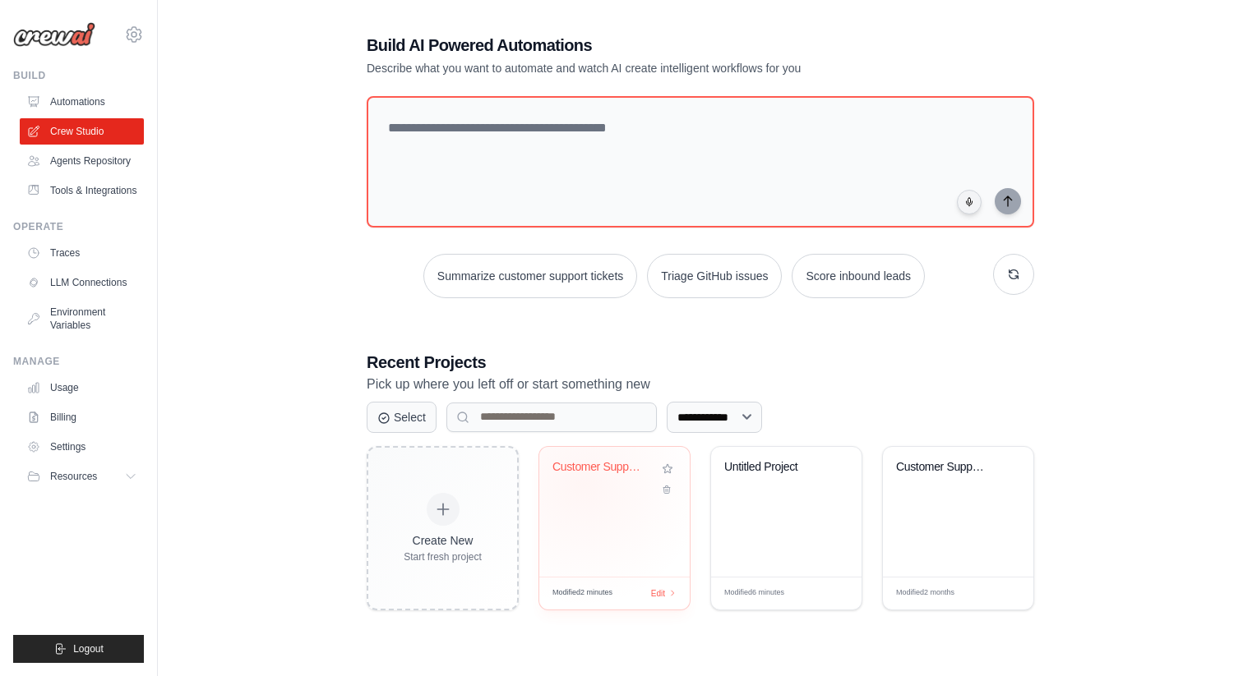
click at [583, 483] on div "Customer Support Ticket Automation" at bounding box center [614, 479] width 124 height 38
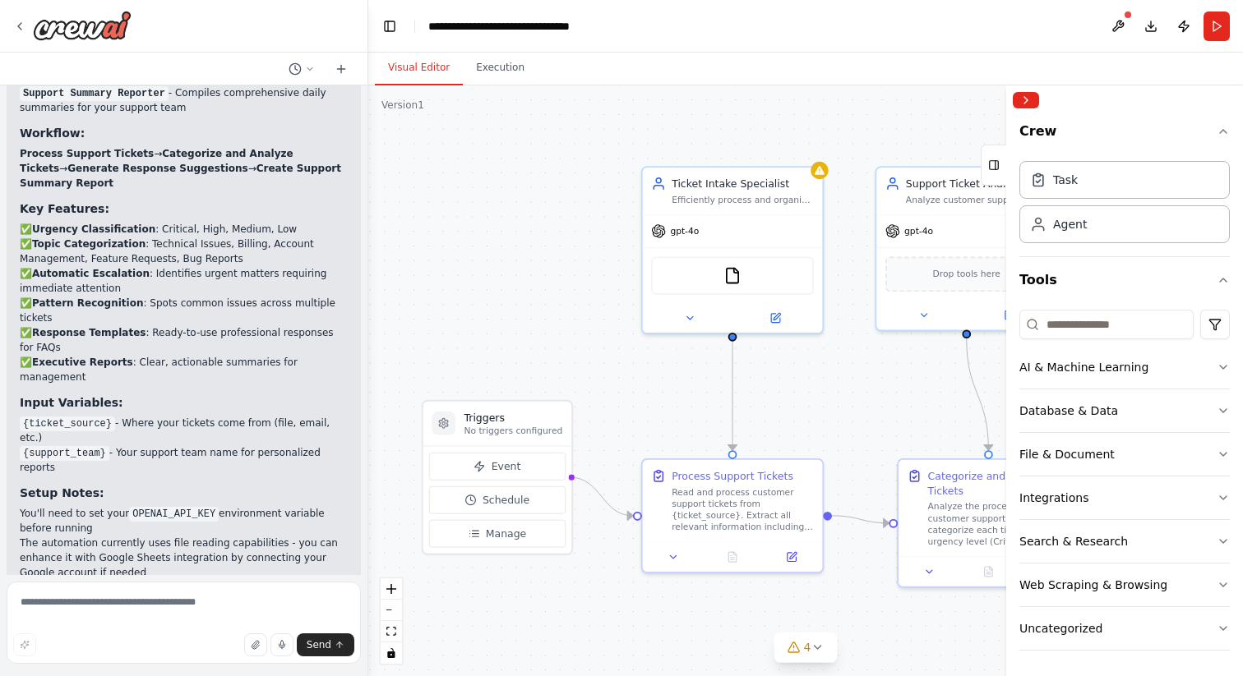
scroll to position [1393, 0]
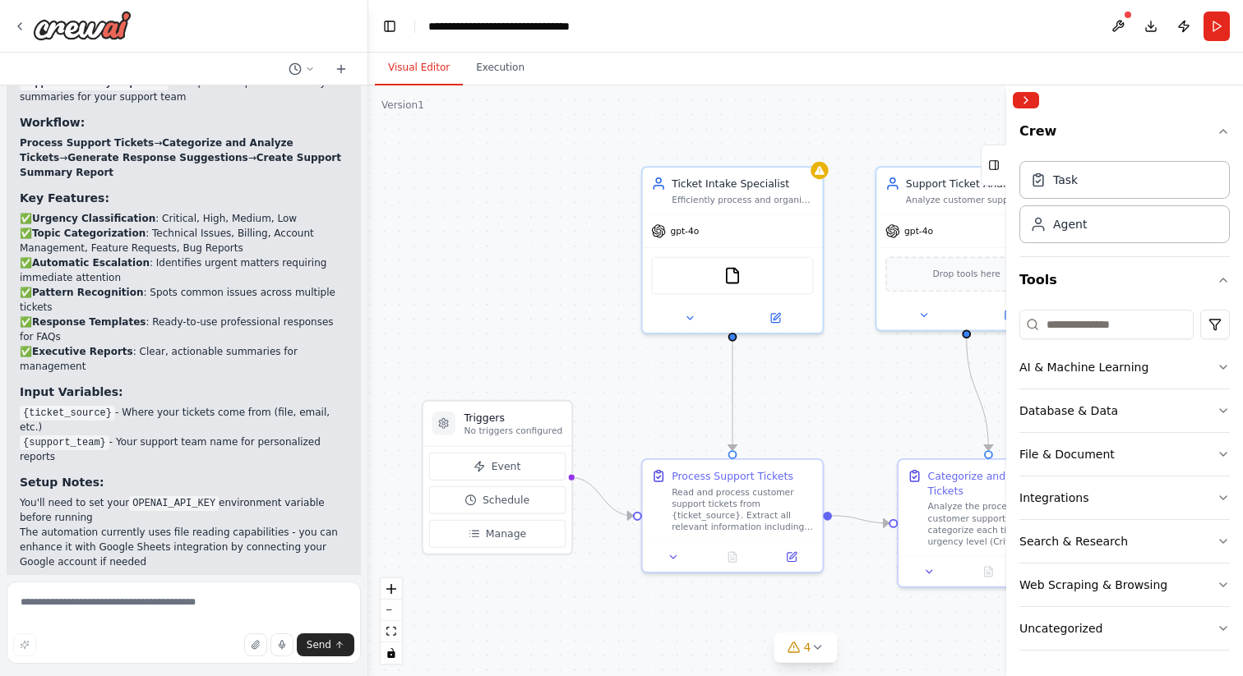
drag, startPoint x: 912, startPoint y: 464, endPoint x: 833, endPoint y: 431, distance: 85.8
click at [833, 431] on div ".deletable-edge-delete-btn { width: 20px; height: 20px; border: 0px solid #ffff…" at bounding box center [805, 380] width 875 height 591
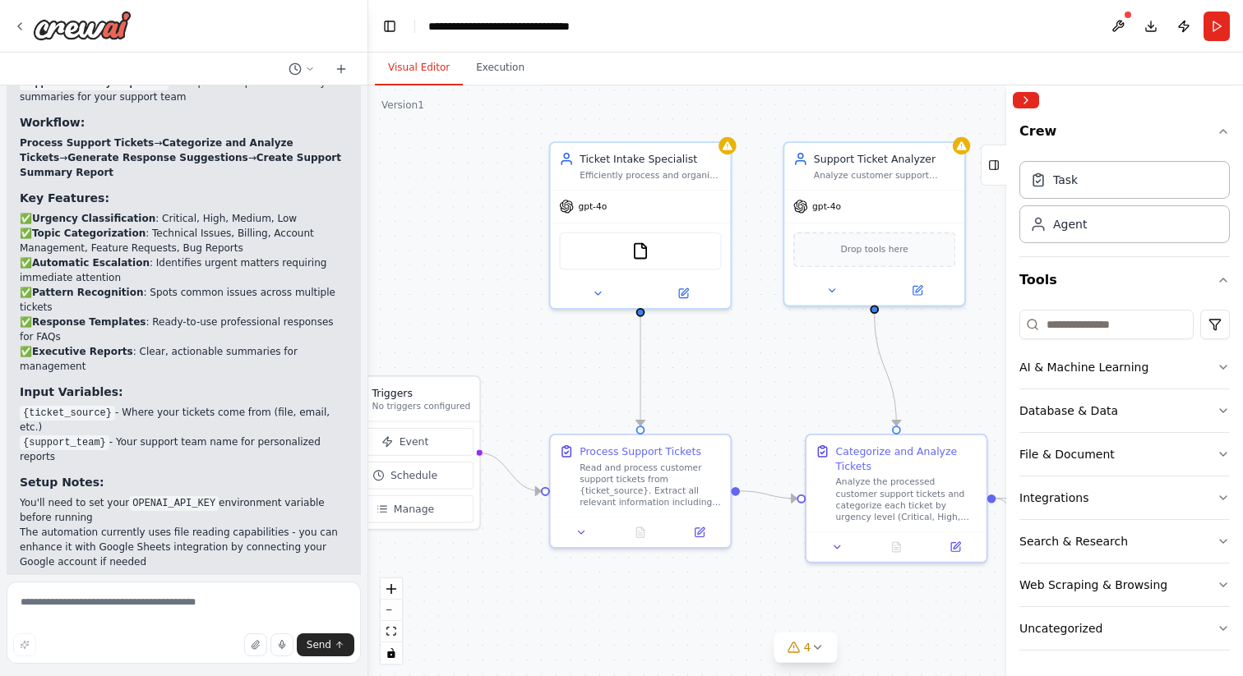
drag, startPoint x: 766, startPoint y: 440, endPoint x: 567, endPoint y: 353, distance: 216.8
click at [567, 353] on div ".deletable-edge-delete-btn { width: 20px; height: 20px; border: 0px solid #ffff…" at bounding box center [805, 380] width 875 height 591
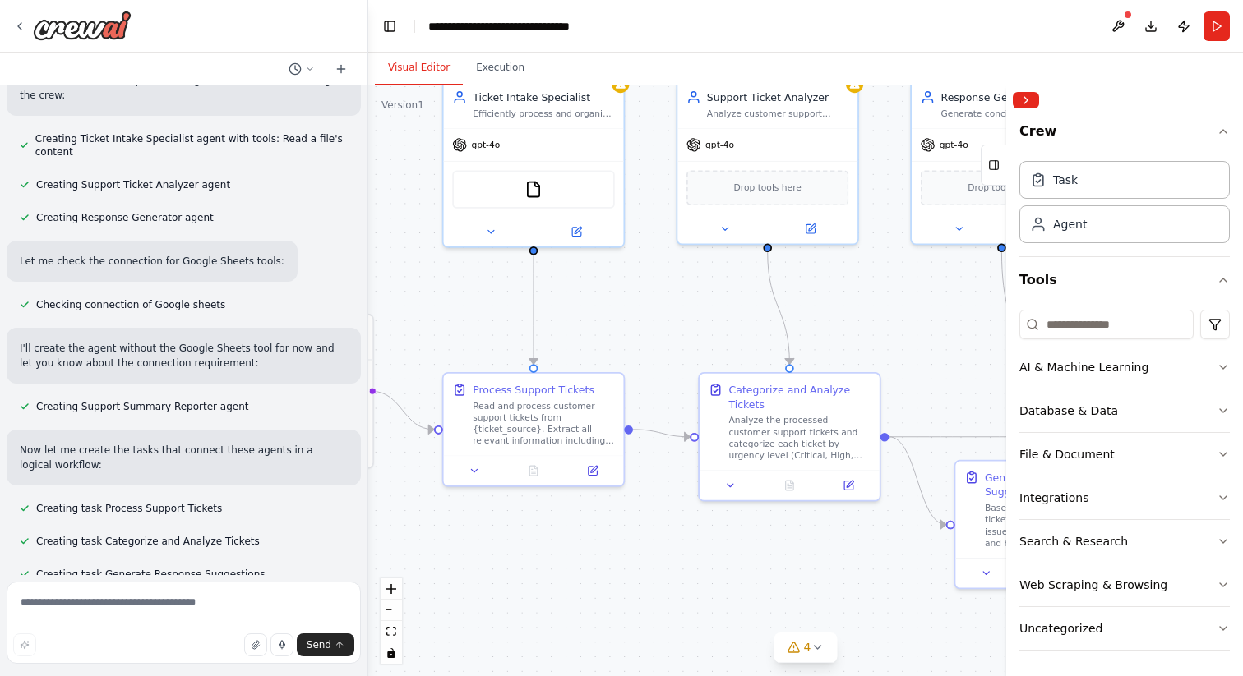
scroll to position [0, 0]
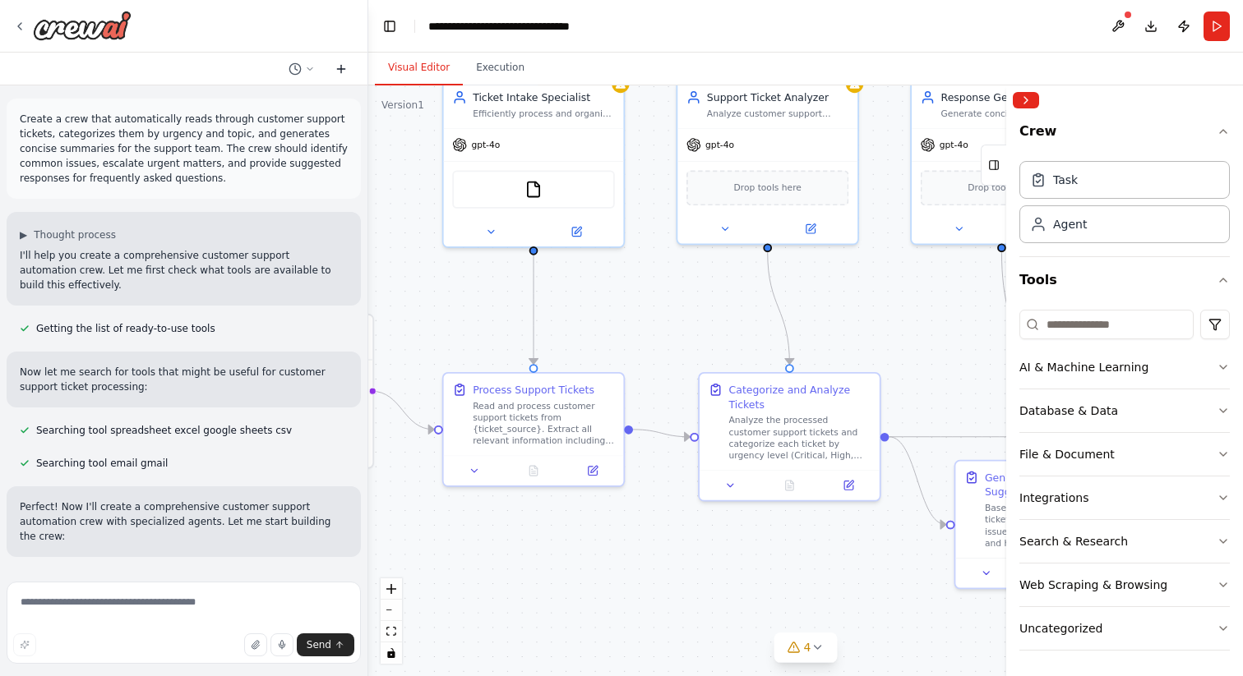
click at [337, 64] on icon at bounding box center [341, 68] width 13 height 13
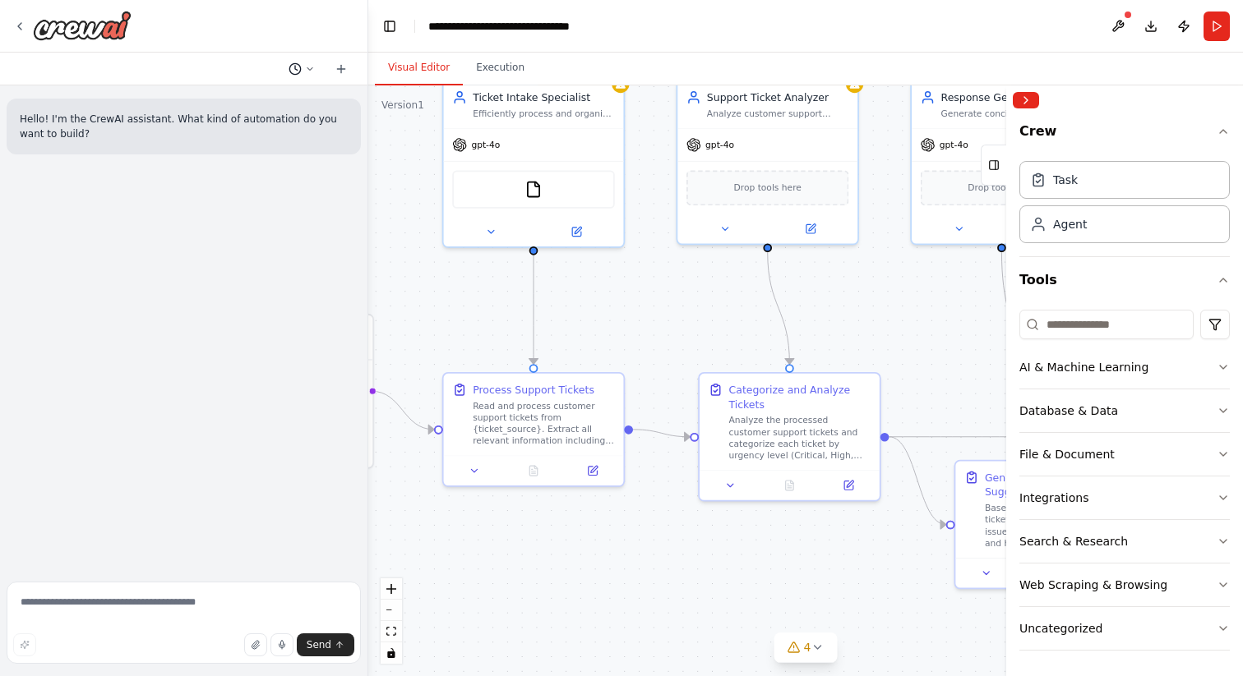
click at [300, 67] on circle at bounding box center [294, 68] width 11 height 11
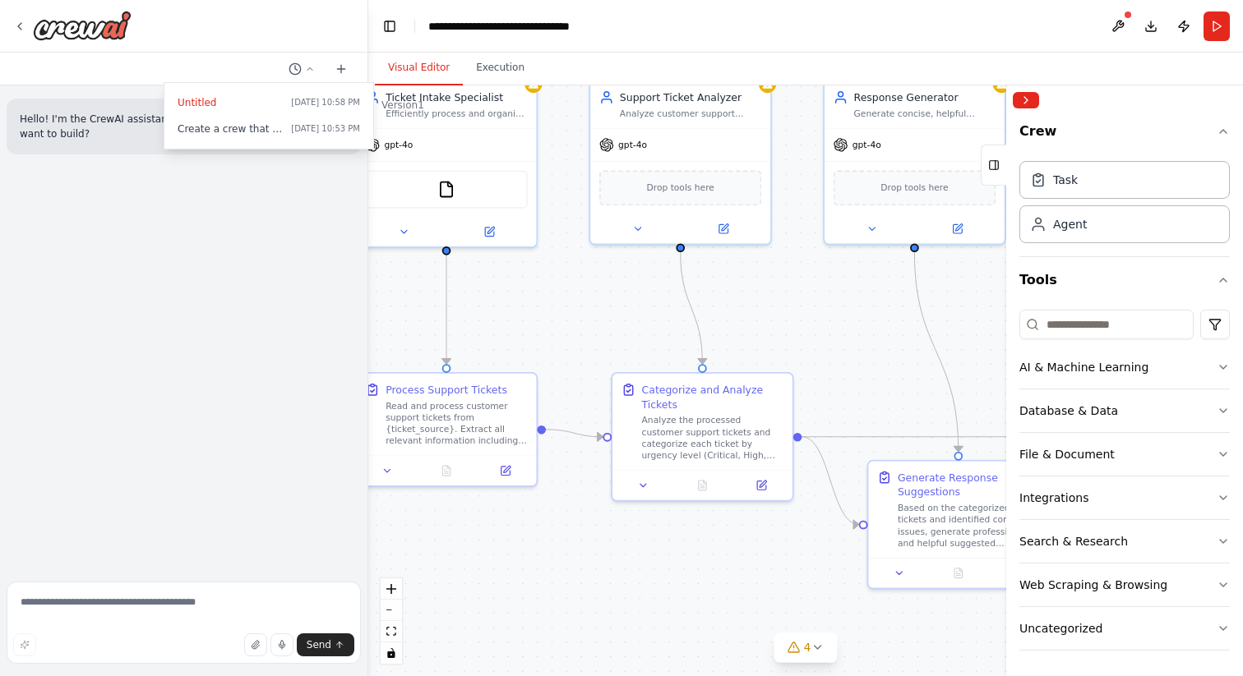
drag, startPoint x: 836, startPoint y: 310, endPoint x: 722, endPoint y: 307, distance: 113.5
click at [722, 307] on div ".deletable-edge-delete-btn { width: 20px; height: 20px; border: 0px solid #ffff…" at bounding box center [805, 380] width 875 height 591
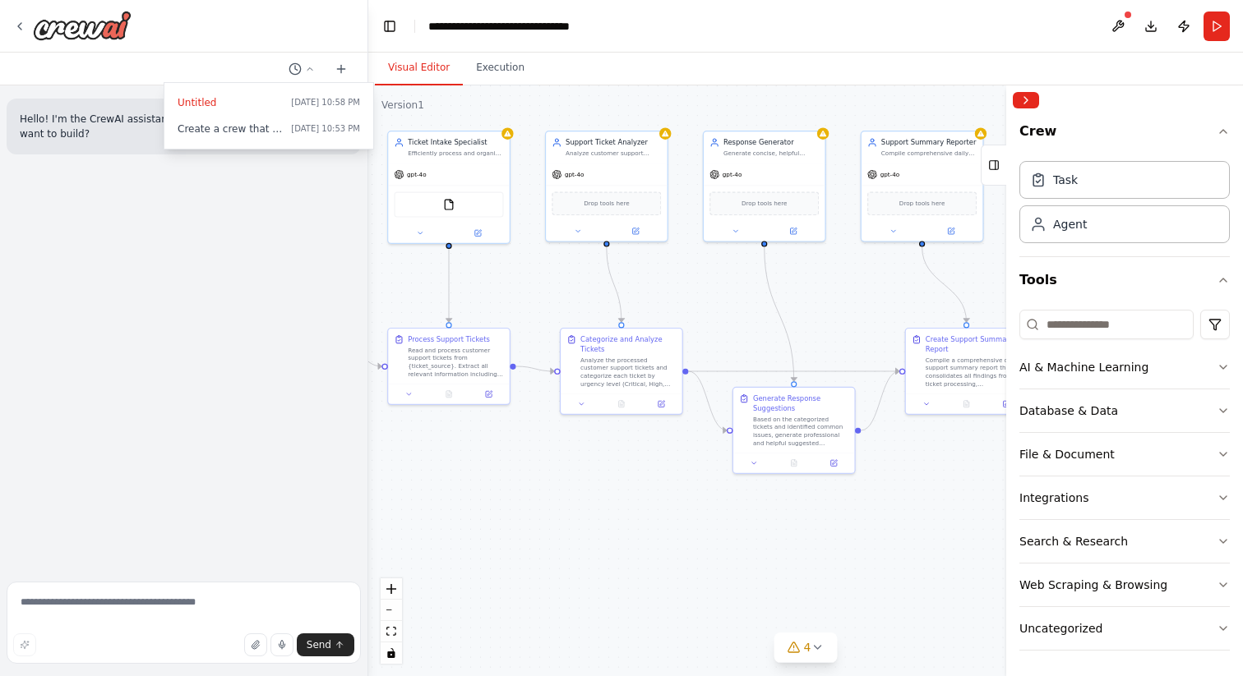
drag, startPoint x: 935, startPoint y: 608, endPoint x: 823, endPoint y: 570, distance: 119.0
click at [824, 572] on div ".deletable-edge-delete-btn { width: 20px; height: 20px; border: 0px solid #ffff…" at bounding box center [805, 380] width 875 height 591
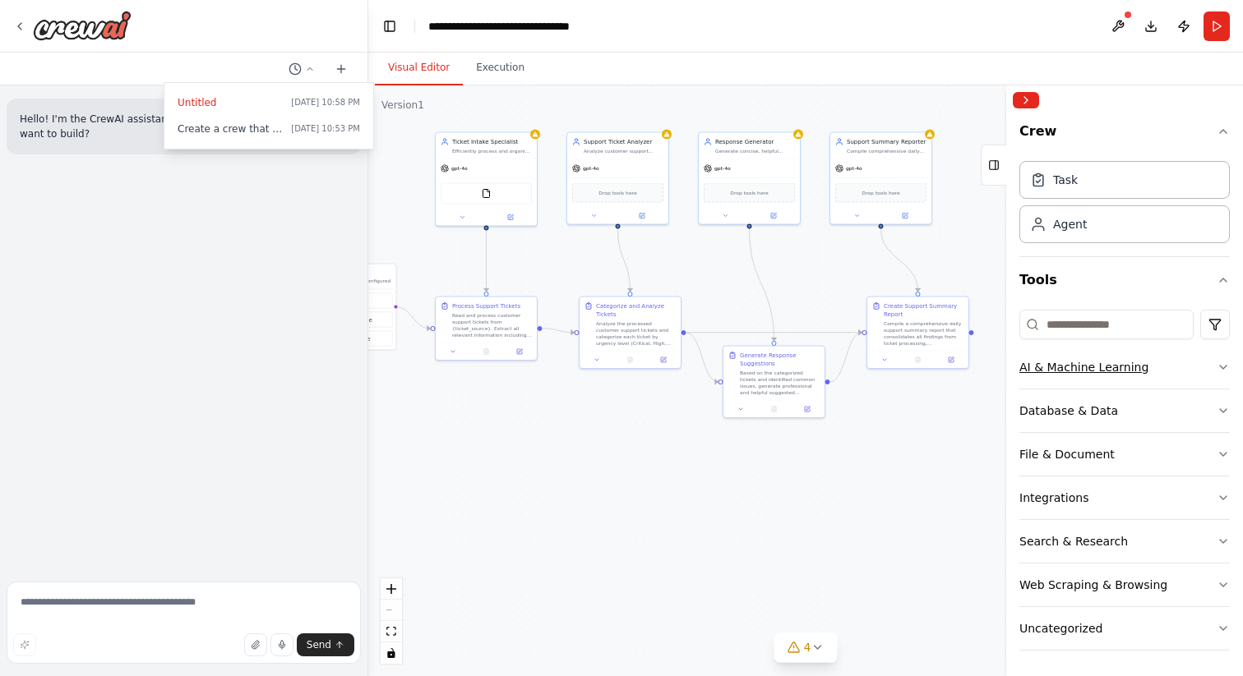
click at [1068, 369] on div "AI & Machine Learning" at bounding box center [1083, 367] width 129 height 16
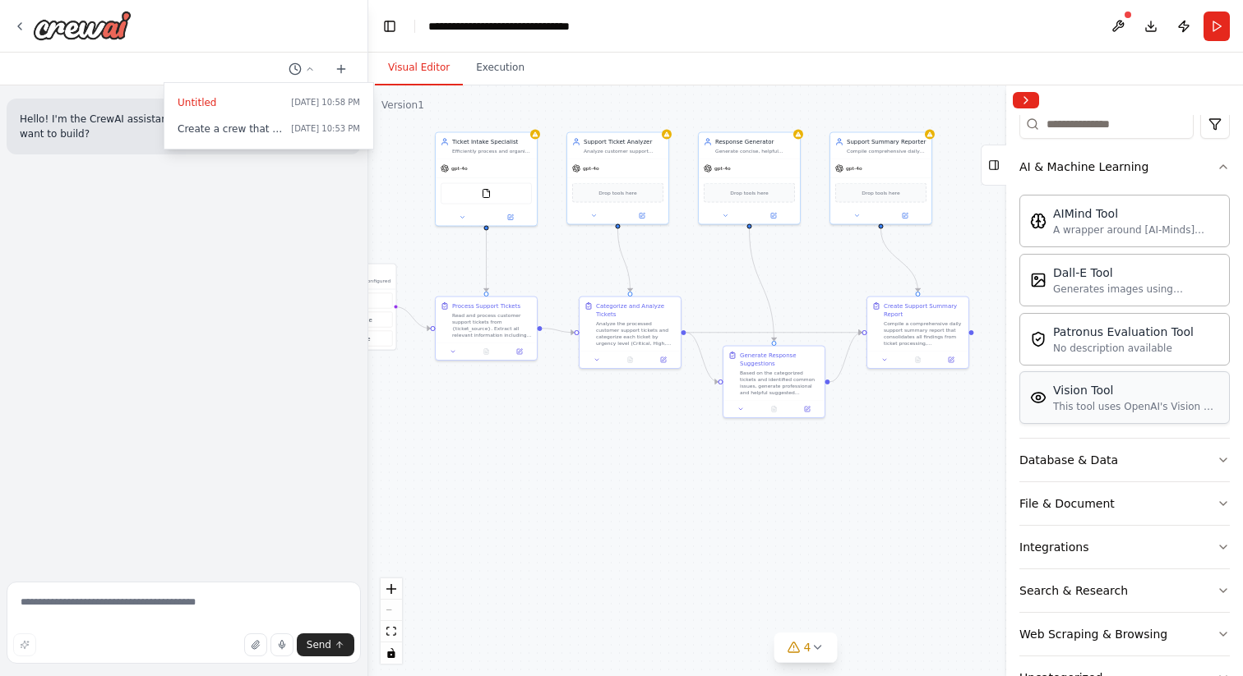
scroll to position [297, 0]
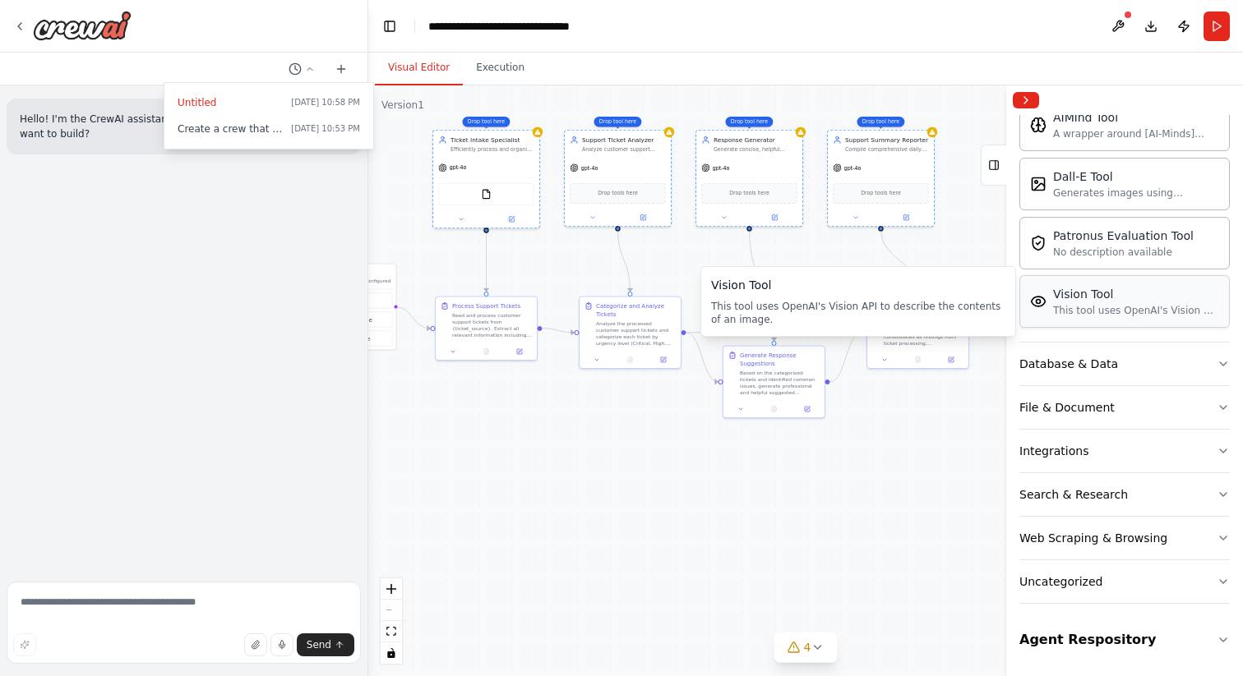
drag, startPoint x: 1102, startPoint y: 308, endPoint x: 792, endPoint y: 463, distance: 346.3
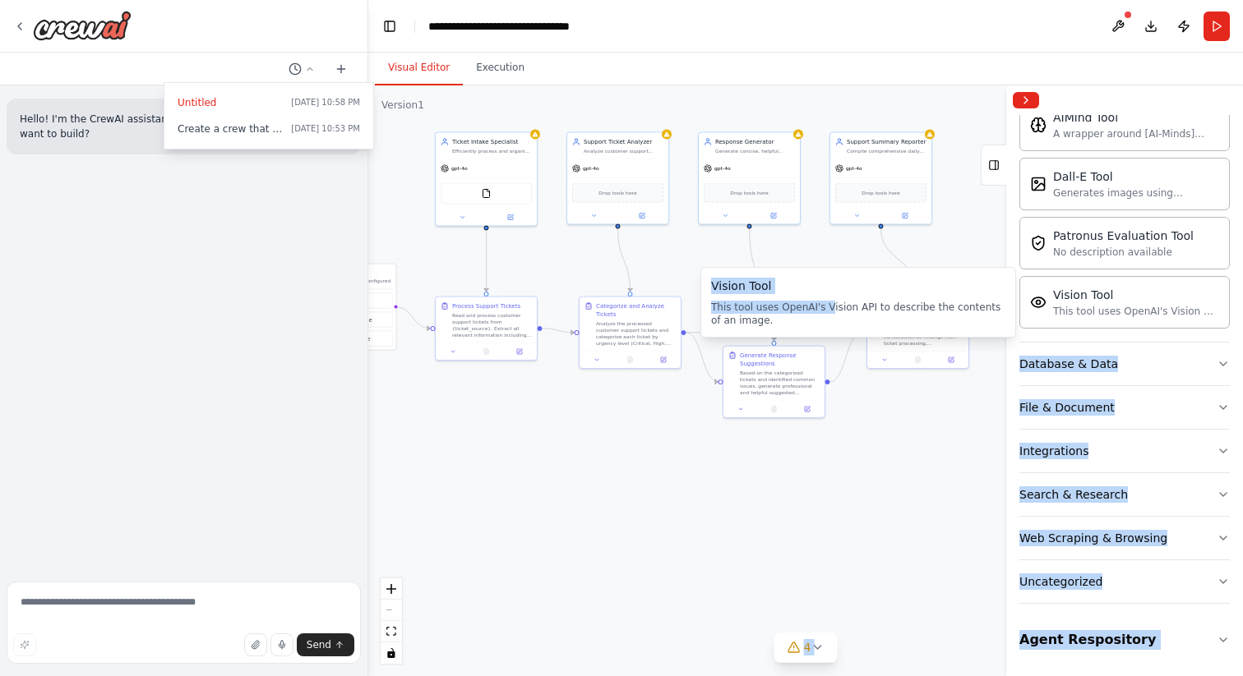
drag, startPoint x: 828, startPoint y: 301, endPoint x: 666, endPoint y: 418, distance: 200.1
click at [666, 418] on body "**********" at bounding box center [621, 338] width 1243 height 676
click at [899, 524] on div ".deletable-edge-delete-btn { width: 20px; height: 20px; border: 0px solid #ffff…" at bounding box center [805, 380] width 875 height 591
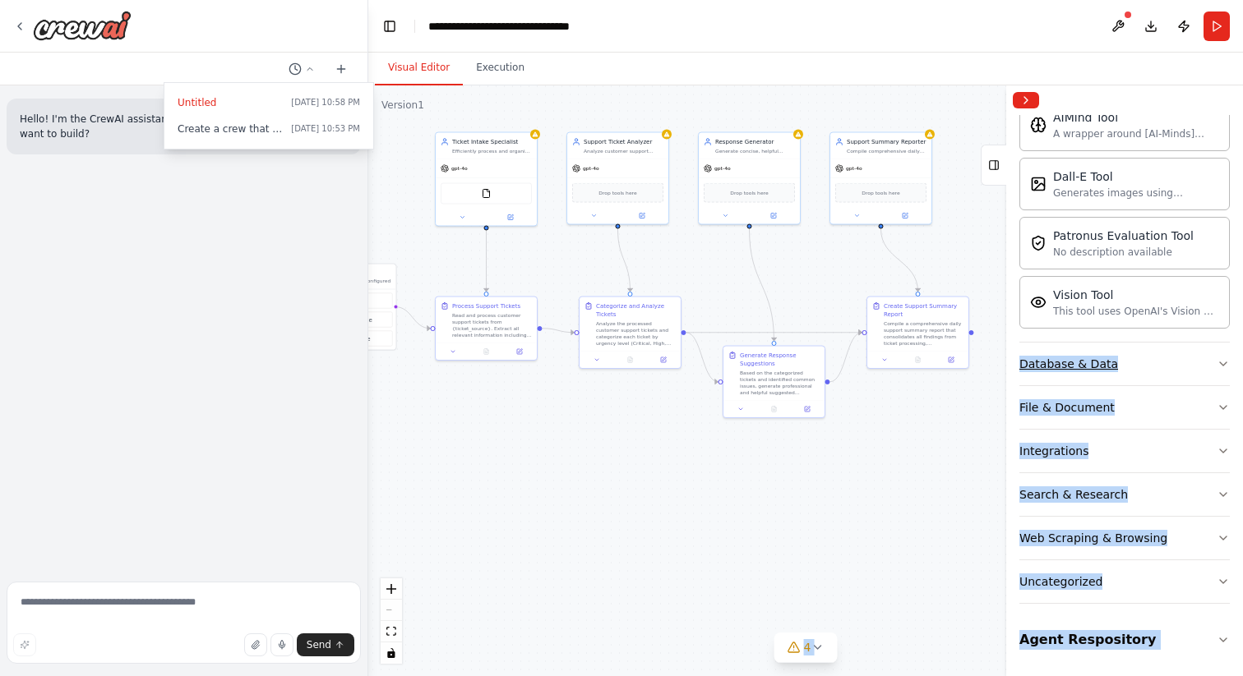
click at [1075, 376] on button "Database & Data" at bounding box center [1124, 364] width 210 height 43
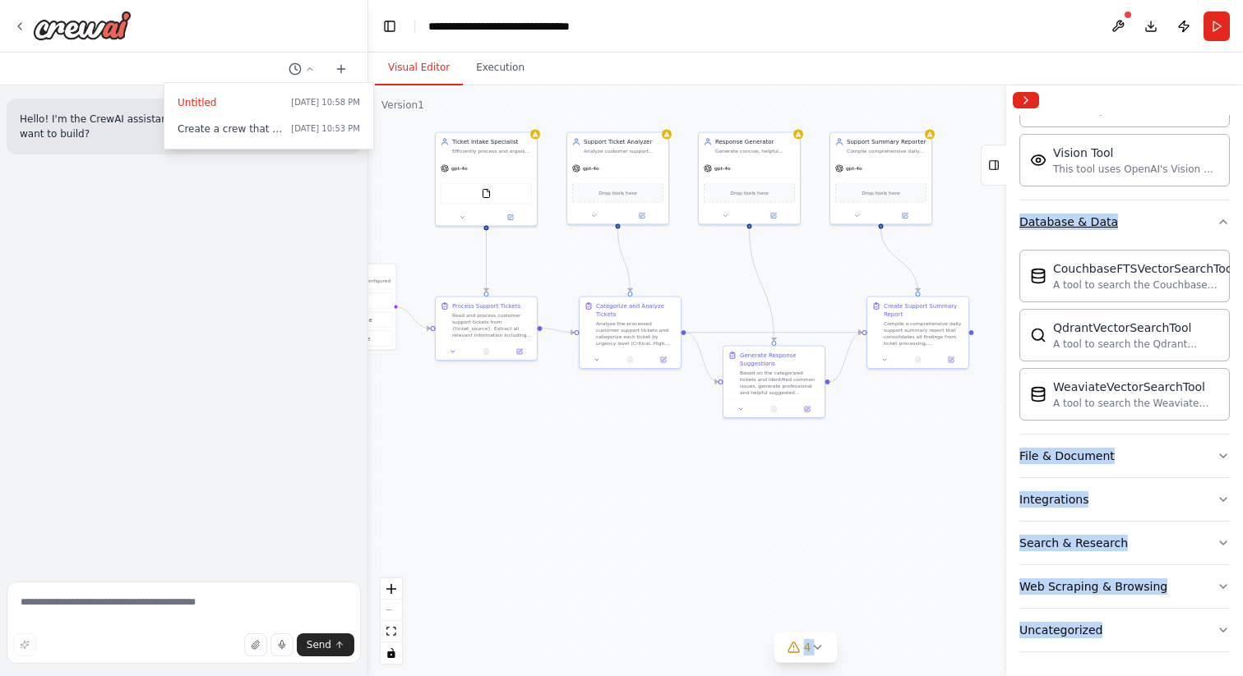
scroll to position [441, 0]
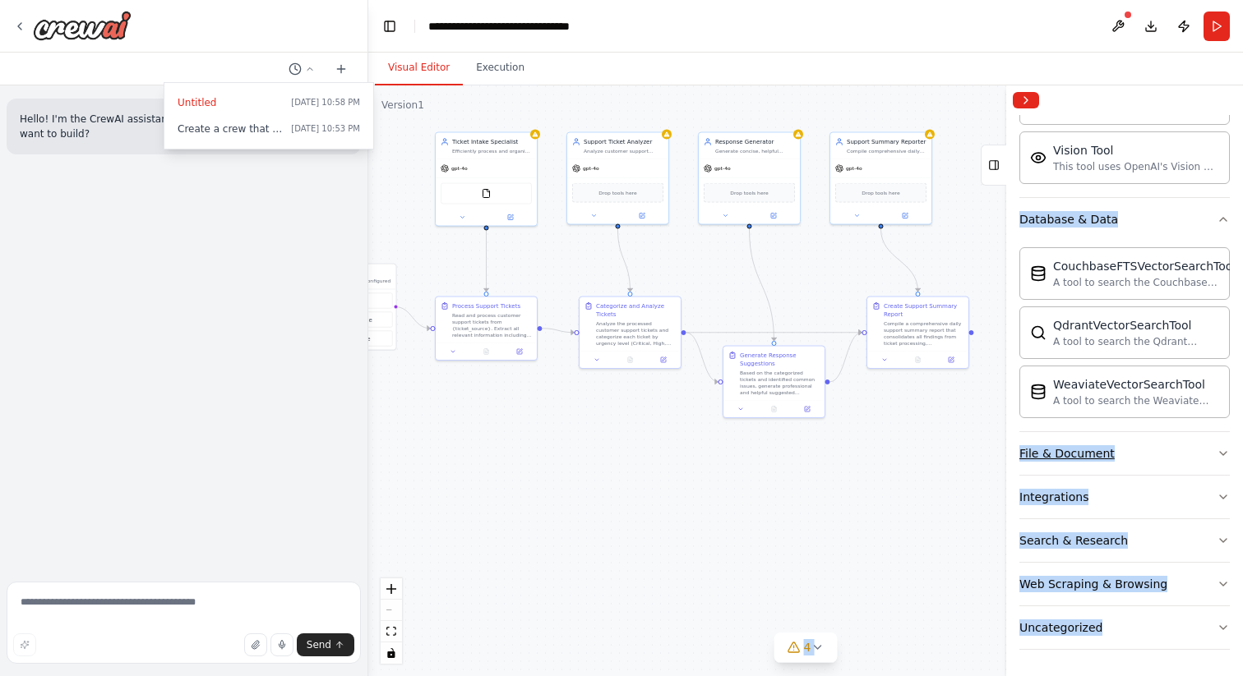
click at [1082, 443] on button "File & Document" at bounding box center [1124, 453] width 210 height 43
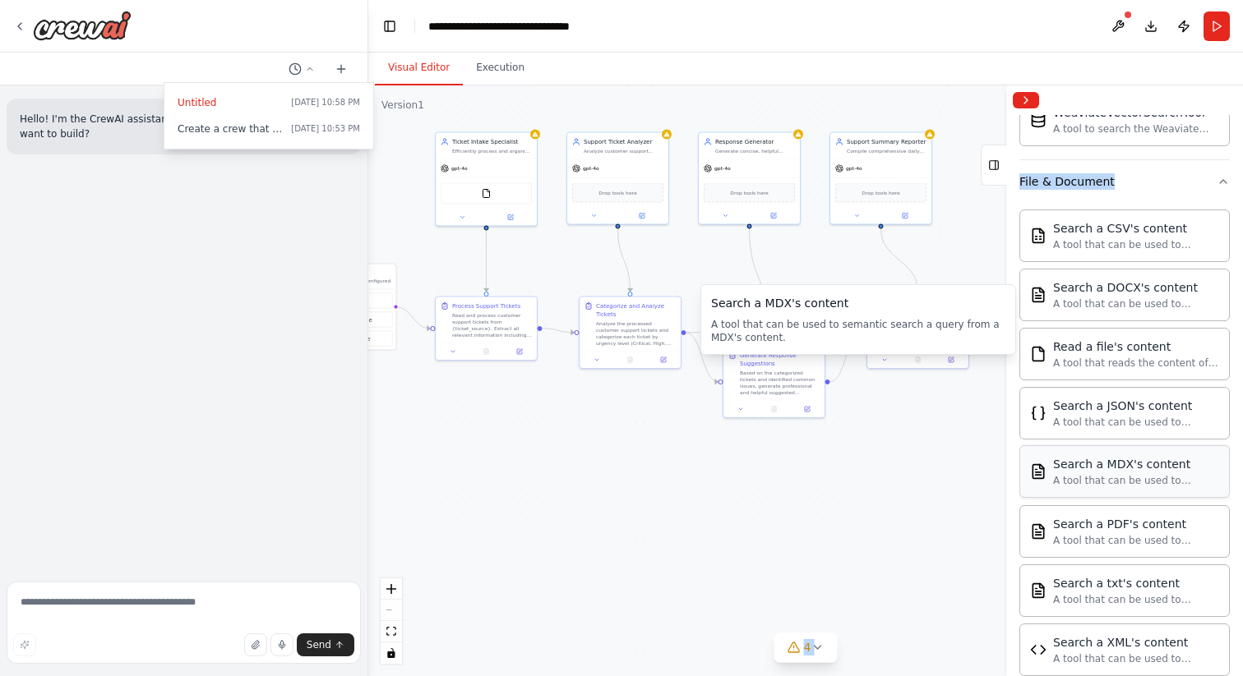
scroll to position [974, 0]
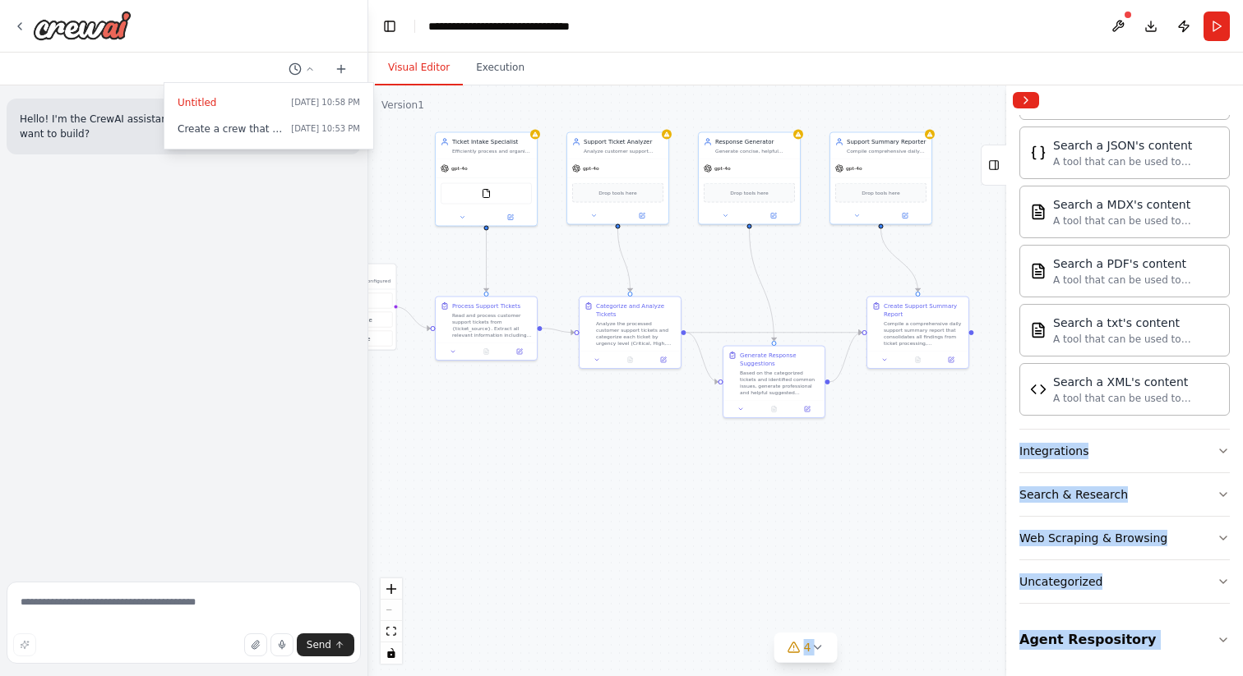
click at [888, 546] on div ".deletable-edge-delete-btn { width: 20px; height: 20px; border: 0px solid #ffff…" at bounding box center [805, 380] width 875 height 591
click at [913, 550] on div ".deletable-edge-delete-btn { width: 20px; height: 20px; border: 0px solid #ffff…" at bounding box center [805, 380] width 875 height 591
click at [1028, 568] on button "Uncategorized" at bounding box center [1124, 582] width 210 height 43
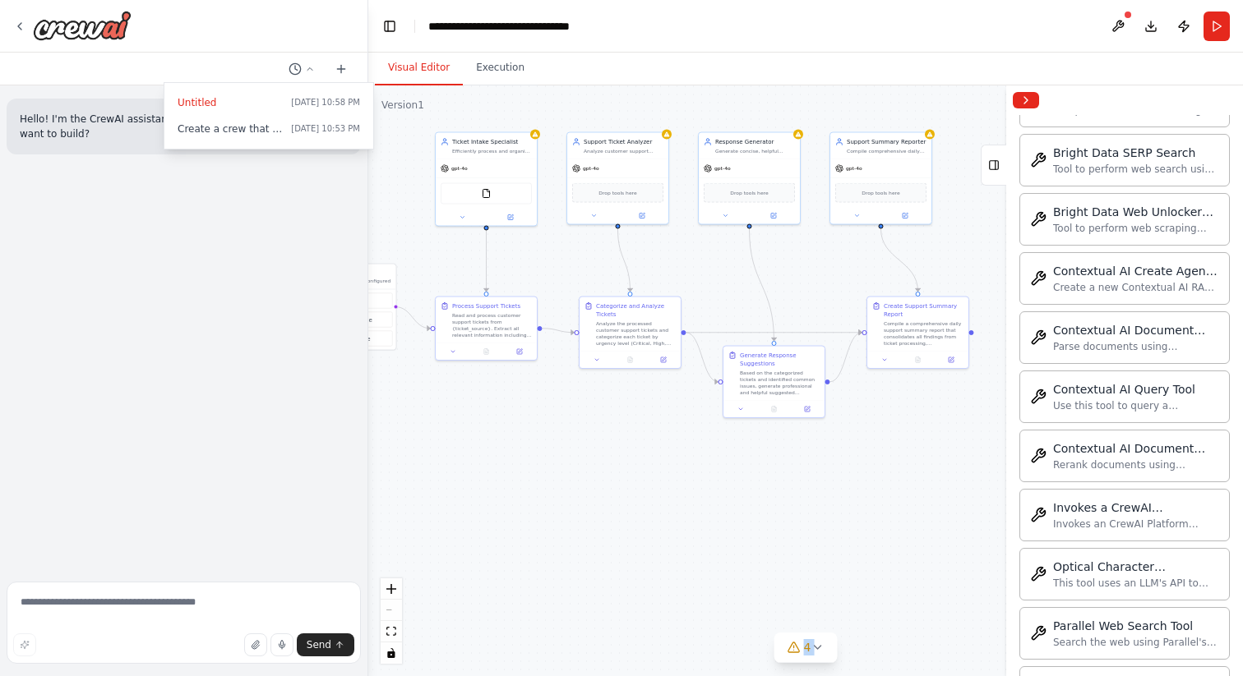
scroll to position [1875, 0]
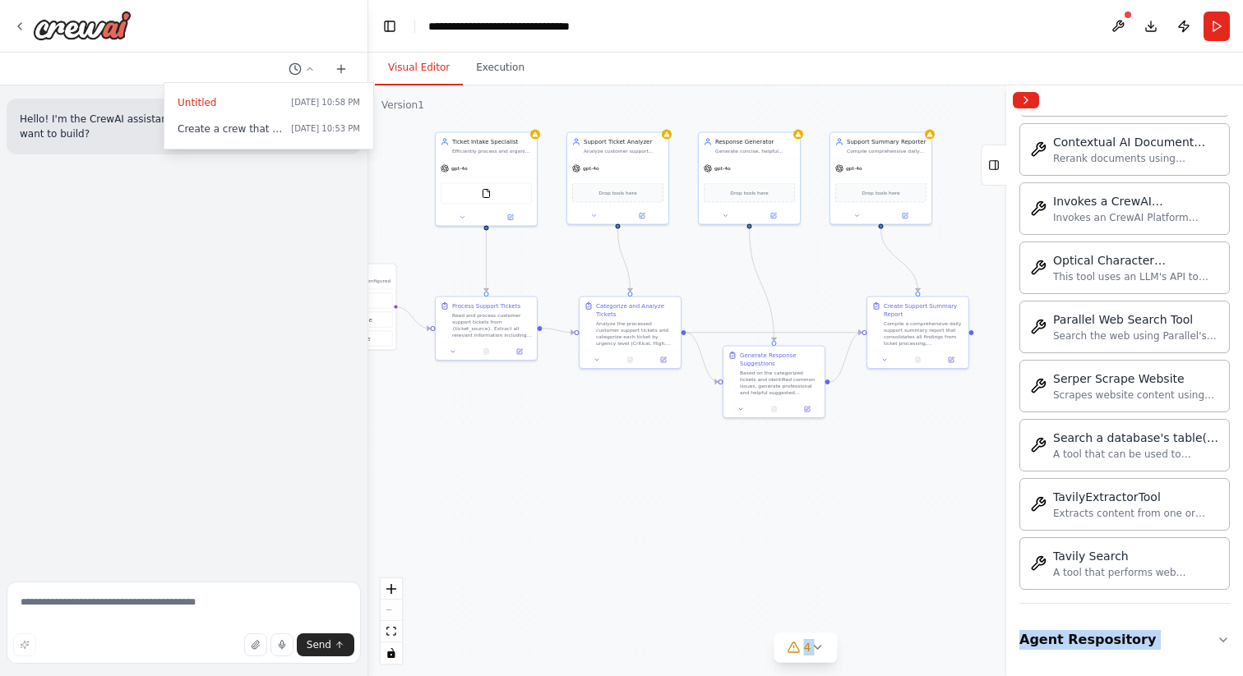
click at [947, 431] on div ".deletable-edge-delete-btn { width: 20px; height: 20px; border: 0px solid #ffff…" at bounding box center [805, 380] width 875 height 591
click at [1088, 644] on button "Agent Respository" at bounding box center [1124, 640] width 210 height 46
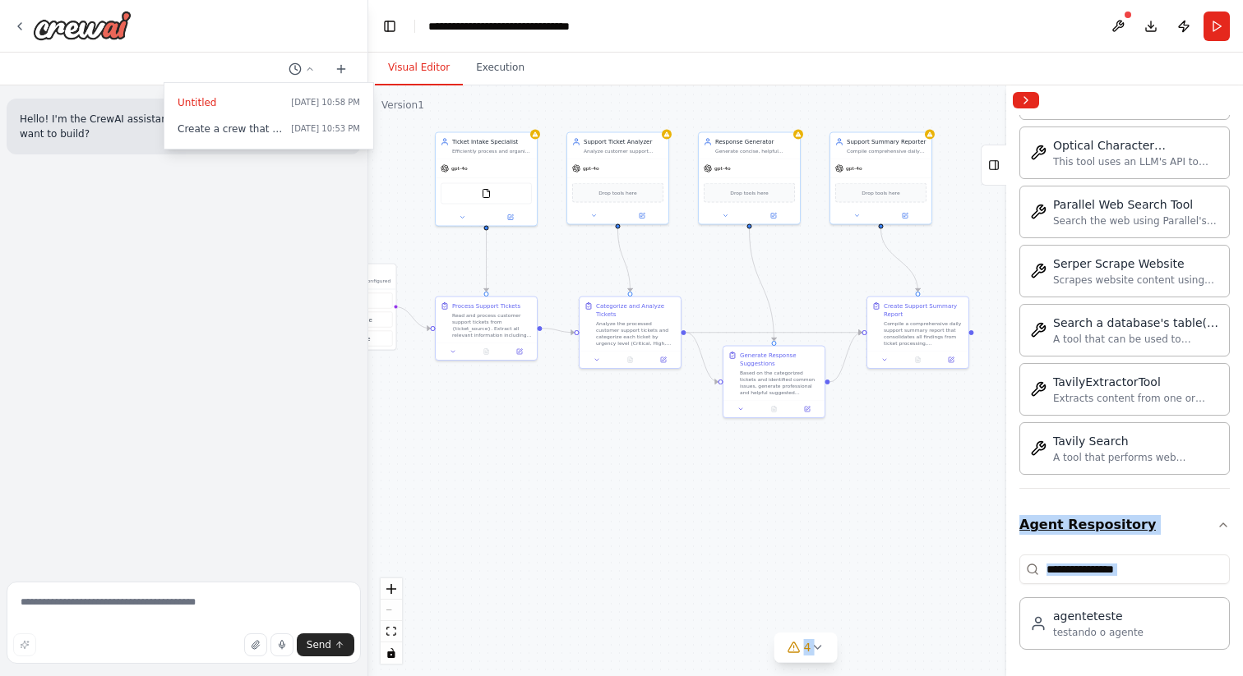
click at [1110, 528] on button "Agent Respository" at bounding box center [1124, 525] width 210 height 46
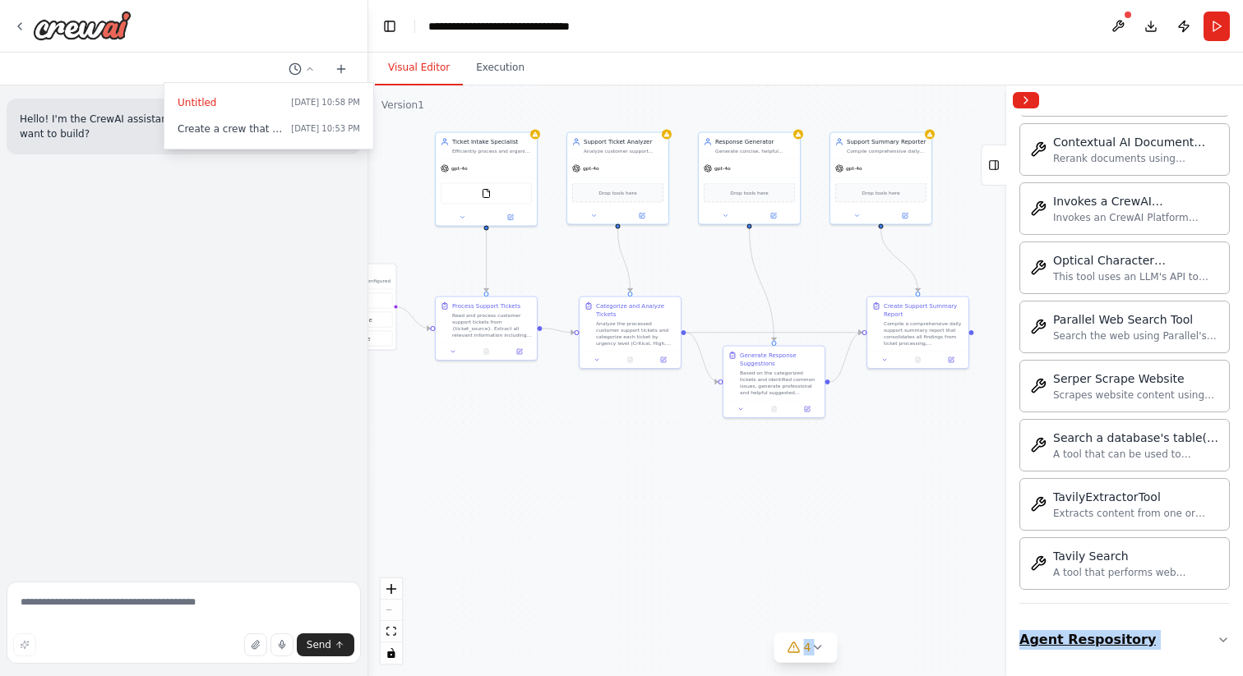
click at [1100, 631] on button "Agent Respository" at bounding box center [1124, 640] width 210 height 46
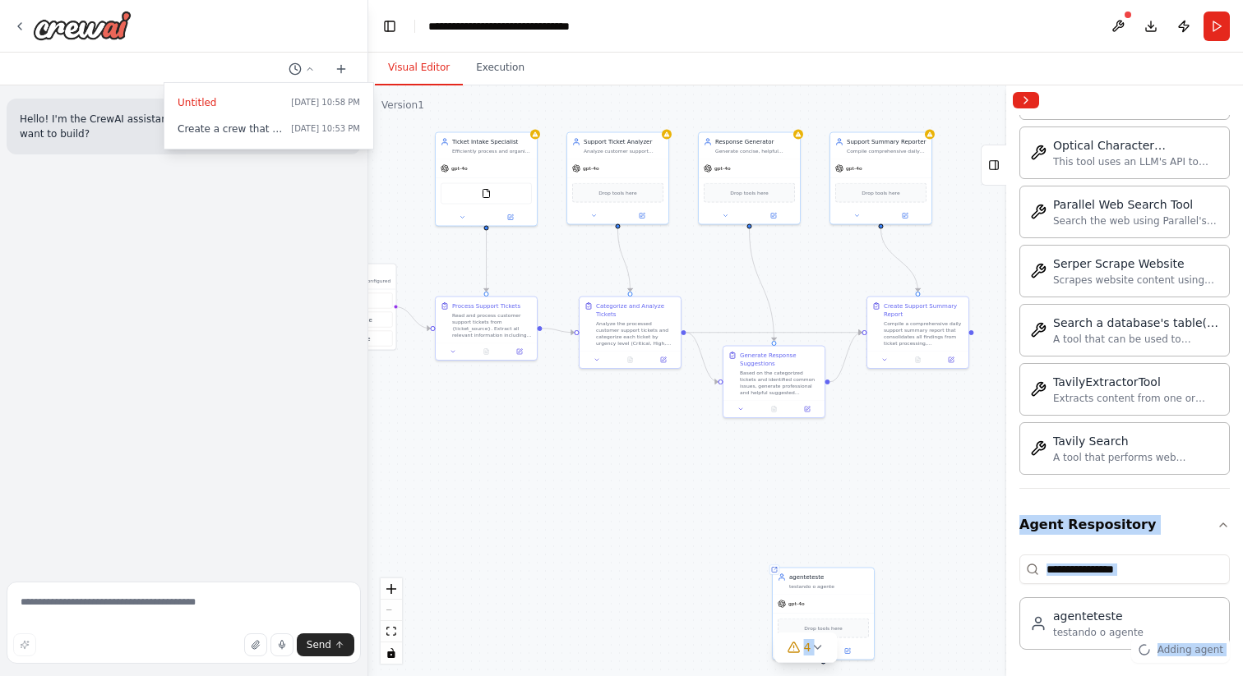
click at [892, 579] on div ".deletable-edge-delete-btn { width: 20px; height: 20px; border: 0px solid #ffff…" at bounding box center [805, 380] width 875 height 591
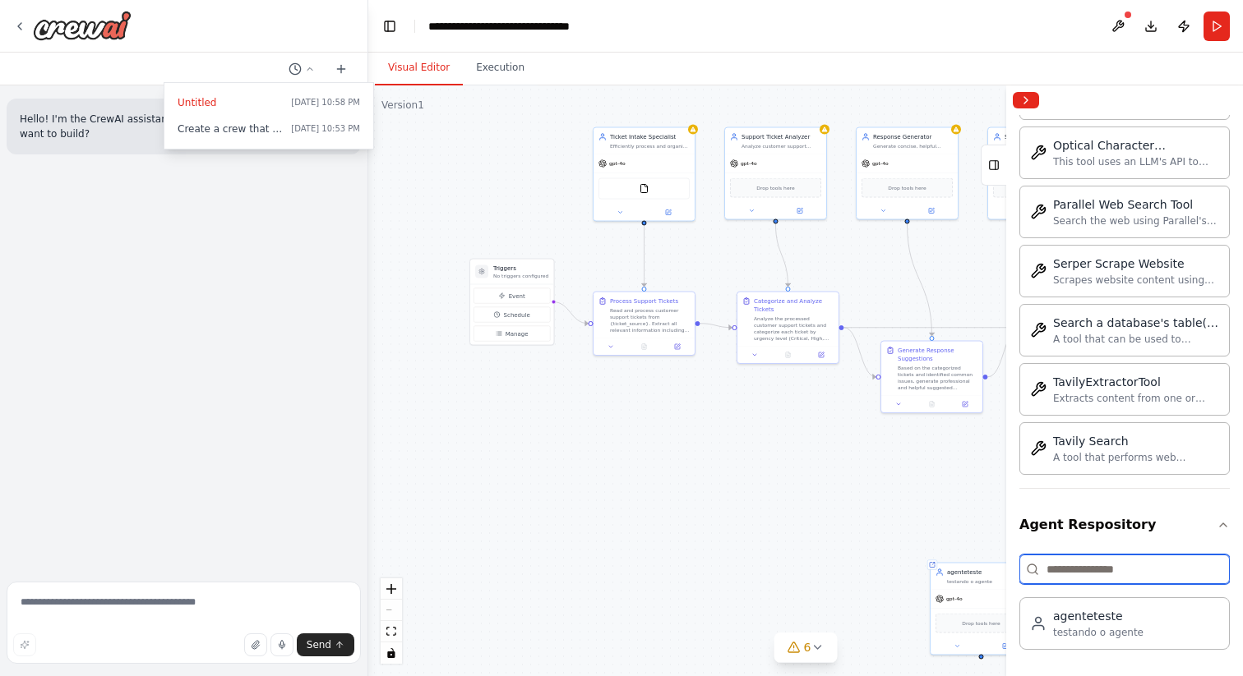
drag, startPoint x: 761, startPoint y: 543, endPoint x: 1044, endPoint y: 560, distance: 283.2
click at [1044, 560] on div "**********" at bounding box center [621, 338] width 1243 height 676
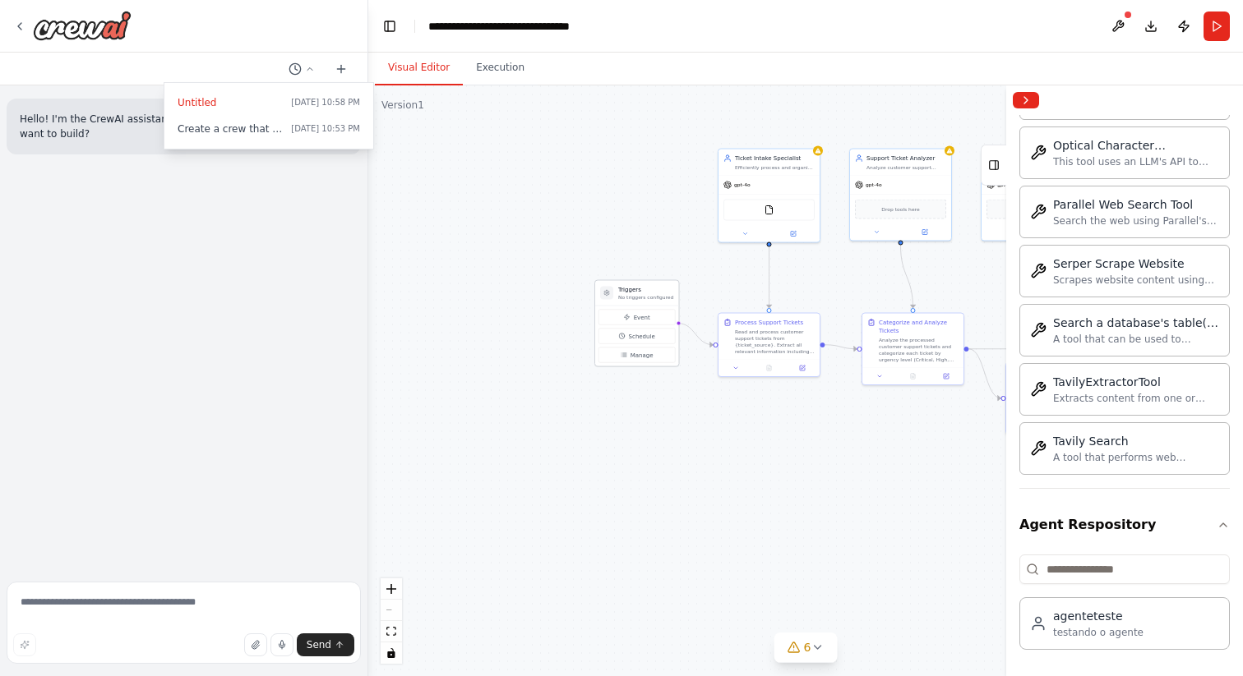
click at [639, 294] on p "No triggers configured" at bounding box center [645, 297] width 55 height 7
click at [639, 323] on button "Event" at bounding box center [636, 318] width 76 height 16
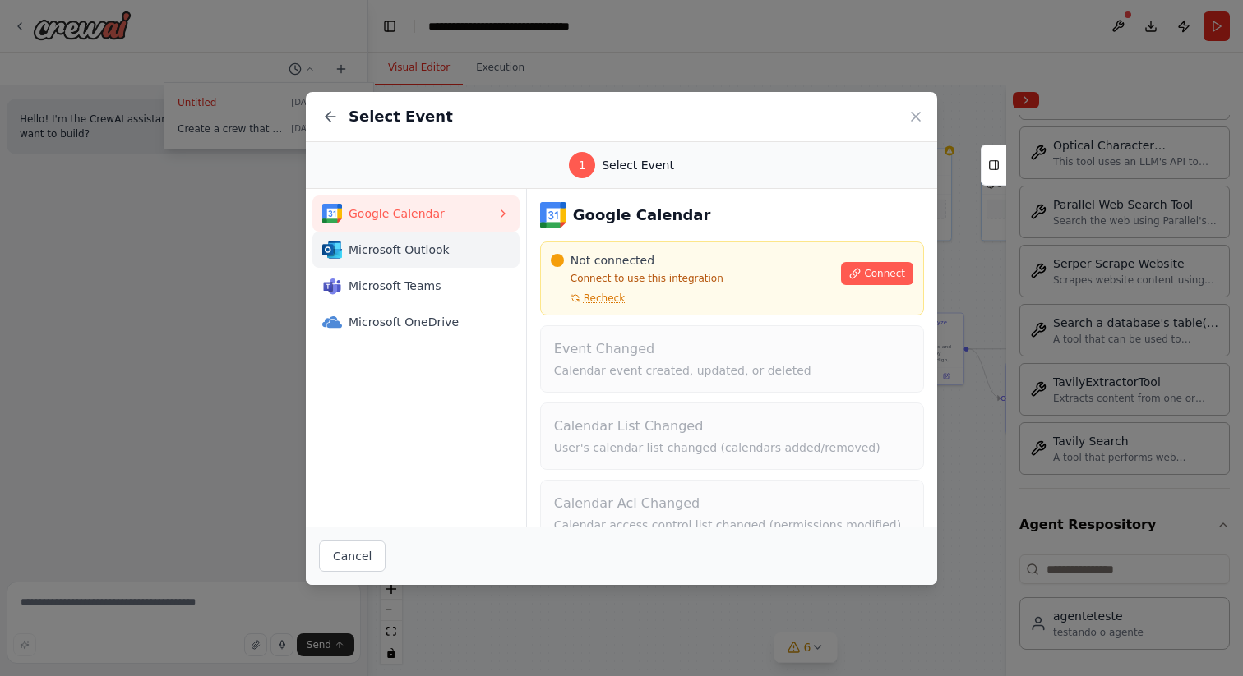
click at [429, 237] on button "Microsoft Outlook" at bounding box center [415, 250] width 207 height 36
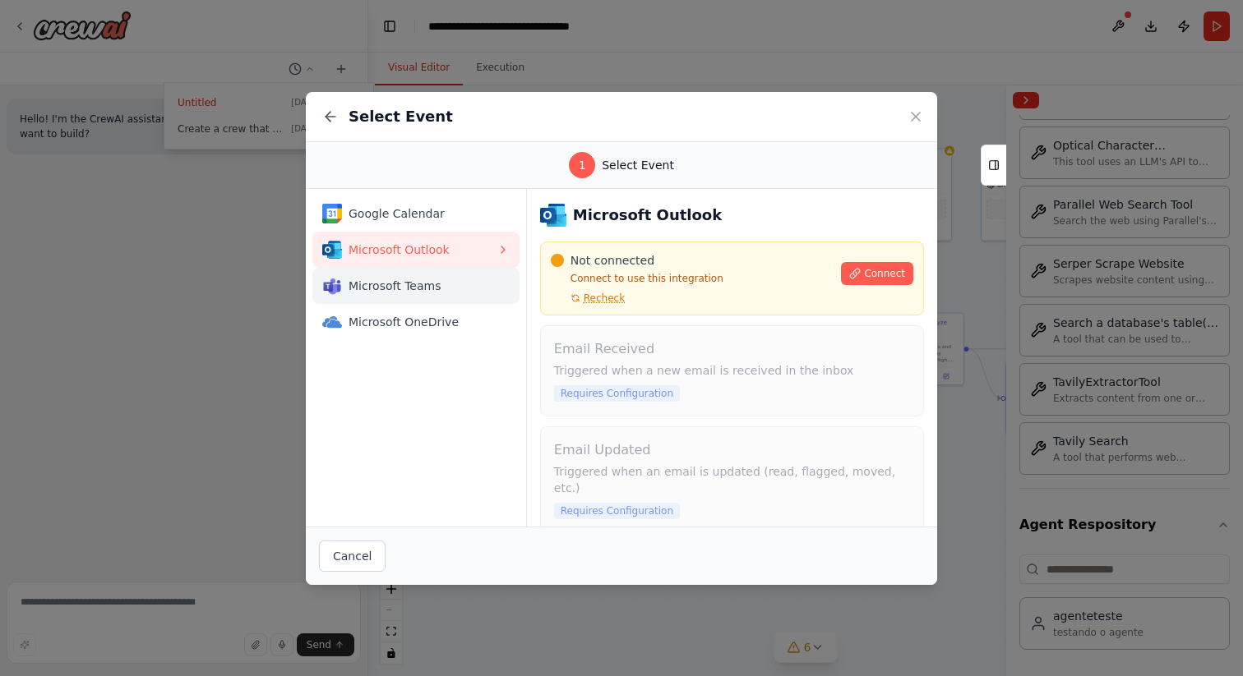
click at [428, 284] on span "Microsoft Teams" at bounding box center [422, 286] width 148 height 16
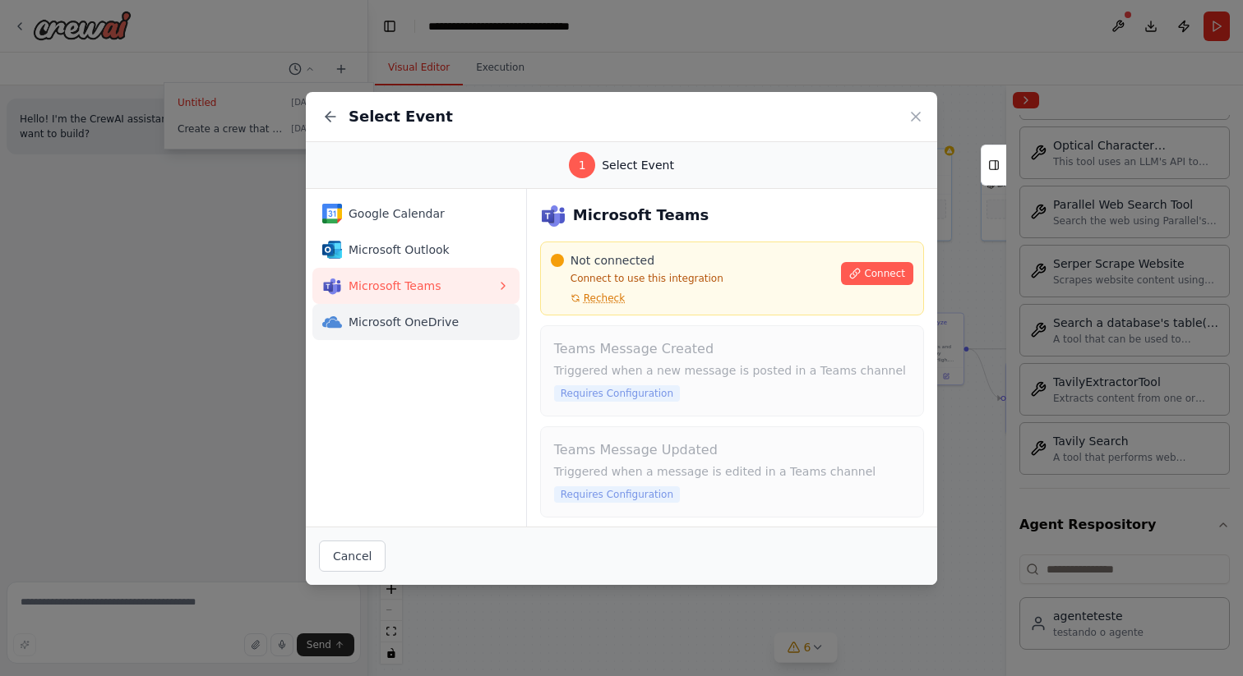
click at [428, 316] on span "Microsoft OneDrive" at bounding box center [422, 322] width 148 height 16
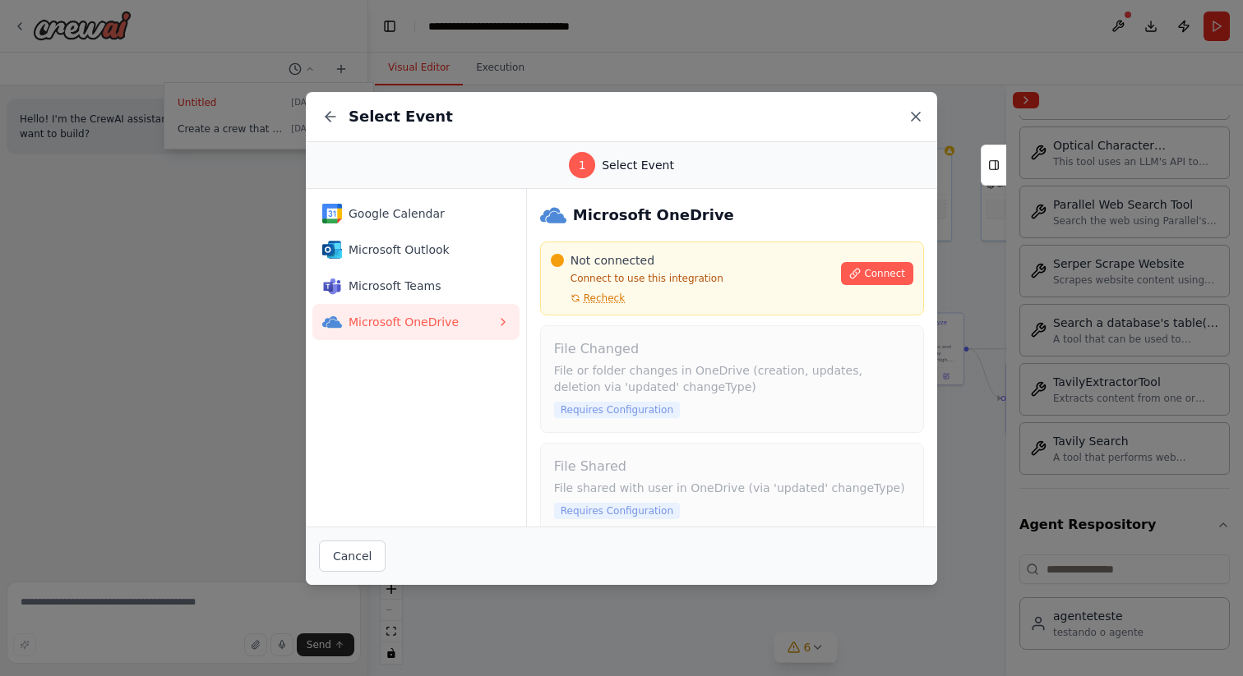
click at [912, 112] on icon at bounding box center [915, 116] width 16 height 16
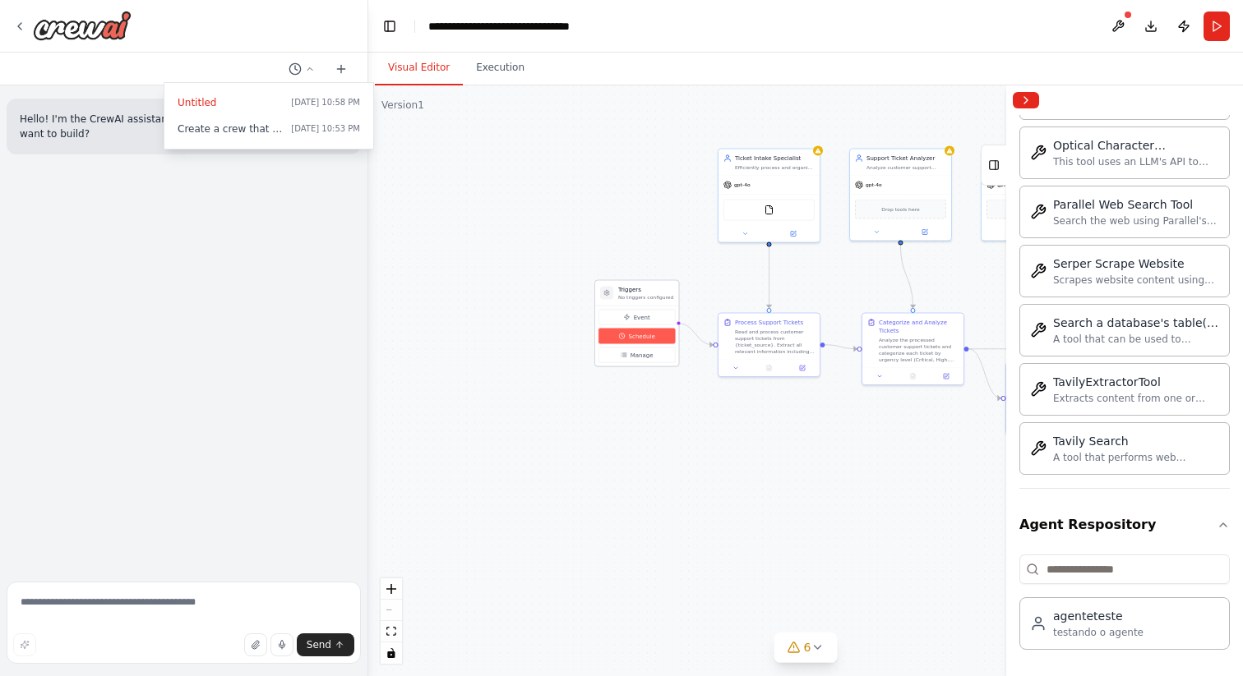
click at [642, 336] on span "Schedule" at bounding box center [642, 336] width 26 height 8
select select "******"
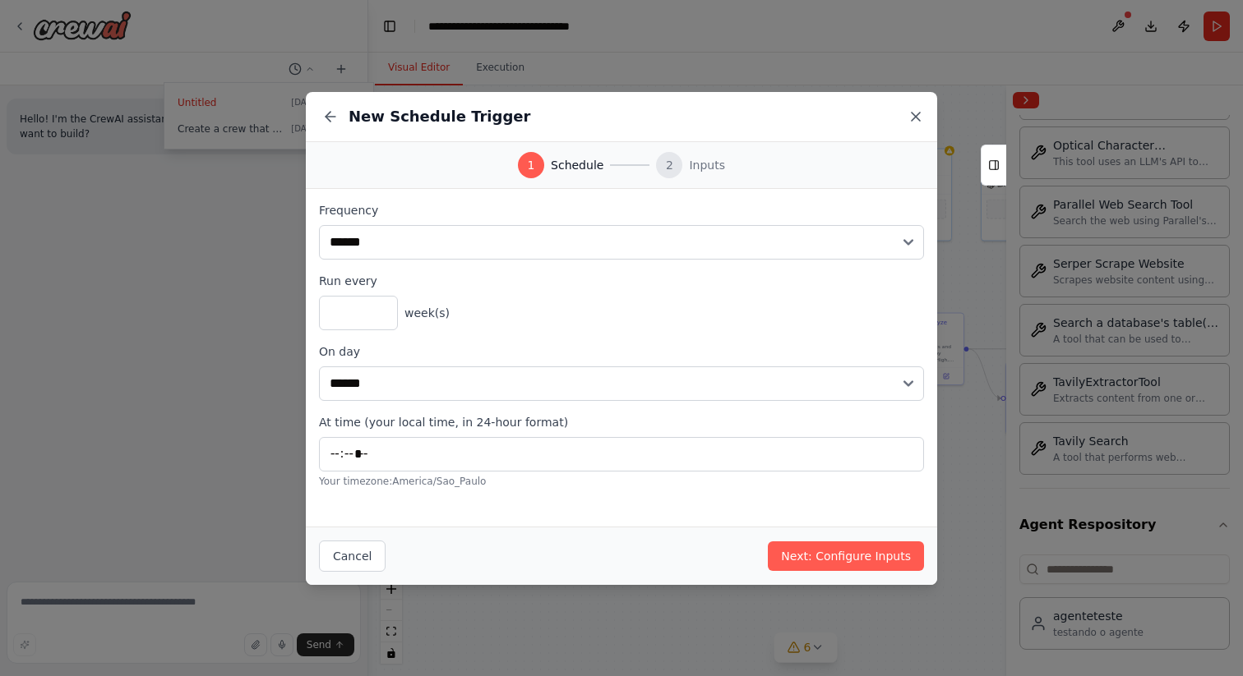
click at [918, 117] on icon at bounding box center [915, 116] width 16 height 16
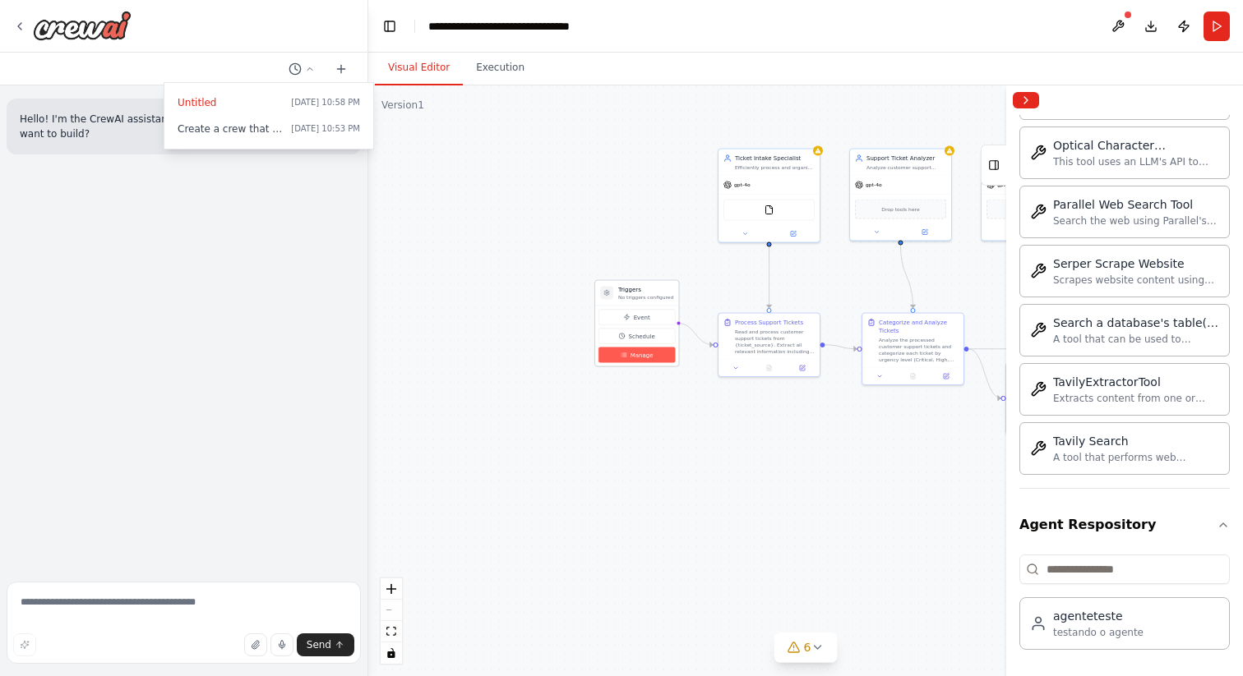
click at [653, 359] on button "Manage" at bounding box center [636, 356] width 76 height 16
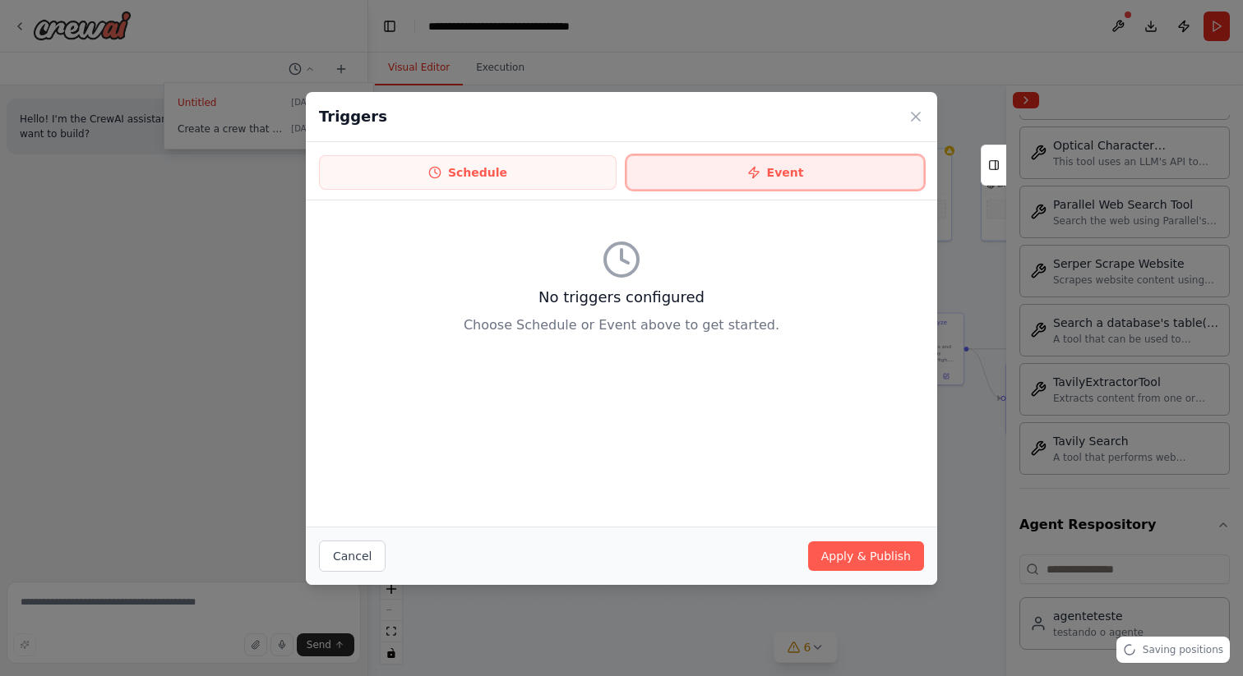
click at [769, 178] on button "Event" at bounding box center [775, 172] width 298 height 35
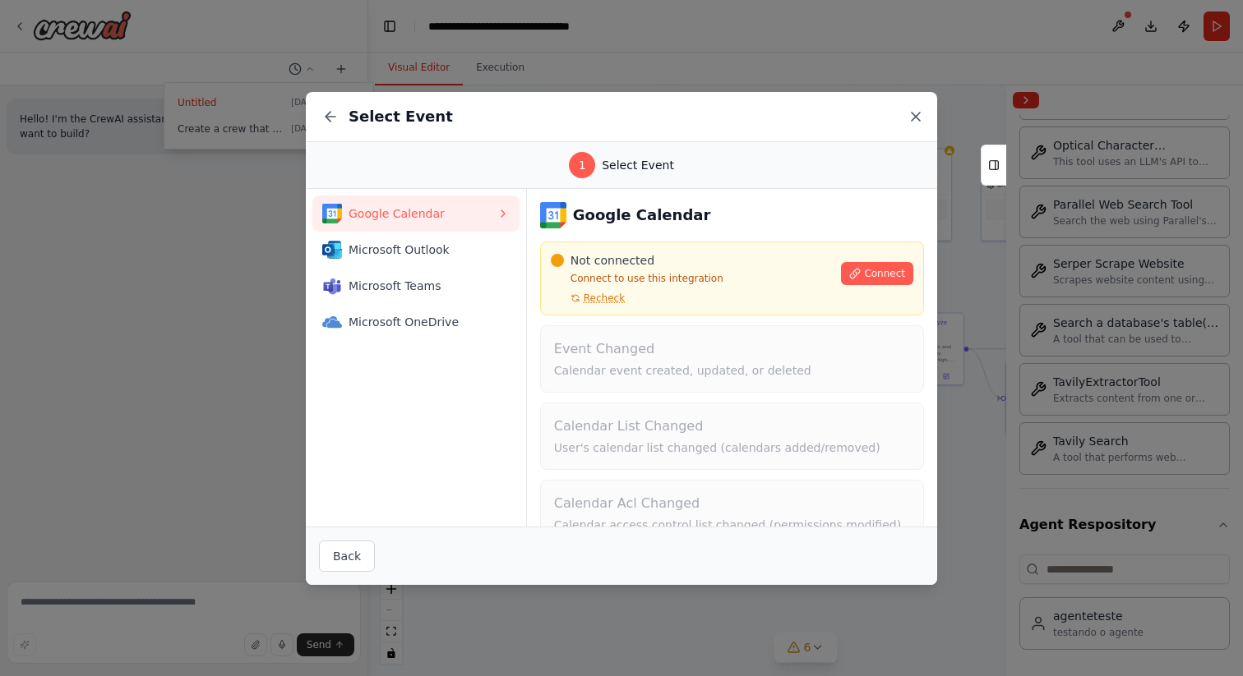
click at [919, 113] on icon at bounding box center [915, 116] width 16 height 16
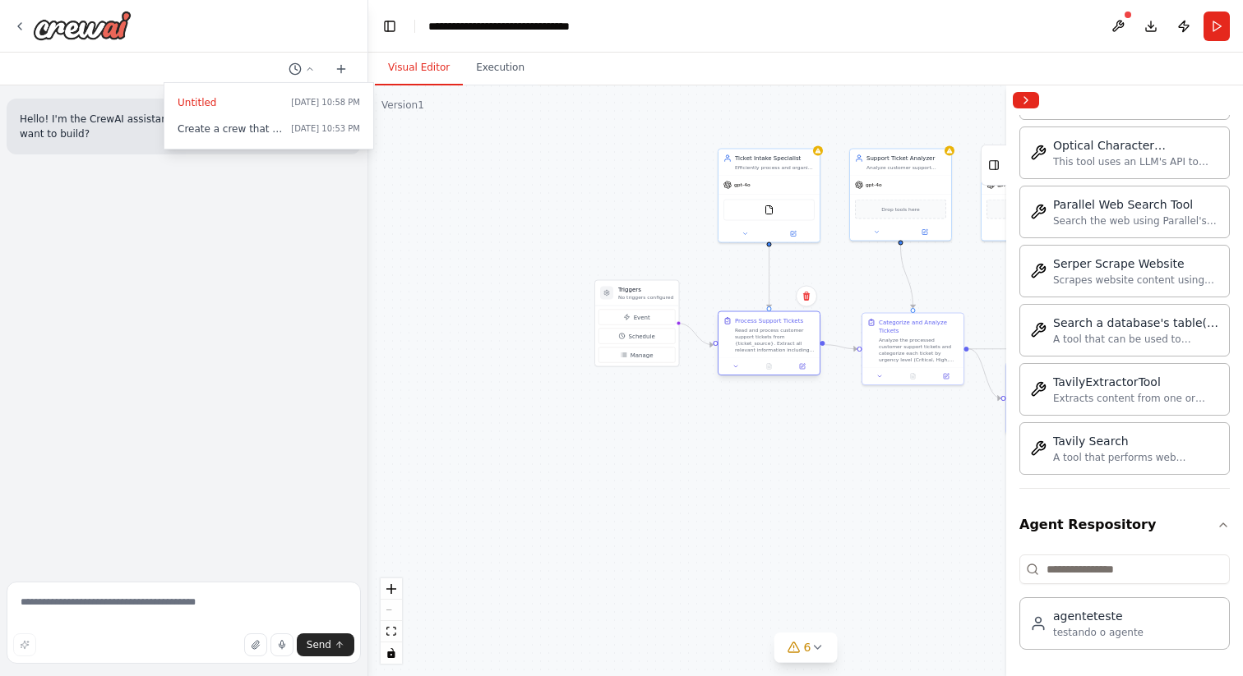
click at [755, 327] on div "Read and process customer support tickets from {ticket_source}. Extract all rel…" at bounding box center [775, 340] width 80 height 26
click at [755, 165] on div "Efficiently process and organize incoming customer support tickets from {ticket…" at bounding box center [775, 166] width 80 height 7
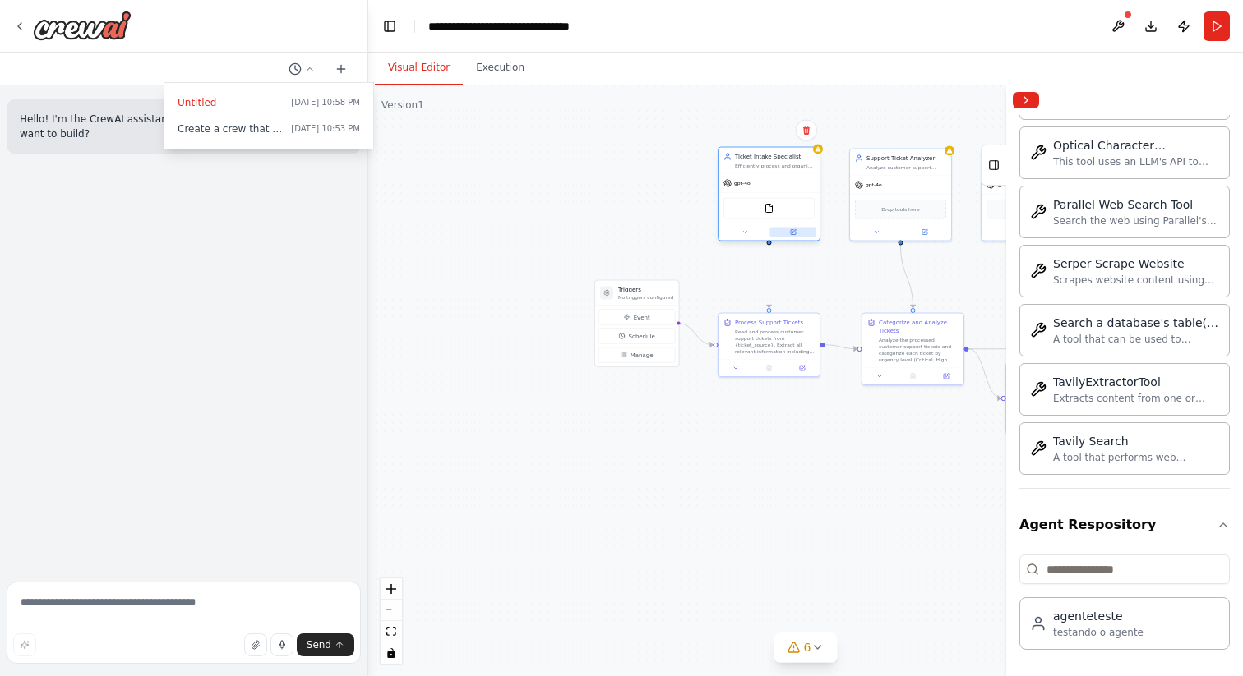
click at [791, 231] on icon at bounding box center [793, 232] width 5 height 5
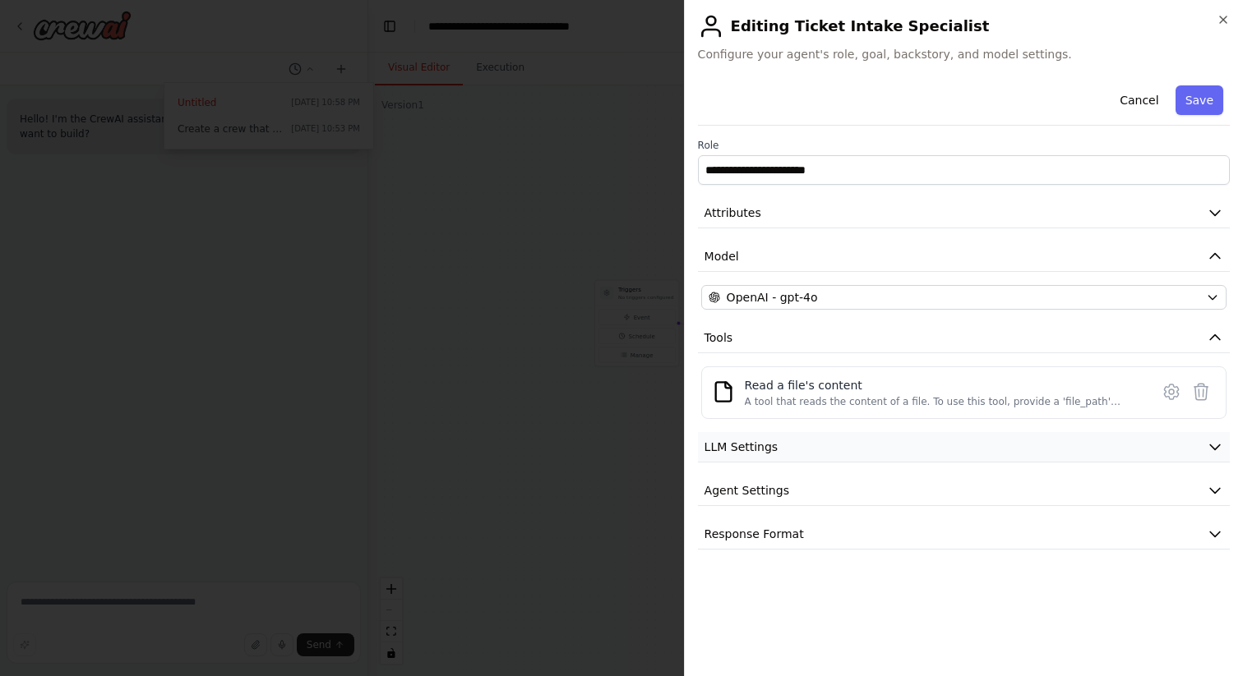
click at [752, 437] on button "LLM Settings" at bounding box center [964, 447] width 532 height 30
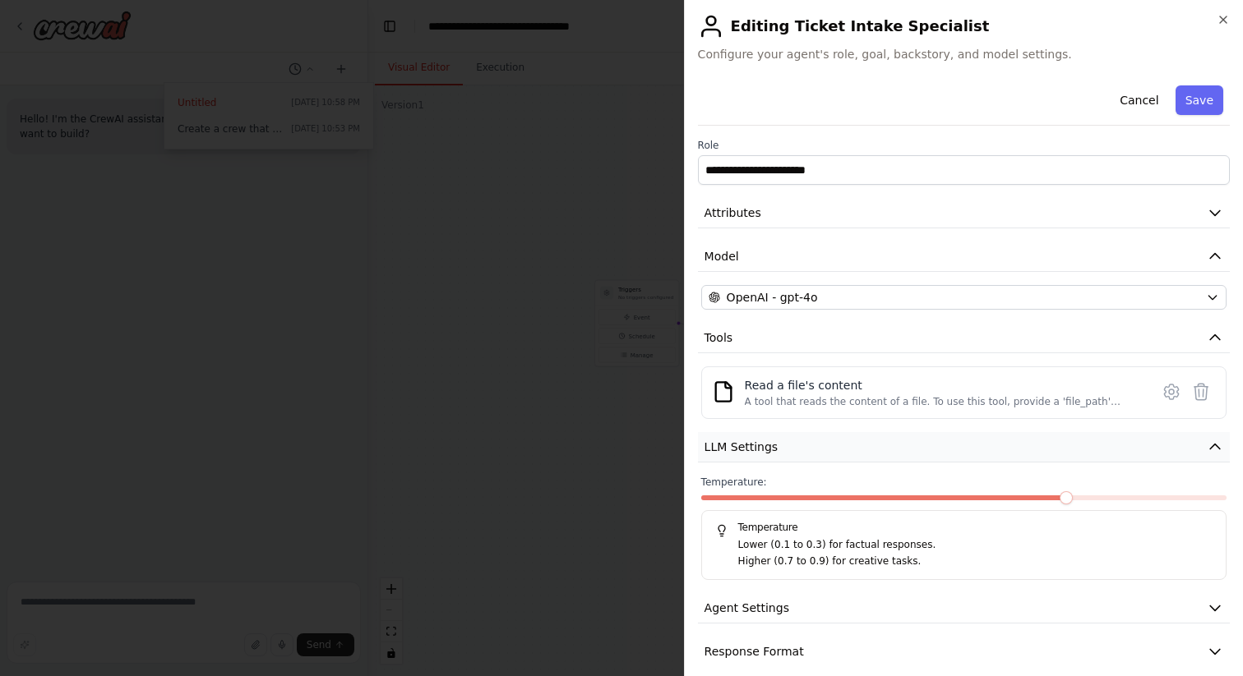
click at [752, 437] on button "LLM Settings" at bounding box center [964, 447] width 532 height 30
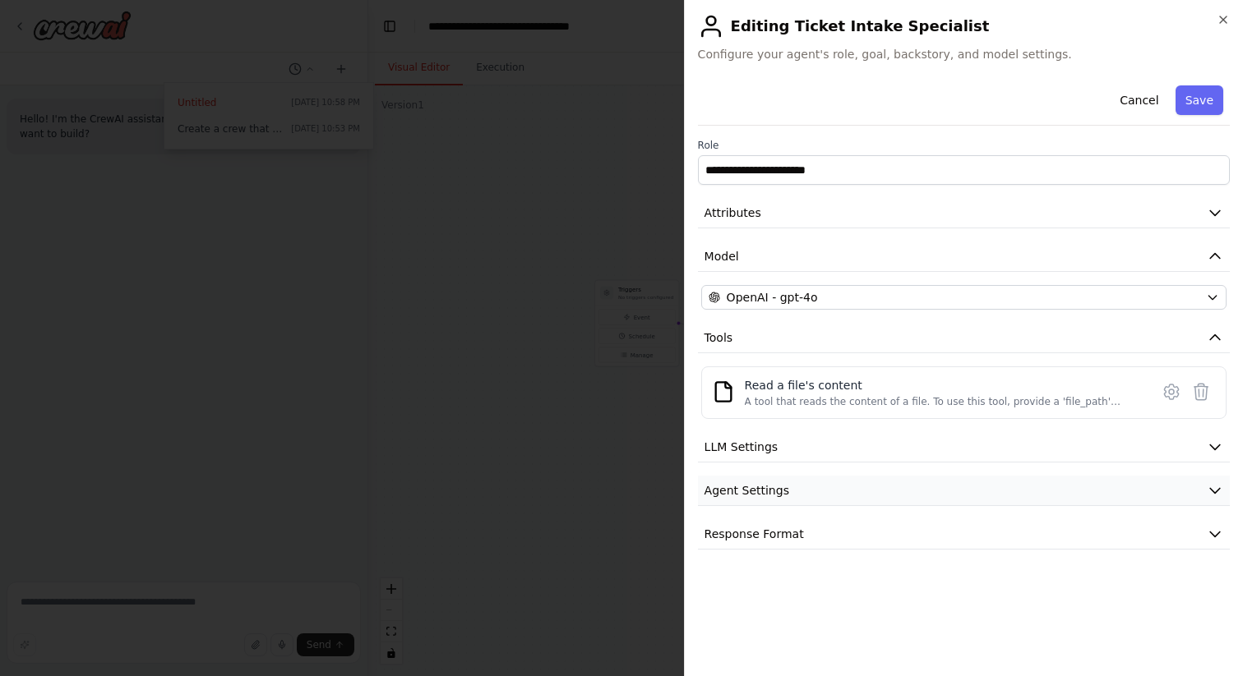
click at [758, 495] on span "Agent Settings" at bounding box center [746, 490] width 85 height 16
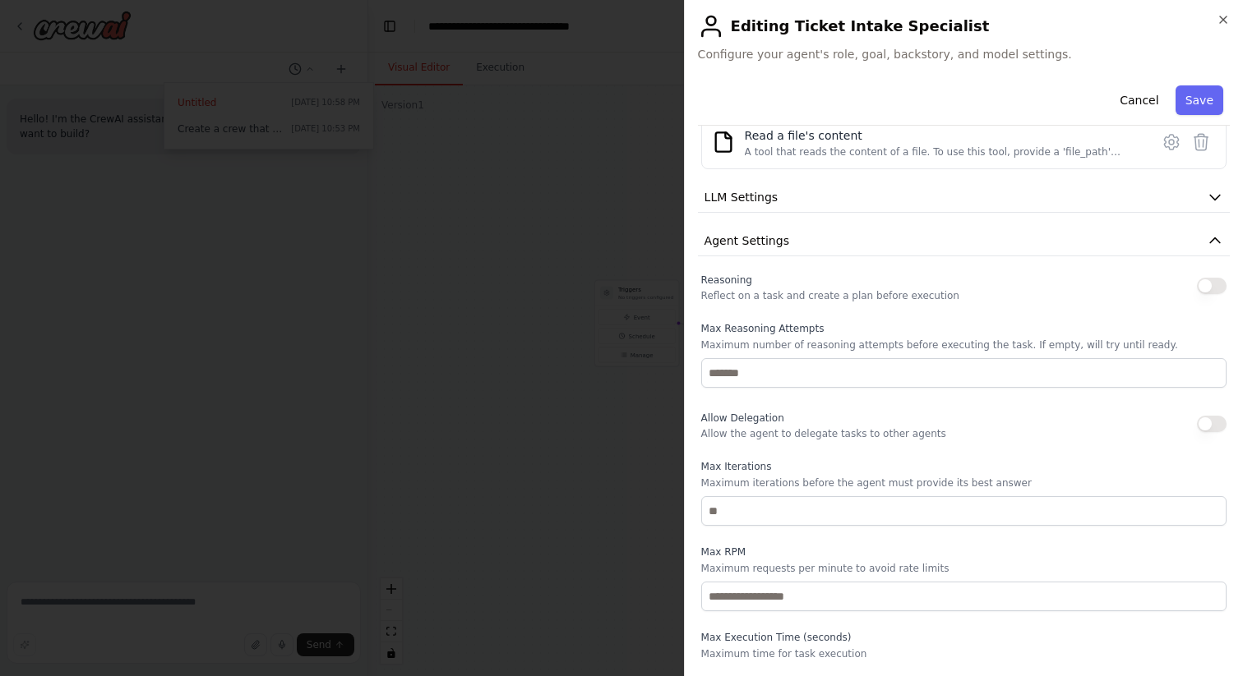
scroll to position [340, 0]
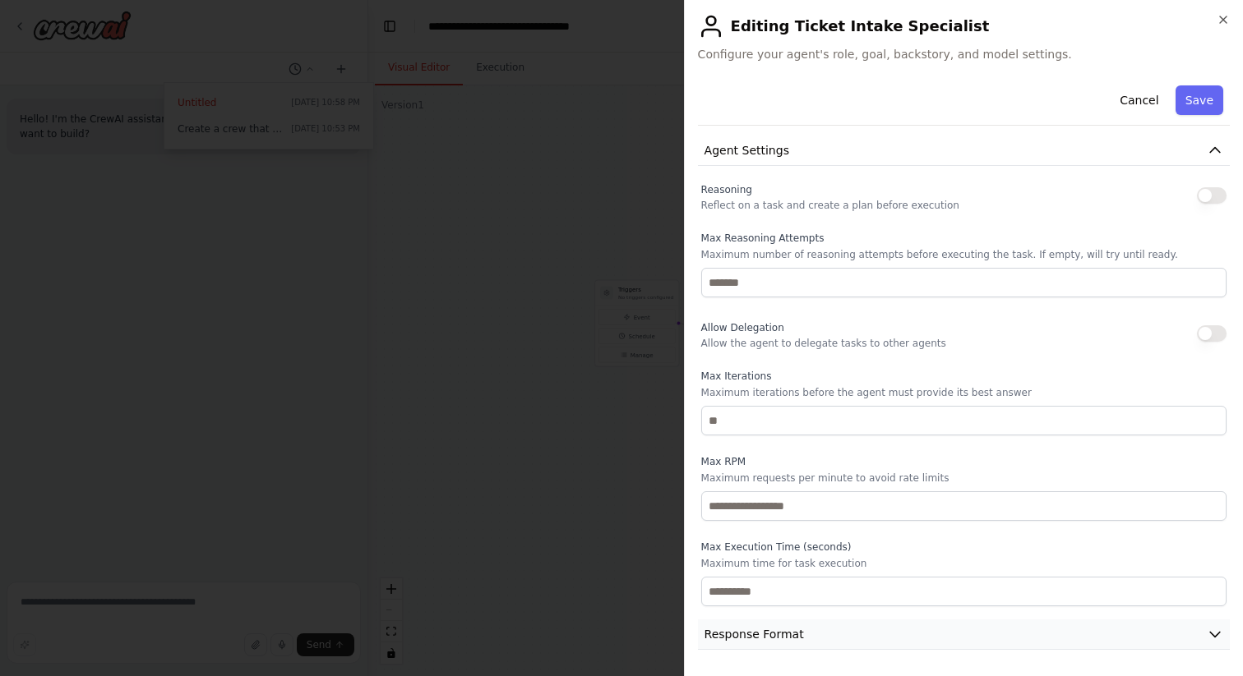
click at [775, 636] on span "Response Format" at bounding box center [753, 634] width 99 height 16
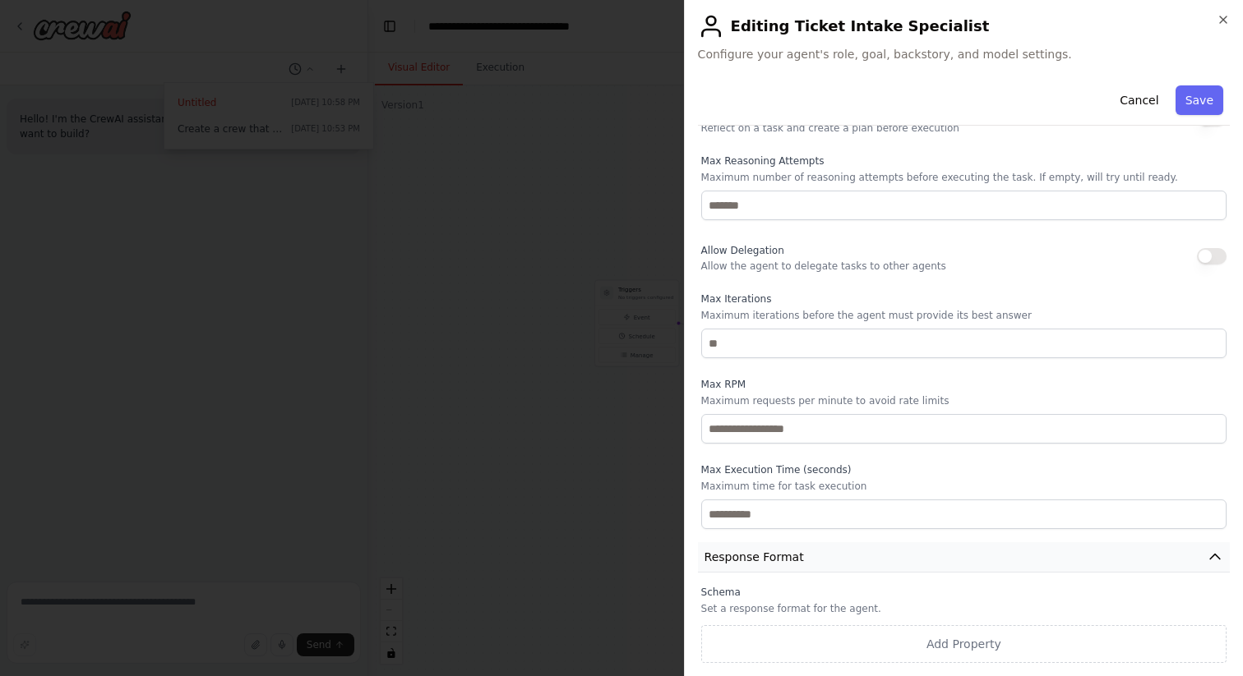
click at [786, 550] on span "Response Format" at bounding box center [753, 557] width 99 height 16
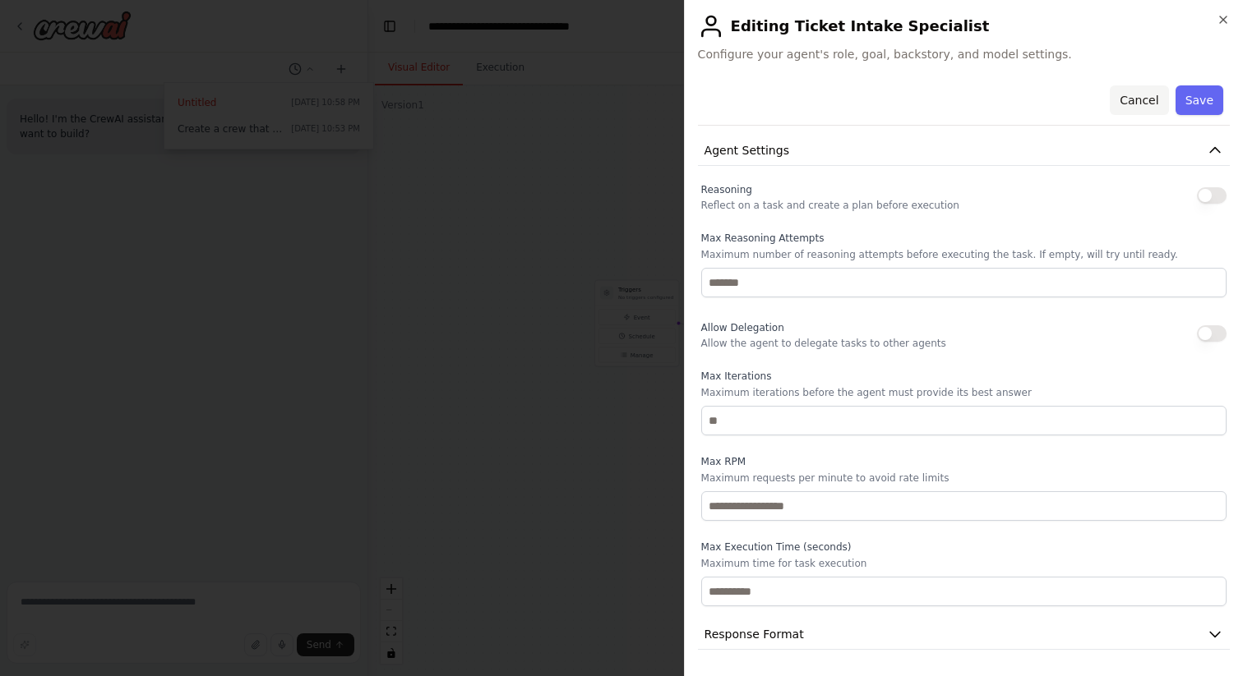
click at [1142, 92] on button "Cancel" at bounding box center [1139, 100] width 58 height 30
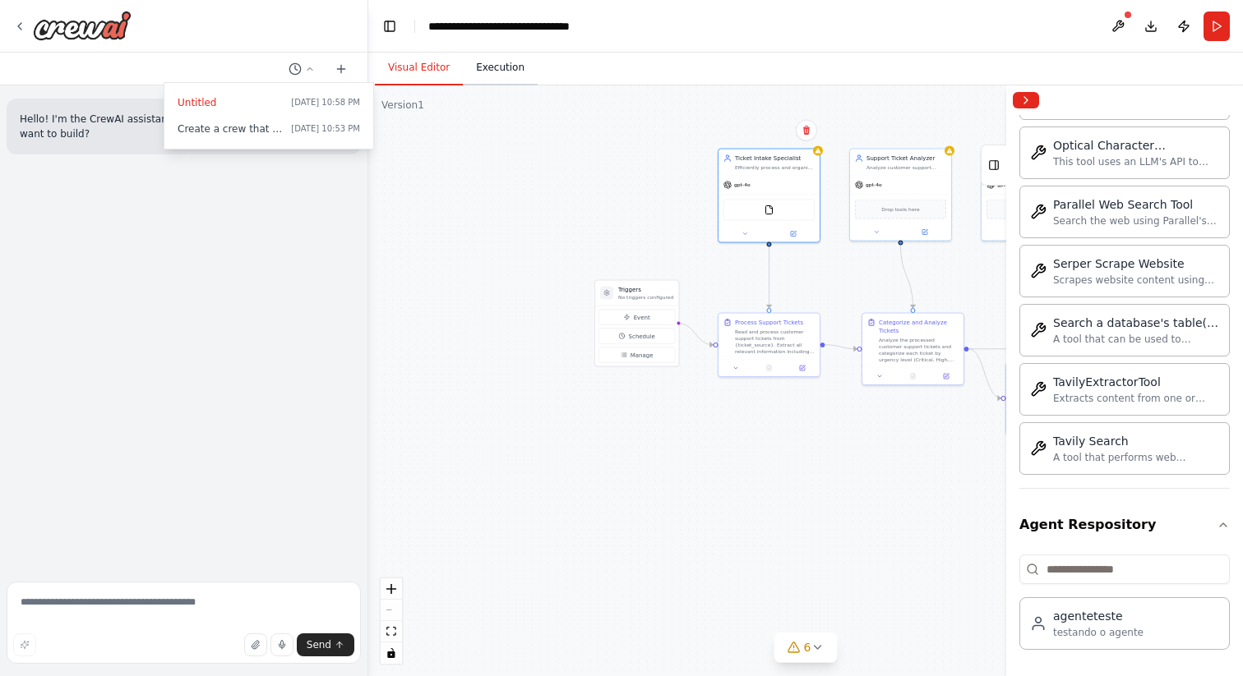
click at [518, 61] on button "Execution" at bounding box center [500, 68] width 75 height 35
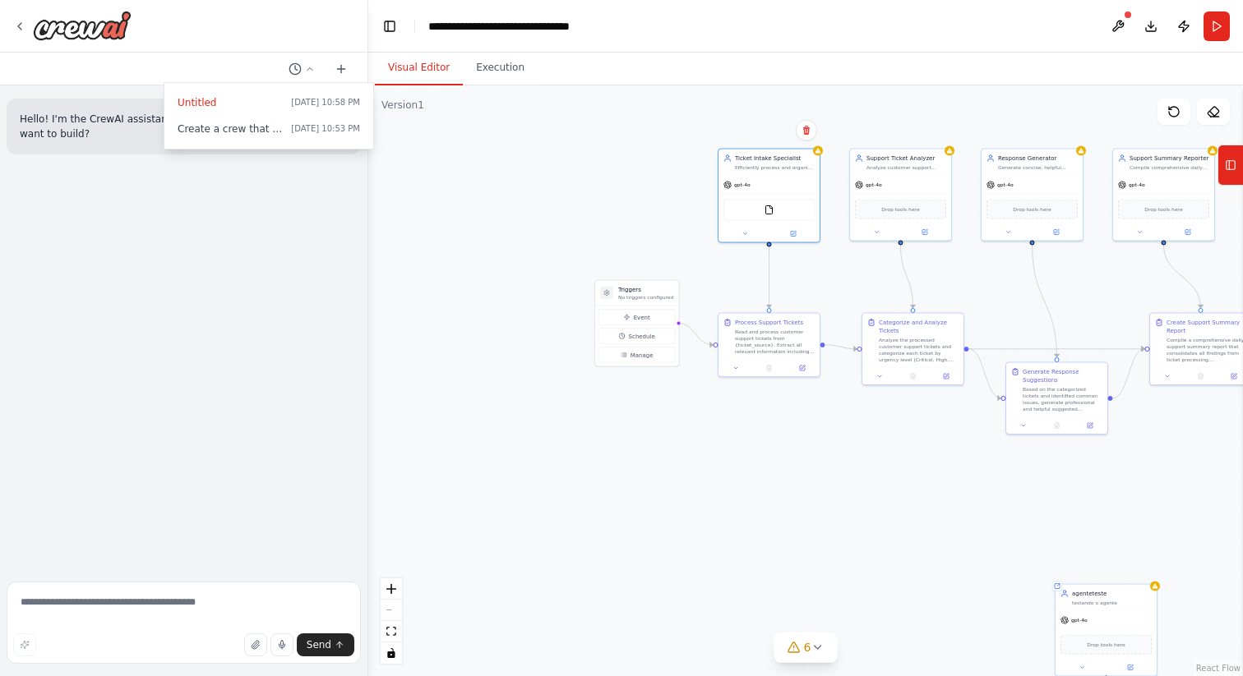
click at [418, 76] on button "Visual Editor" at bounding box center [419, 68] width 88 height 35
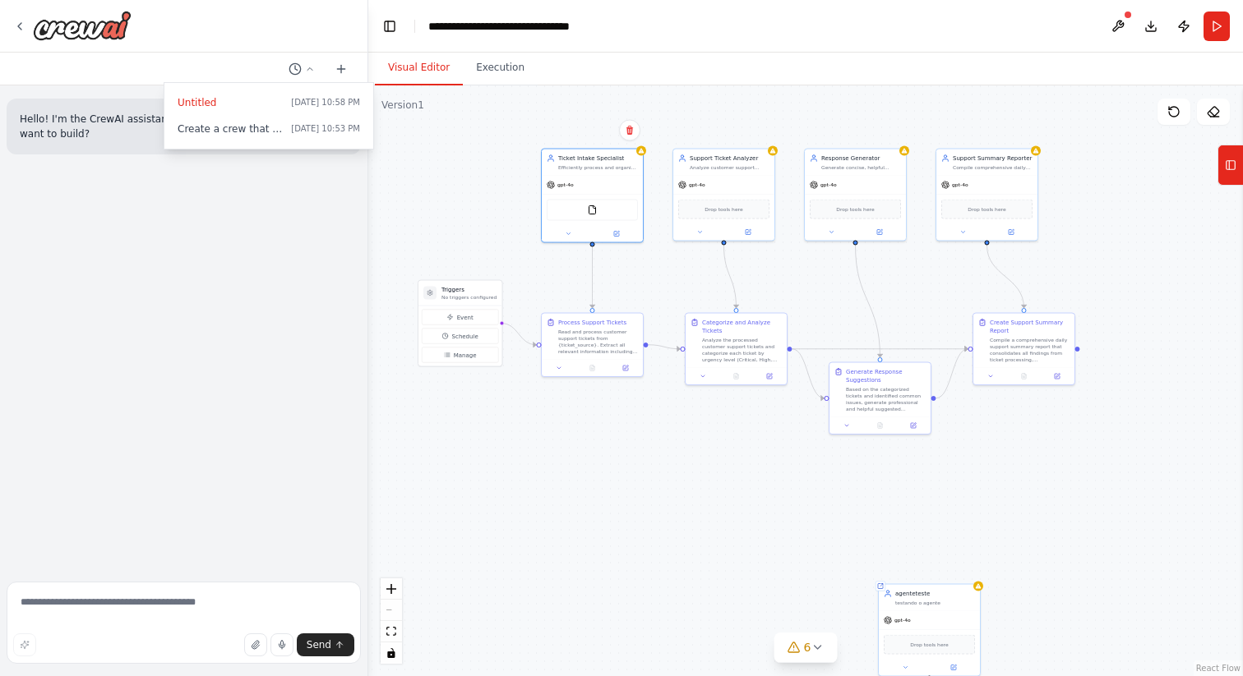
drag, startPoint x: 776, startPoint y: 478, endPoint x: 584, endPoint y: 478, distance: 192.3
click at [584, 478] on div ".deletable-edge-delete-btn { width: 20px; height: 20px; border: 0px solid #ffff…" at bounding box center [805, 380] width 875 height 591
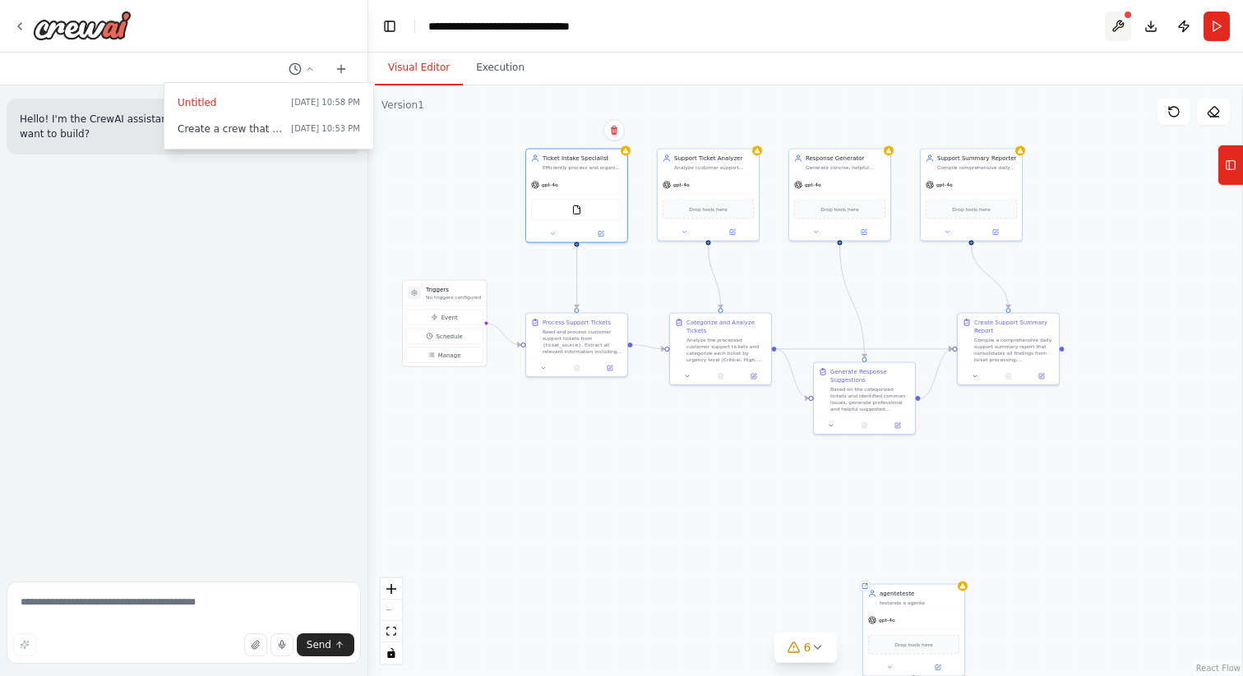
click at [1125, 24] on button at bounding box center [1118, 27] width 26 height 30
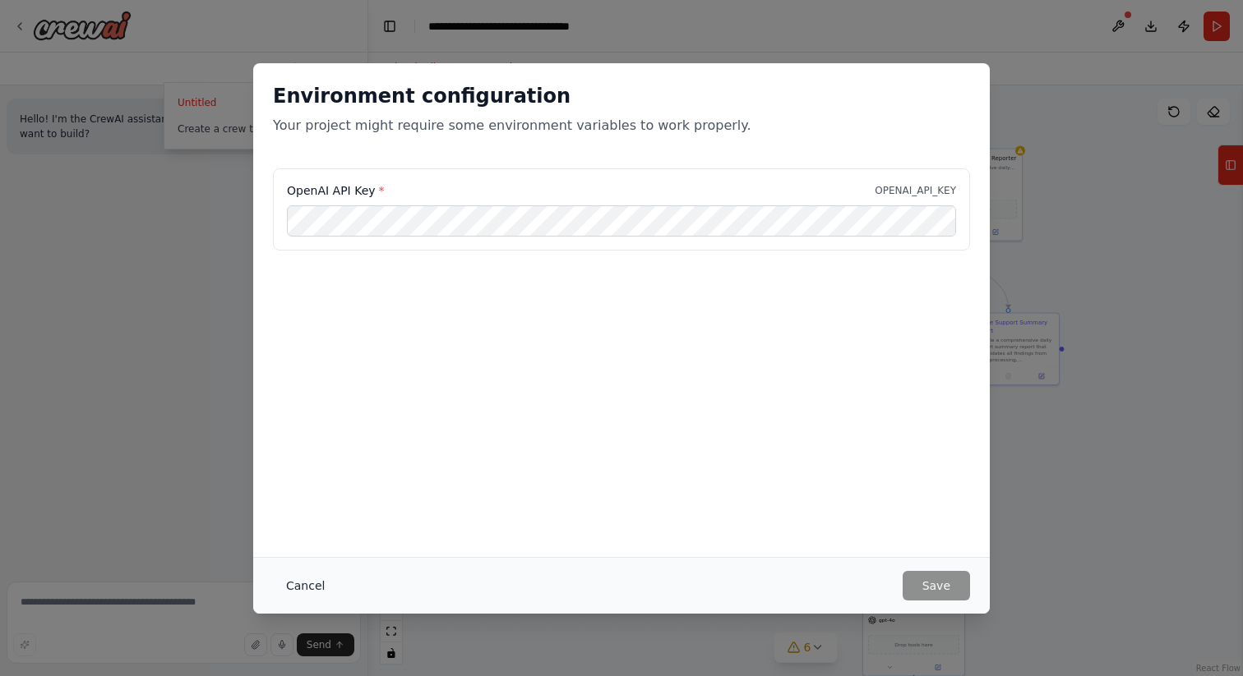
click at [293, 581] on button "Cancel" at bounding box center [305, 586] width 65 height 30
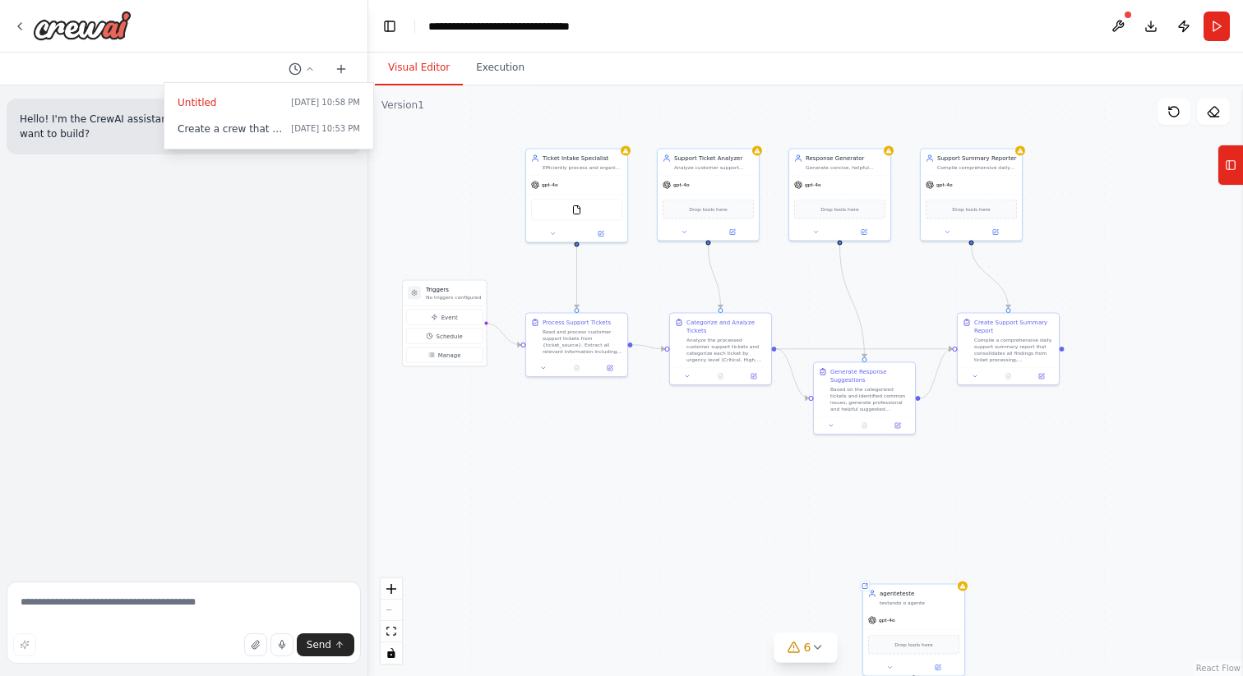
click at [17, 30] on div at bounding box center [184, 338] width 368 height 676
click at [19, 26] on icon at bounding box center [19, 26] width 3 height 7
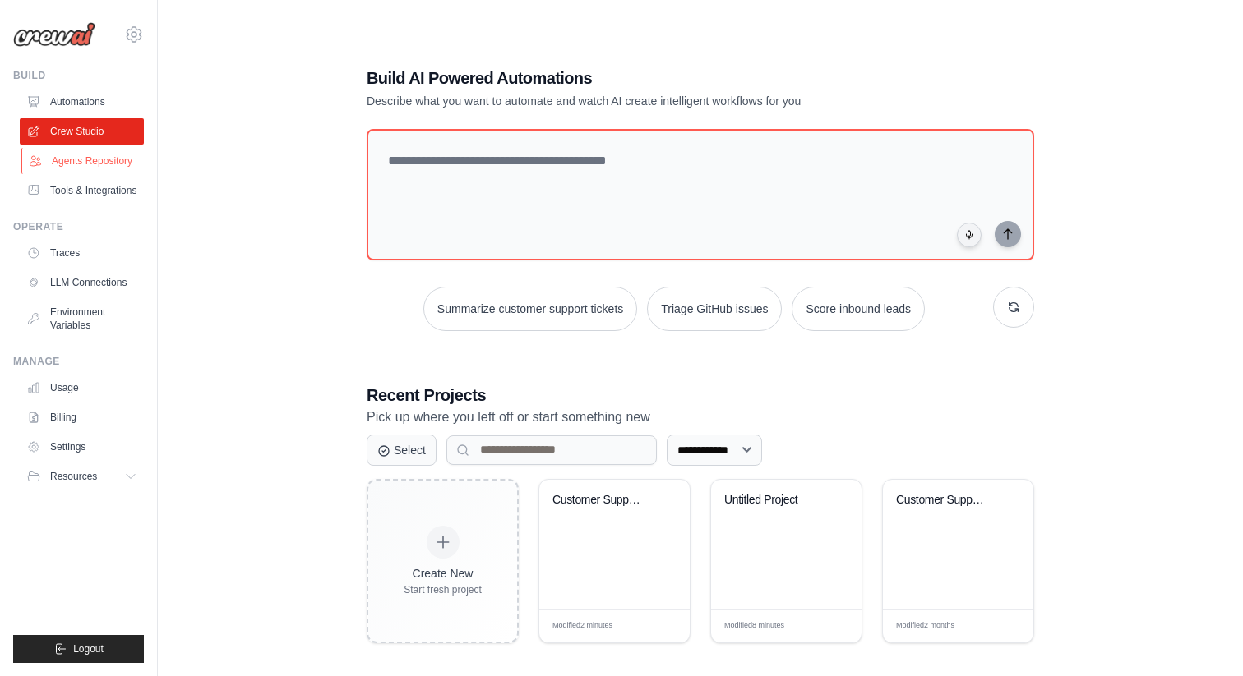
click at [101, 164] on link "Agents Repository" at bounding box center [83, 161] width 124 height 26
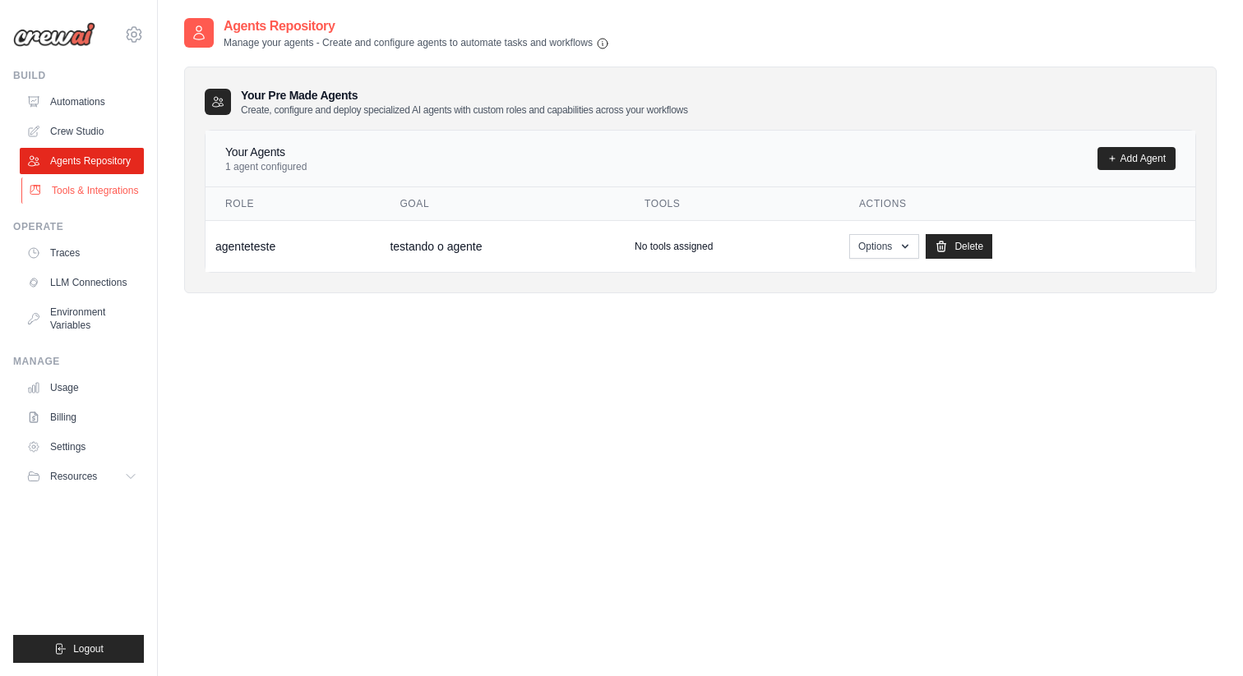
click at [107, 189] on link "Tools & Integrations" at bounding box center [83, 191] width 124 height 26
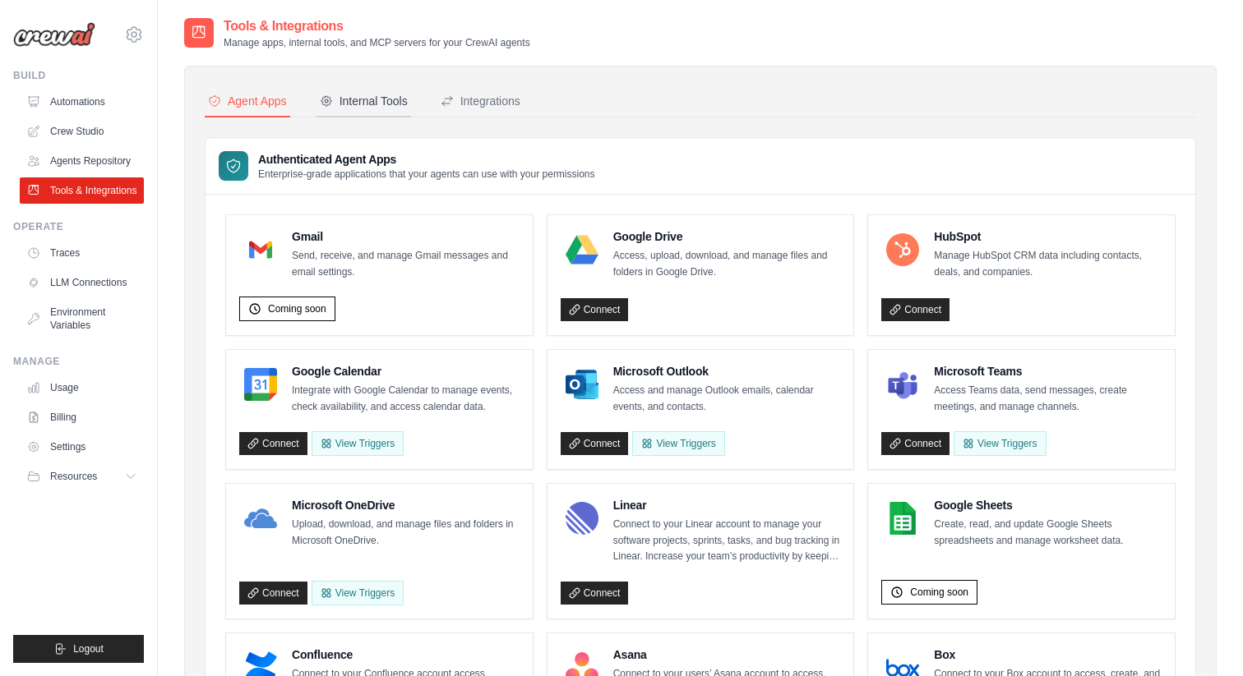
click at [395, 104] on div "Internal Tools" at bounding box center [364, 101] width 88 height 16
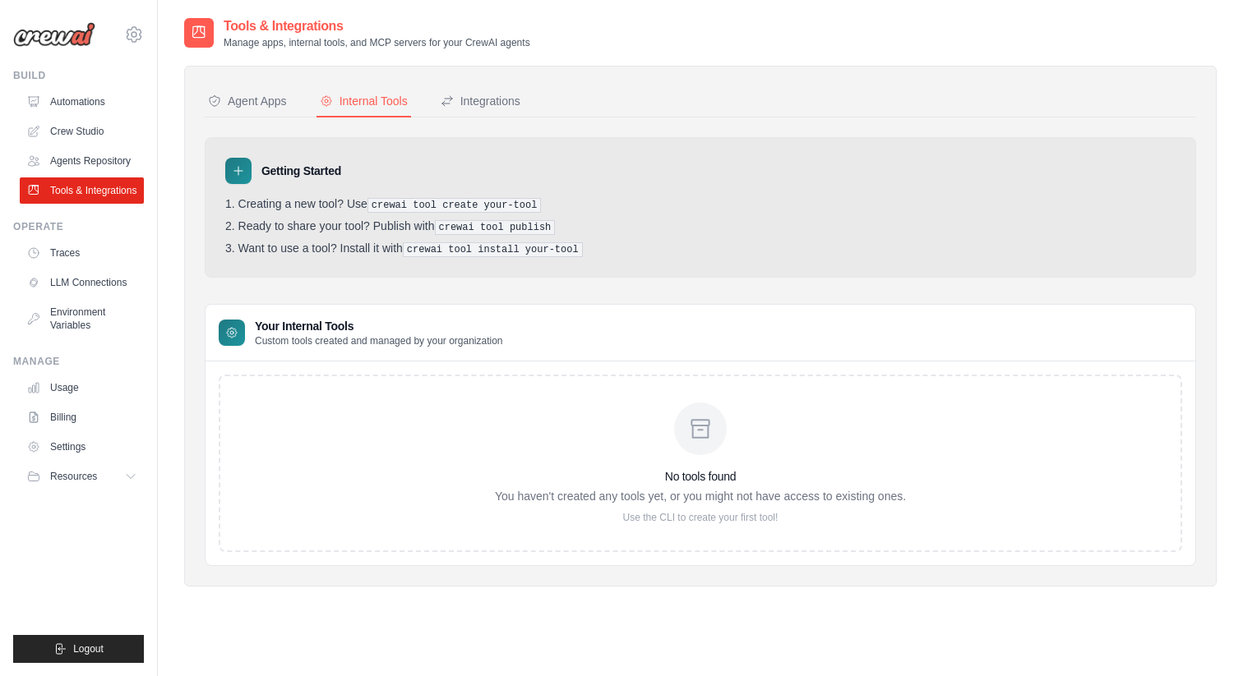
click at [455, 455] on div "No tools found You haven't created any tools yet, or you might not have access …" at bounding box center [700, 464] width 963 height 178
click at [481, 113] on button "Integrations" at bounding box center [480, 101] width 86 height 31
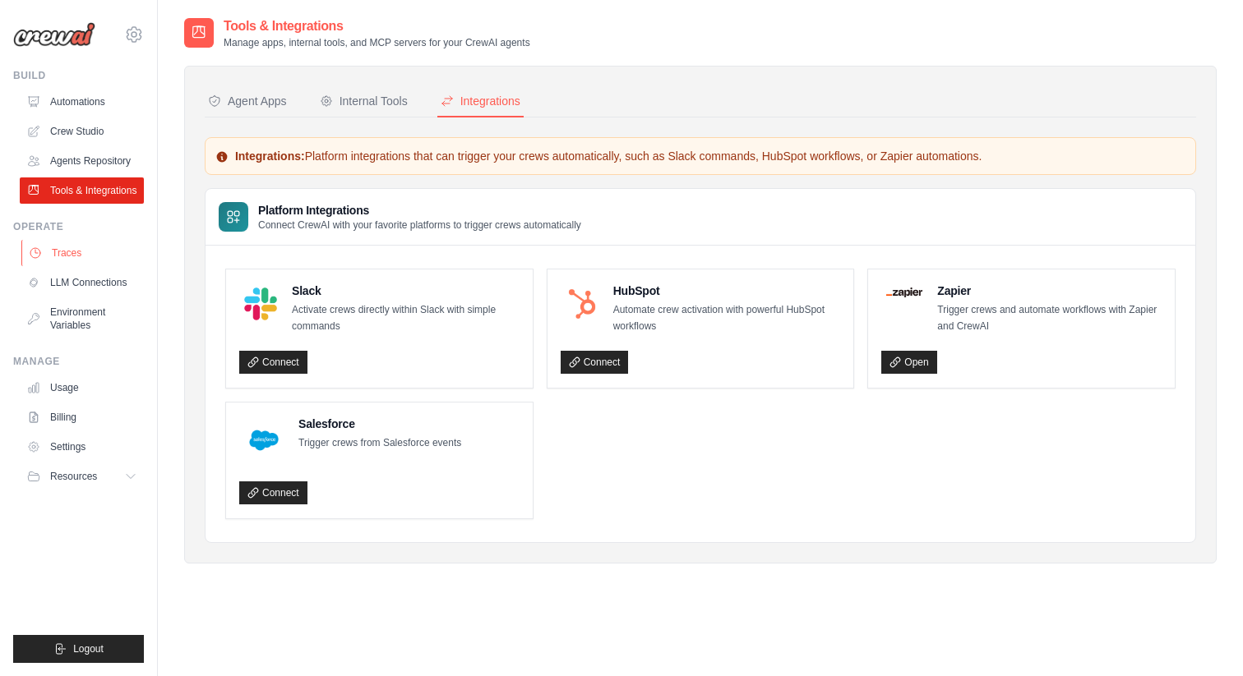
click at [72, 242] on link "Traces" at bounding box center [83, 253] width 124 height 26
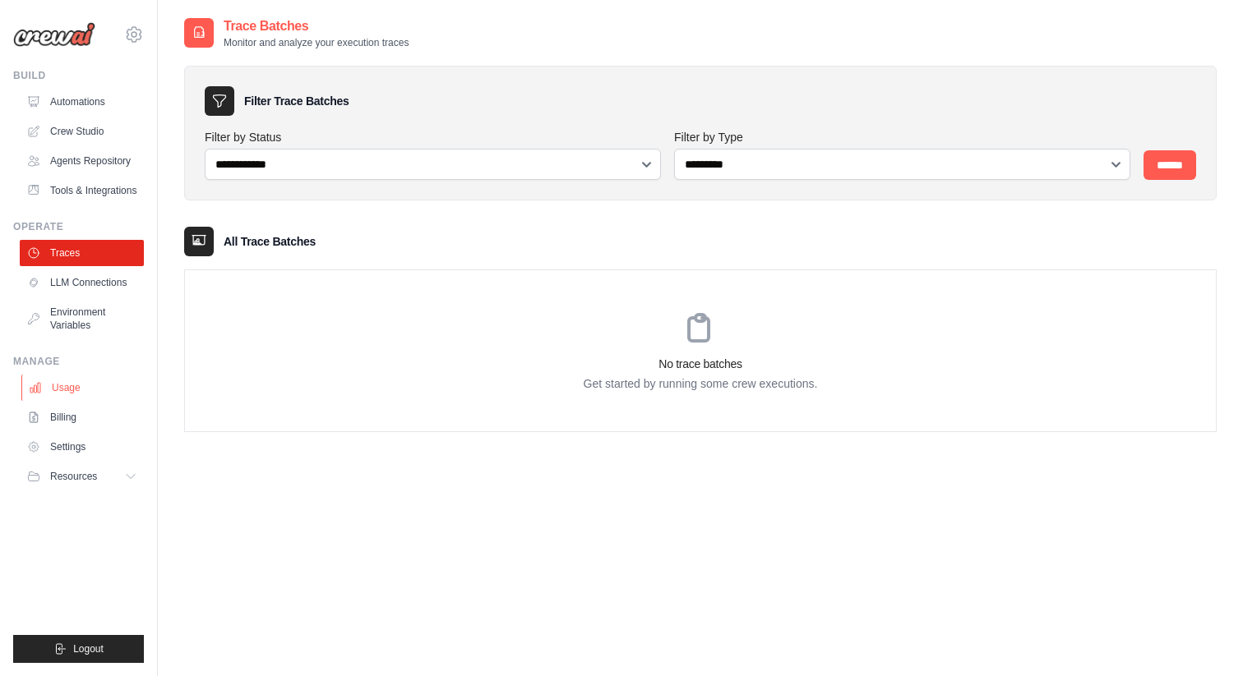
click at [104, 394] on link "Usage" at bounding box center [83, 388] width 124 height 26
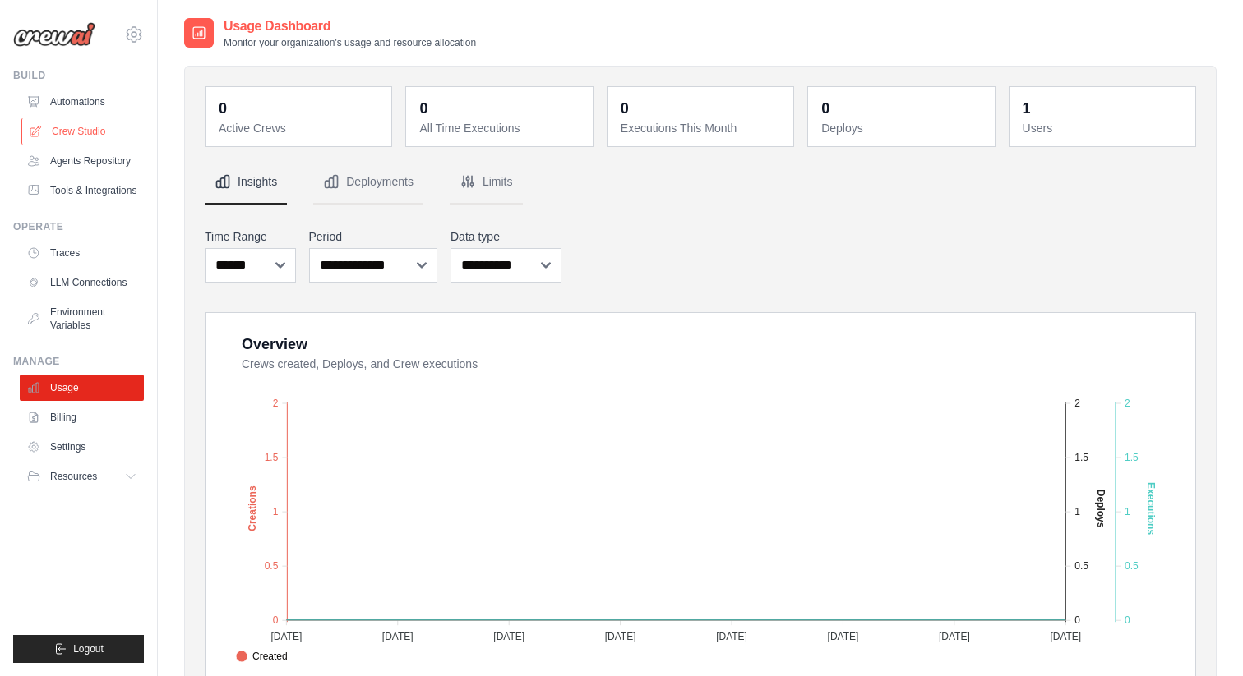
click at [96, 120] on link "Crew Studio" at bounding box center [83, 131] width 124 height 26
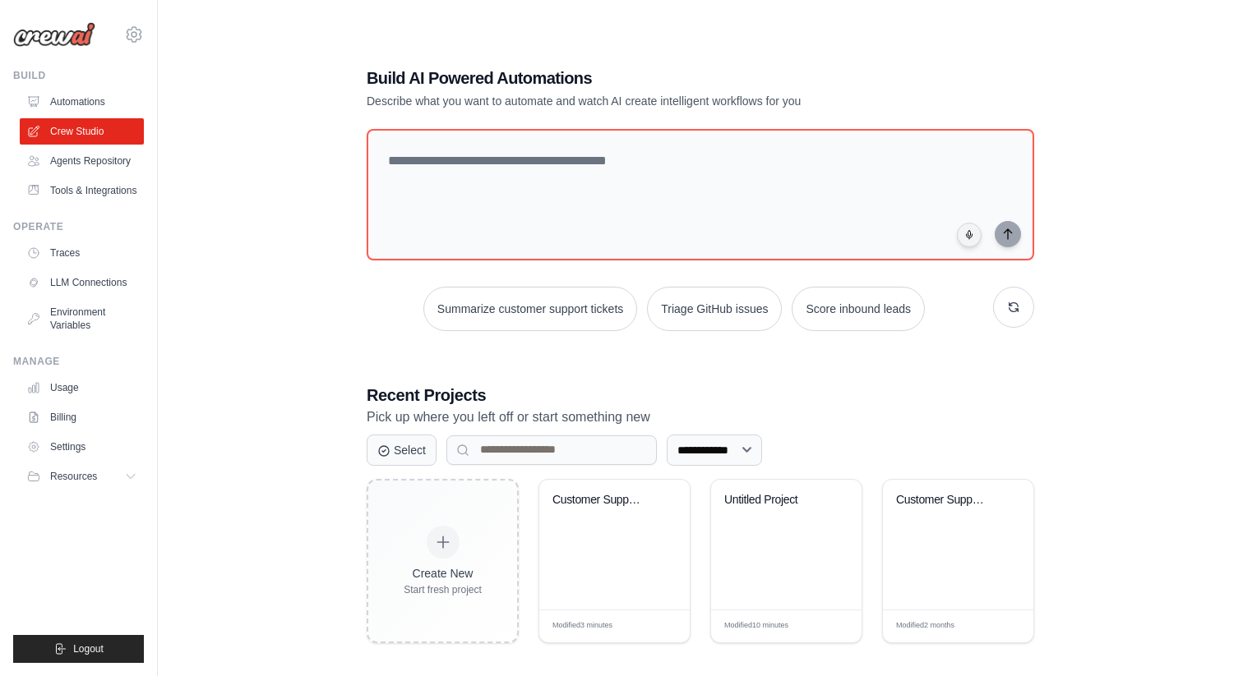
click at [140, 39] on icon at bounding box center [134, 35] width 20 height 20
click at [196, 100] on span "Settings" at bounding box center [206, 102] width 130 height 16
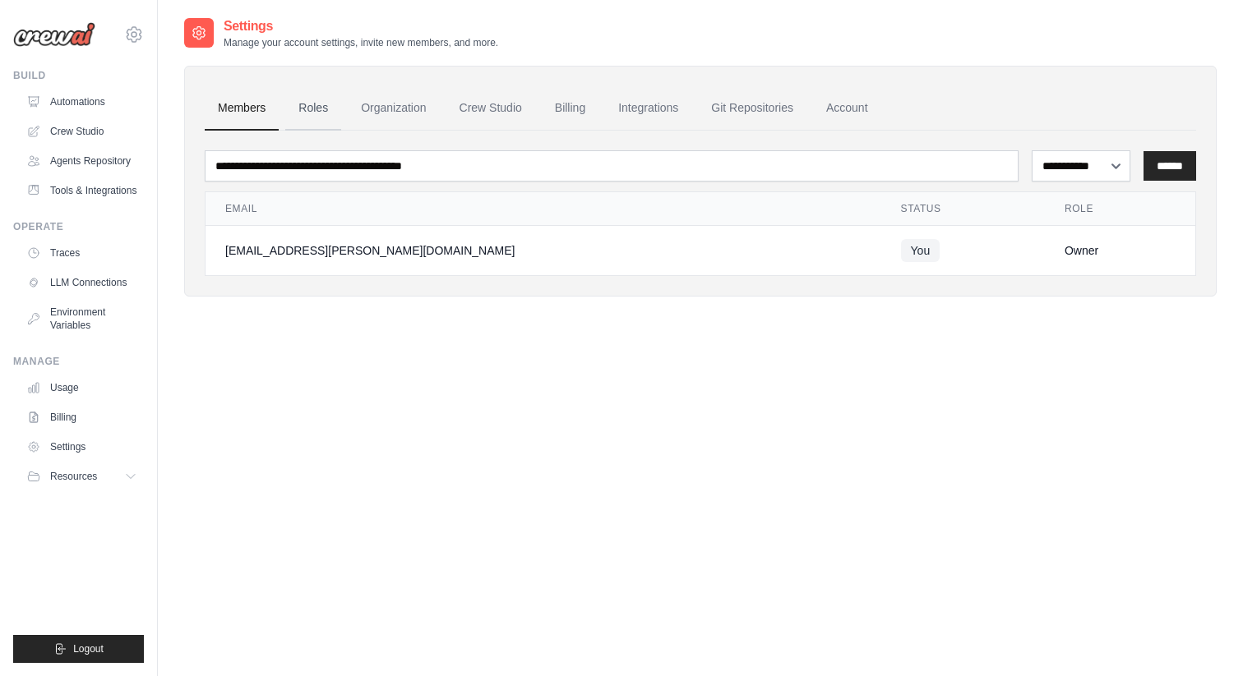
click at [321, 110] on link "Roles" at bounding box center [313, 108] width 56 height 44
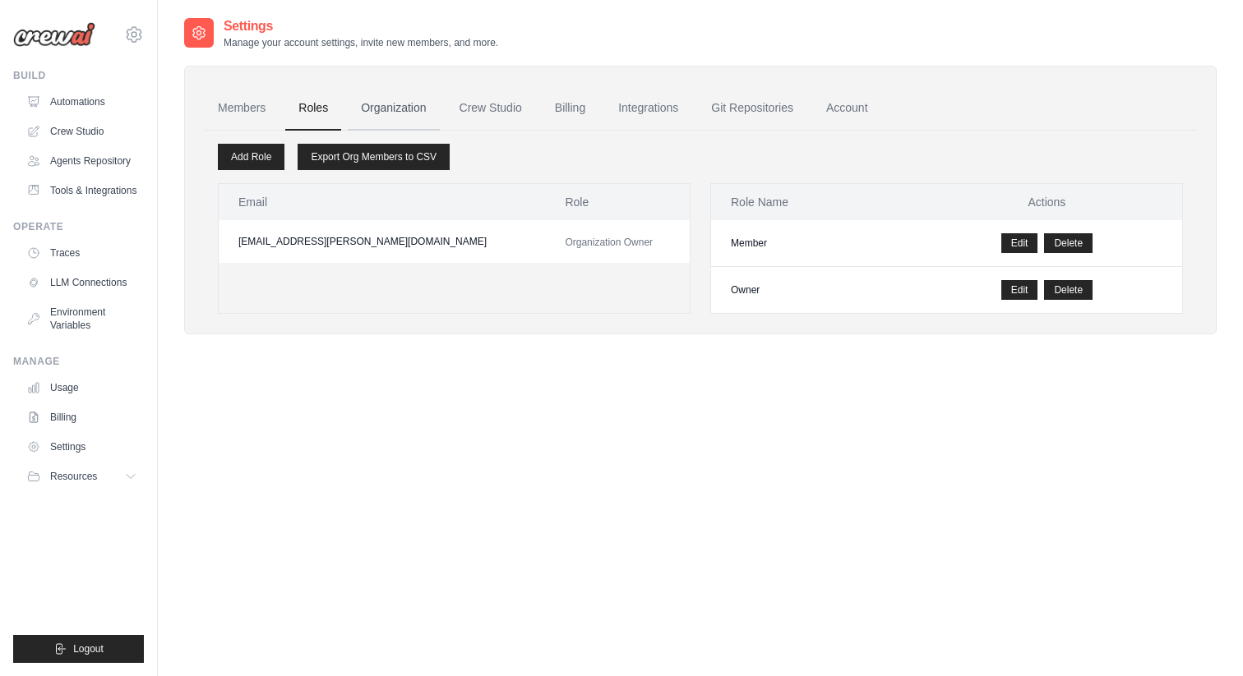
click at [392, 91] on link "Organization" at bounding box center [393, 108] width 91 height 44
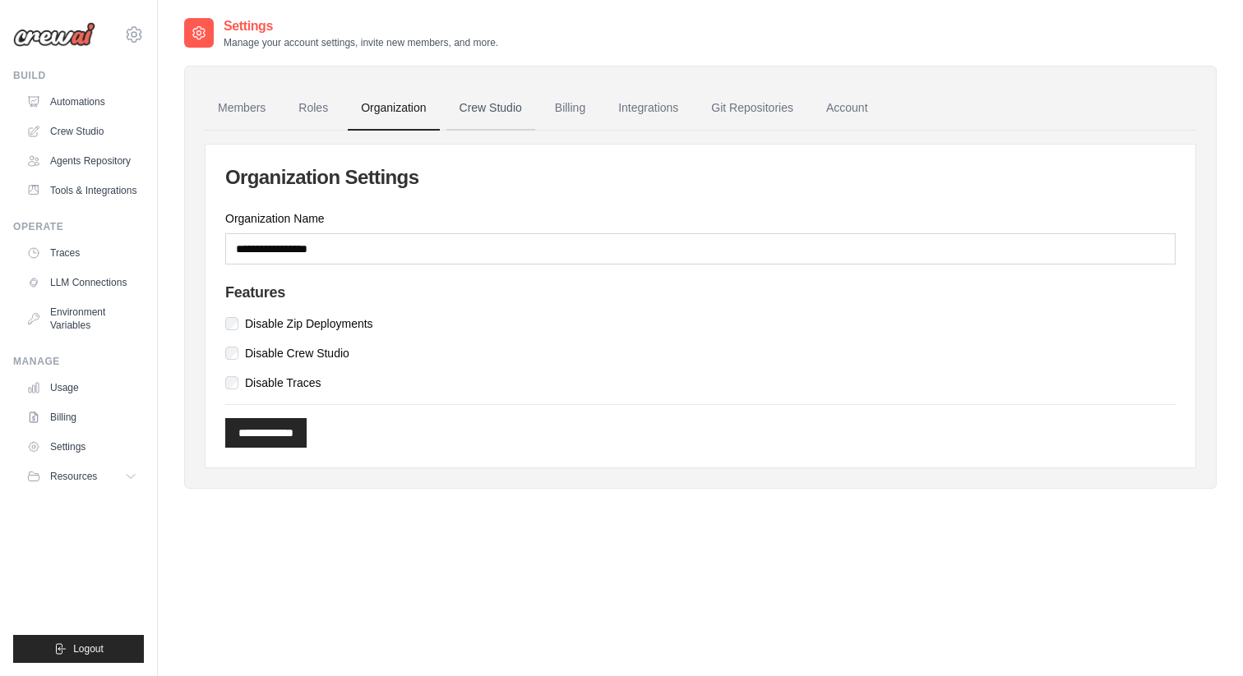
click at [478, 105] on link "Crew Studio" at bounding box center [490, 108] width 89 height 44
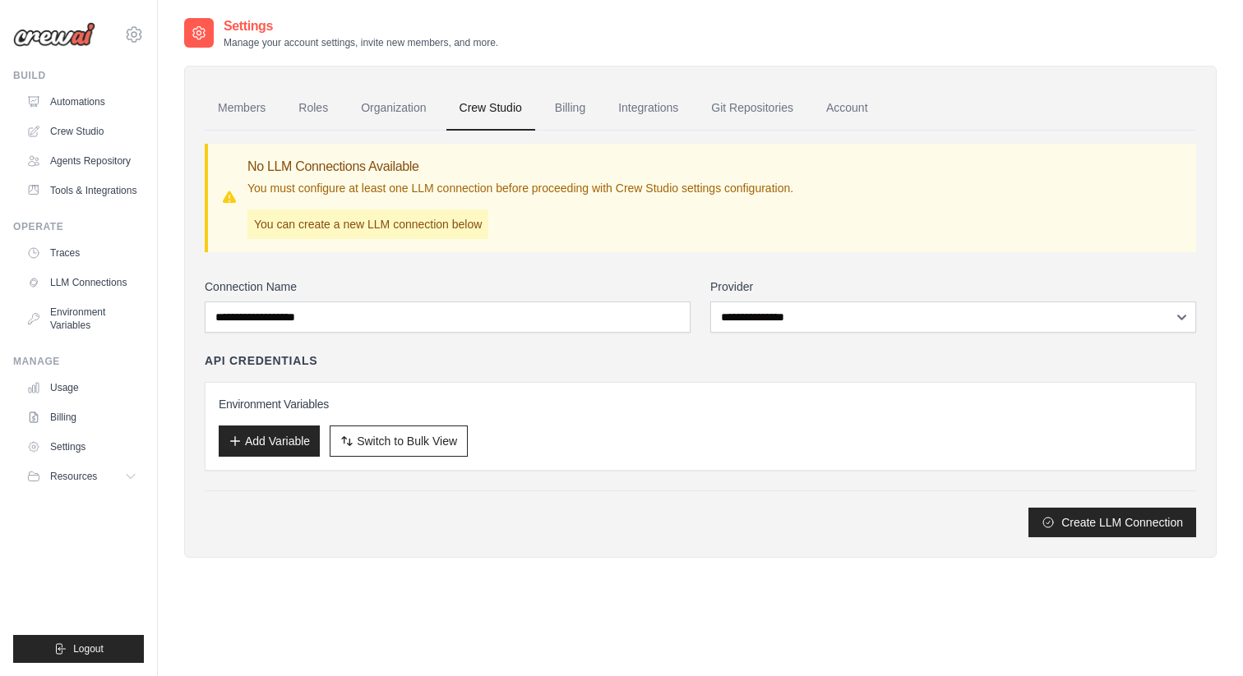
click at [565, 115] on link "Billing" at bounding box center [570, 108] width 57 height 44
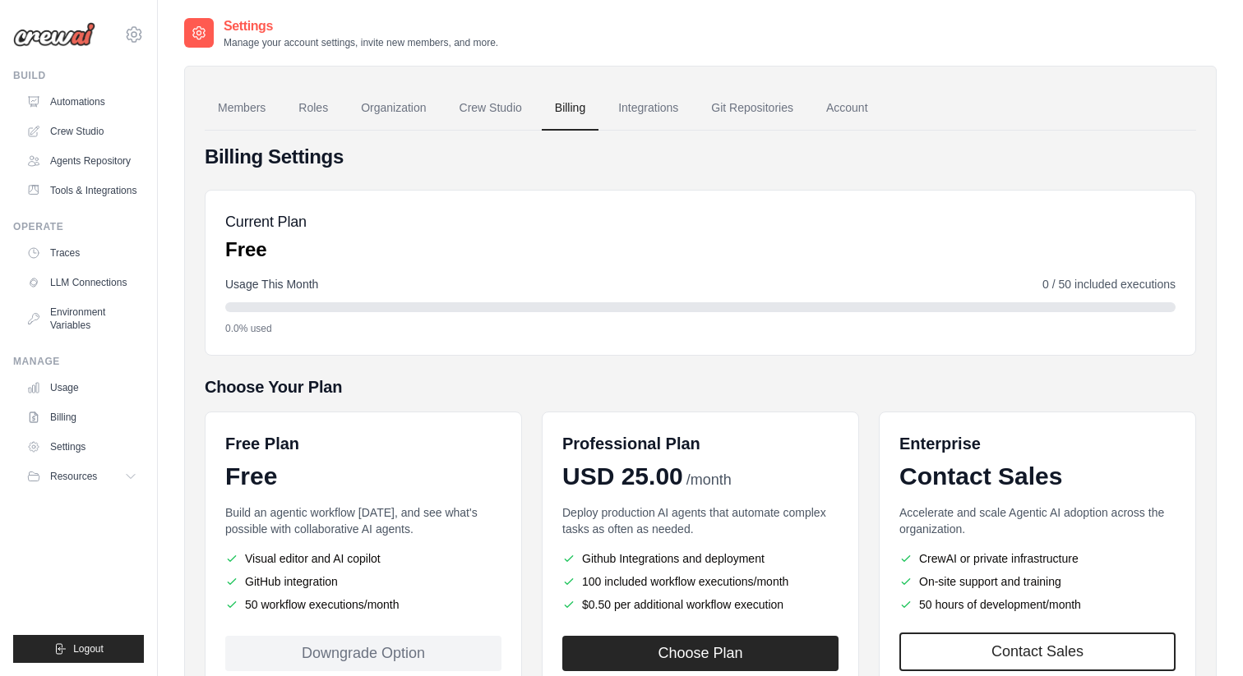
click at [581, 126] on link "Billing" at bounding box center [570, 108] width 57 height 44
click at [620, 121] on link "Integrations" at bounding box center [648, 108] width 86 height 44
click at [92, 377] on link "Usage" at bounding box center [83, 388] width 124 height 26
click at [84, 252] on link "Traces" at bounding box center [83, 253] width 124 height 26
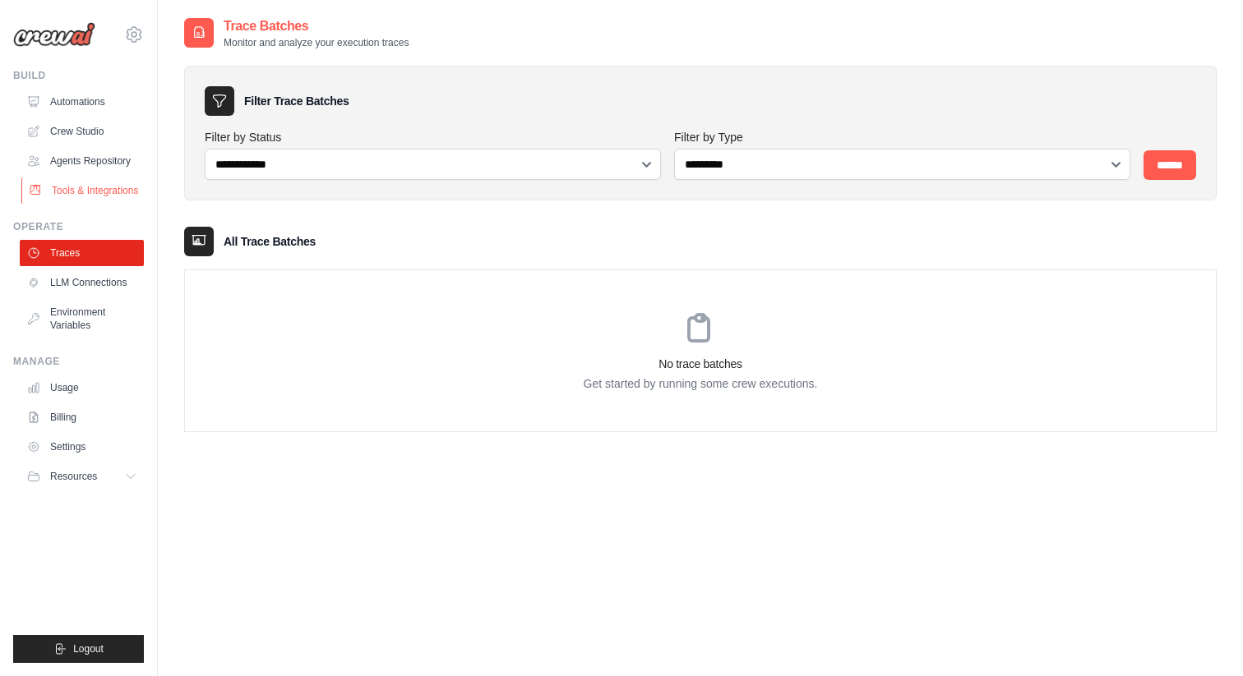
click at [90, 192] on link "Tools & Integrations" at bounding box center [83, 191] width 124 height 26
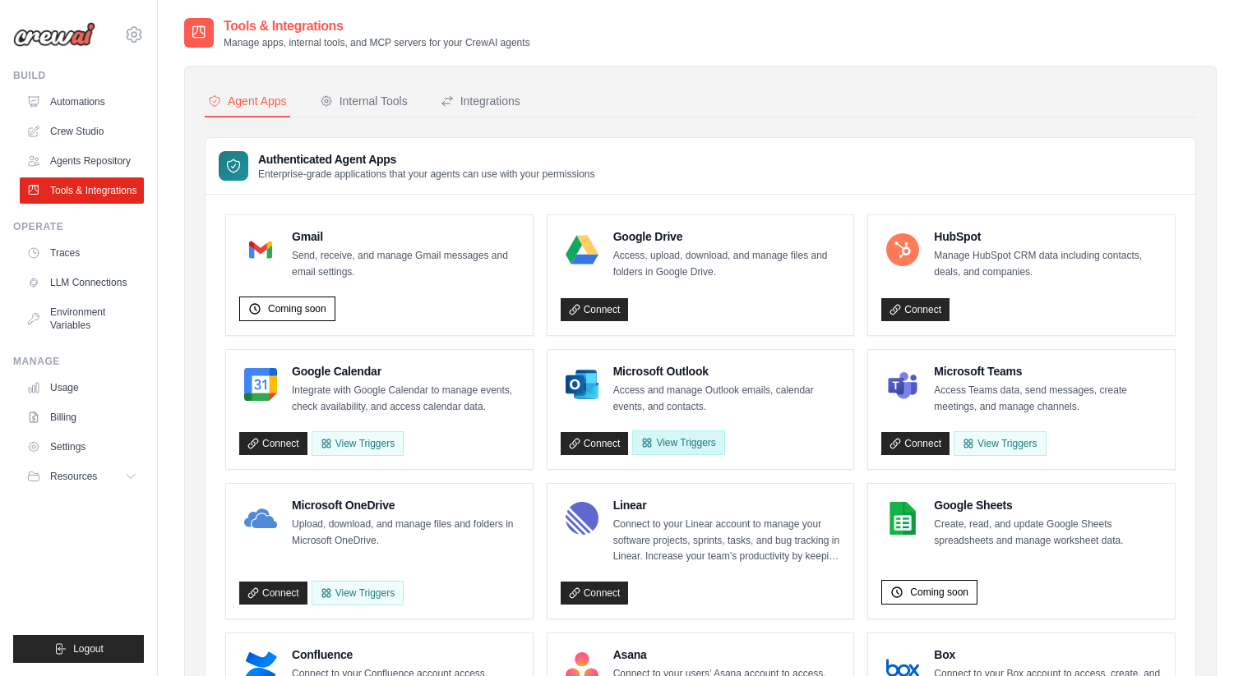
click at [695, 453] on button "View Triggers" at bounding box center [678, 443] width 92 height 25
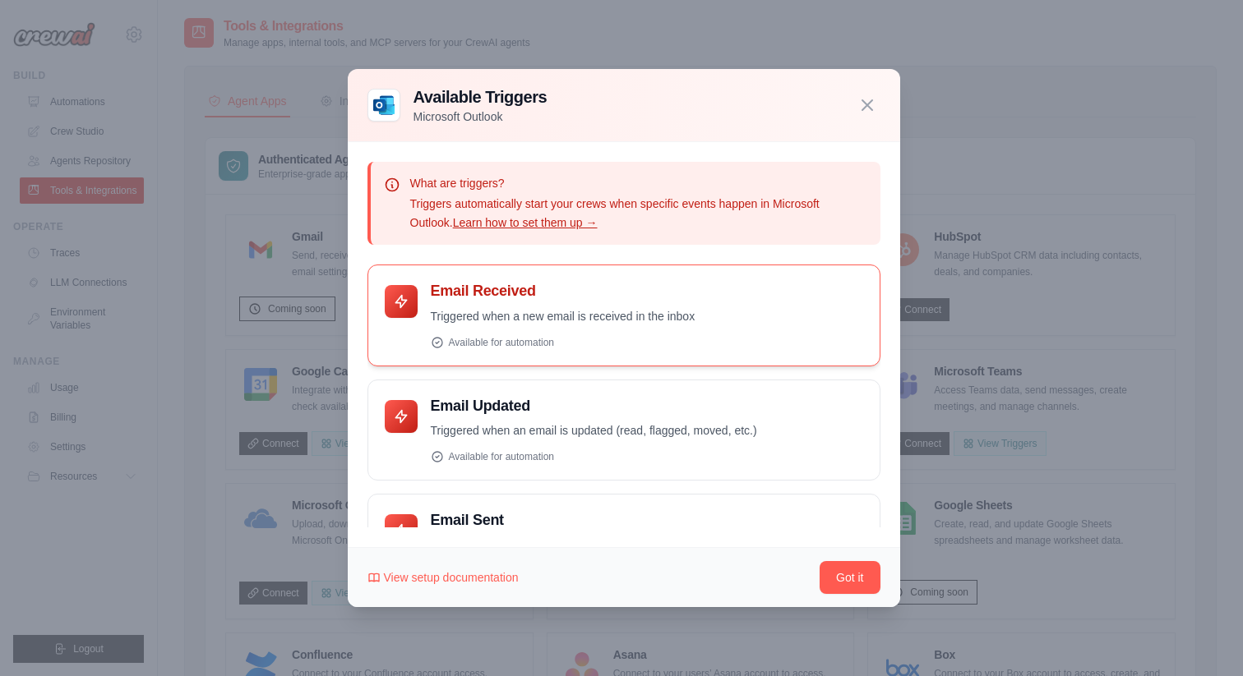
scroll to position [365, 0]
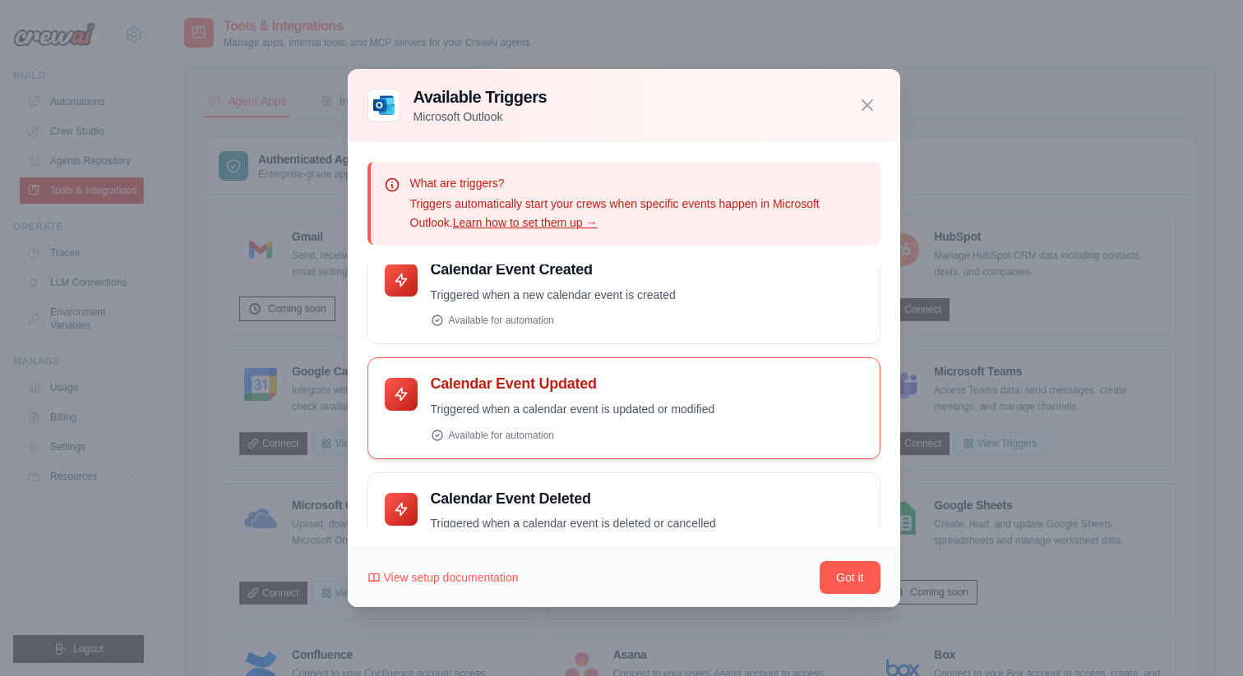
click at [584, 391] on h4 "Calendar Event Updated" at bounding box center [647, 384] width 432 height 19
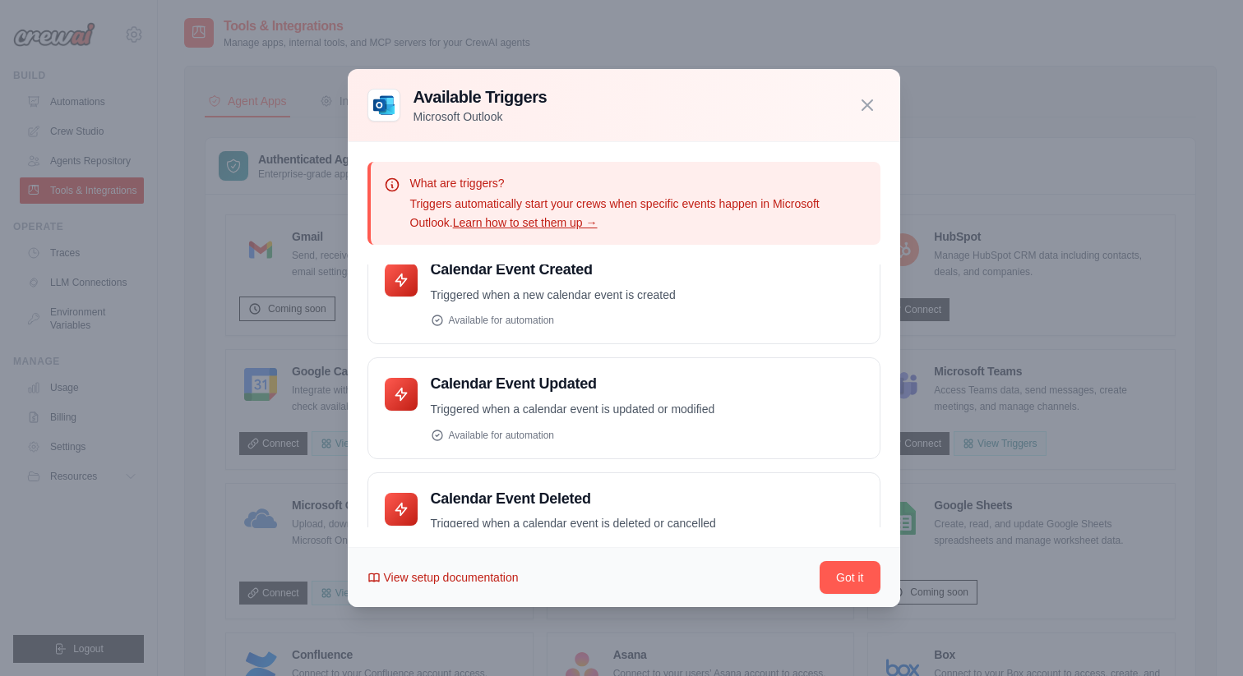
click at [445, 585] on span "View setup documentation" at bounding box center [451, 578] width 135 height 16
click at [871, 104] on icon "button" at bounding box center [867, 105] width 20 height 20
